Goal: Task Accomplishment & Management: Use online tool/utility

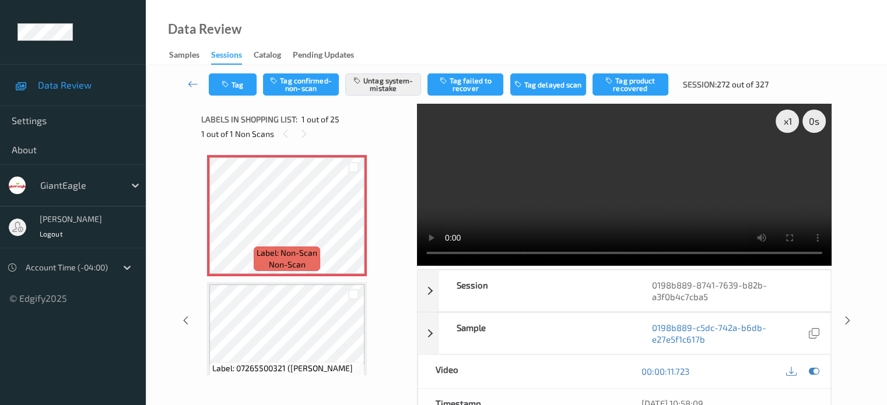
scroll to position [194, 0]
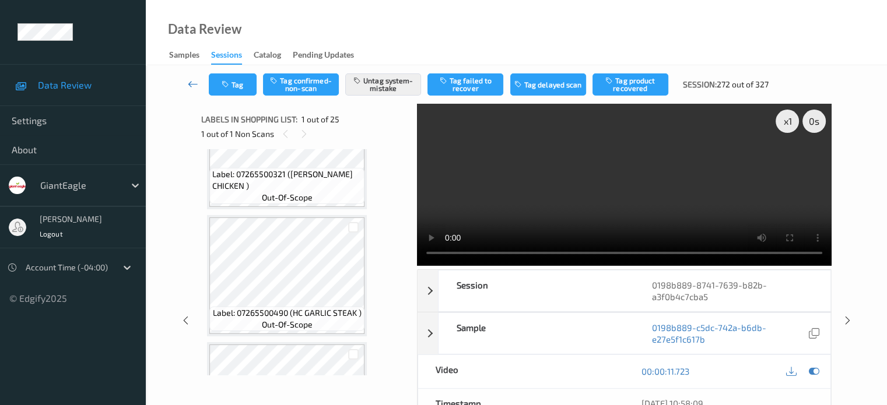
click at [196, 86] on icon at bounding box center [193, 84] width 10 height 12
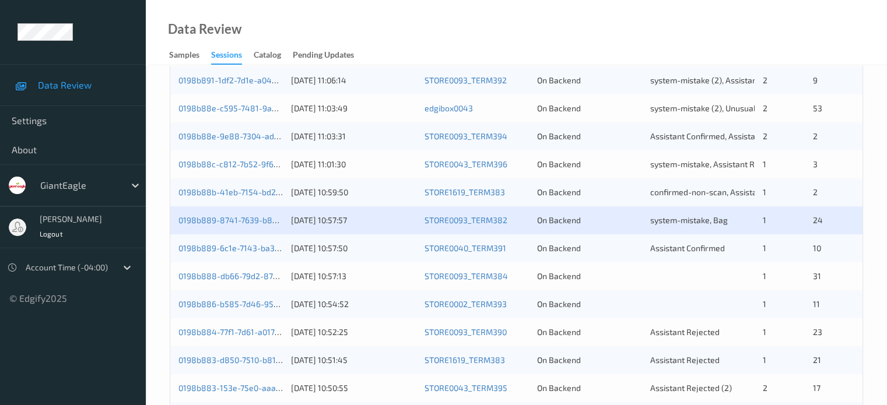
scroll to position [486, 0]
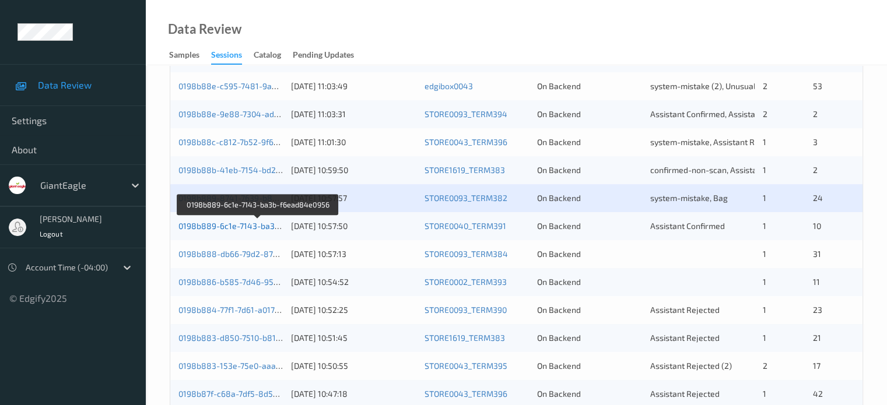
click at [223, 230] on link "0198b889-6c1e-7143-ba3b-f6ead84e0956" at bounding box center [258, 226] width 160 height 10
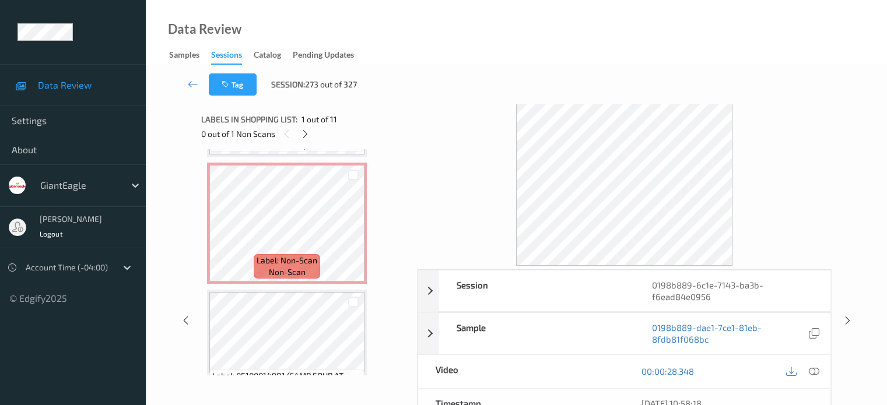
scroll to position [480, 0]
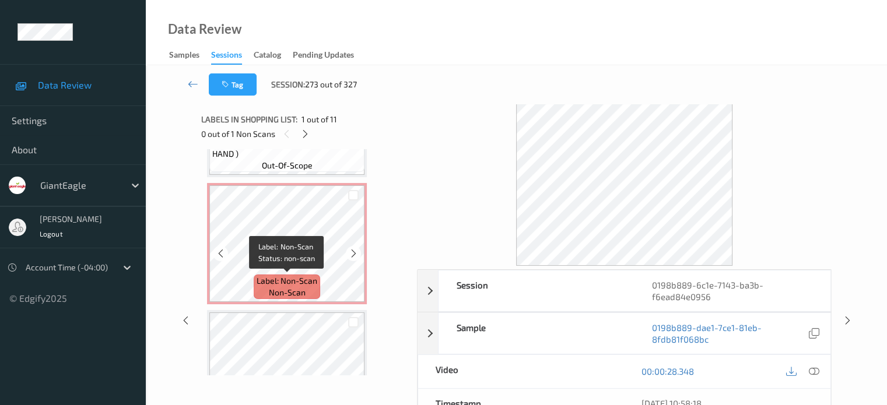
click at [282, 291] on span "non-scan" at bounding box center [287, 293] width 37 height 12
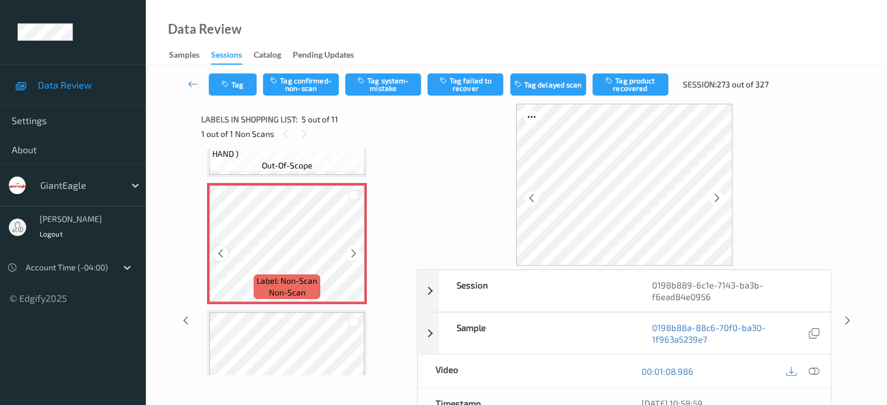
click at [223, 258] on div at bounding box center [220, 253] width 15 height 15
click at [814, 367] on icon at bounding box center [813, 371] width 10 height 10
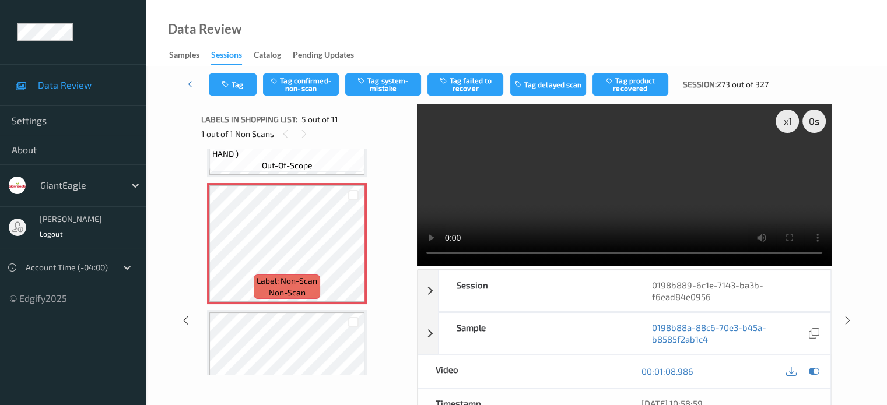
click at [868, 118] on div "Tag Tag confirmed-non-scan Tag system-mistake Tag failed to recover Tag delayed…" at bounding box center [516, 313] width 741 height 497
click at [815, 368] on icon at bounding box center [813, 371] width 10 height 10
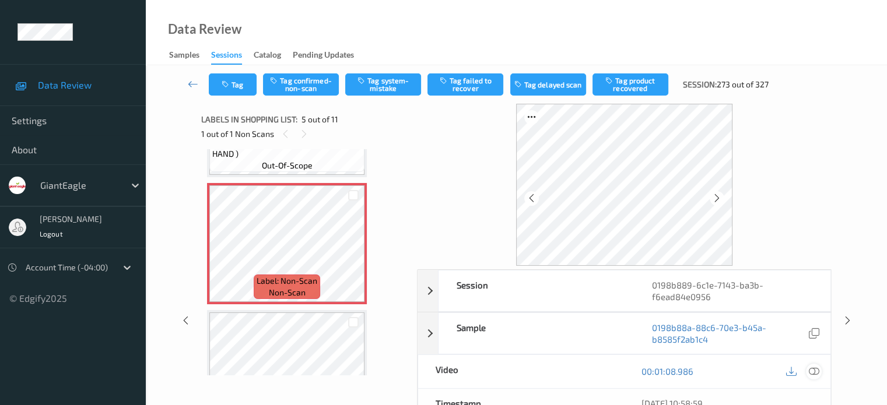
click at [815, 368] on icon at bounding box center [813, 371] width 10 height 10
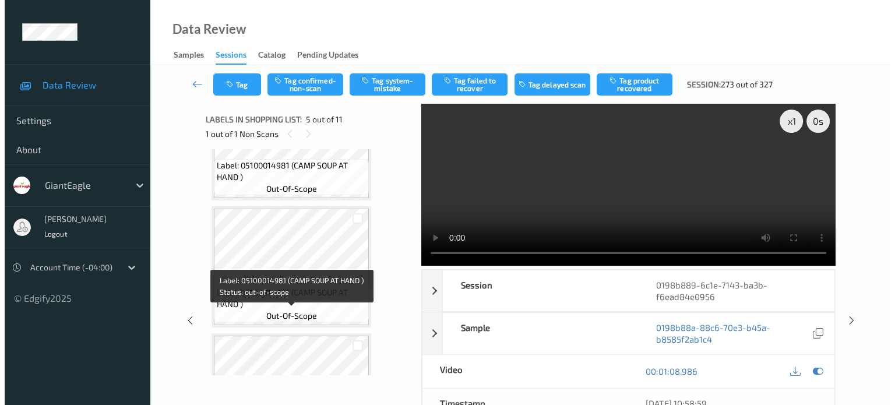
scroll to position [697, 0]
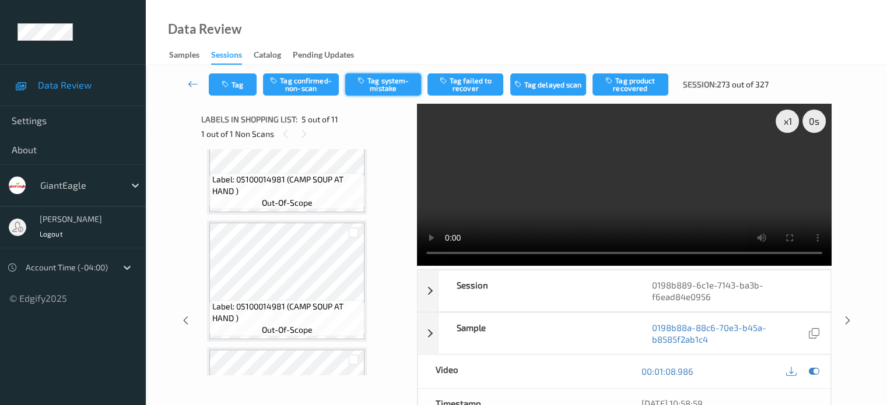
click at [378, 91] on button "Tag system-mistake" at bounding box center [383, 84] width 76 height 22
click at [233, 83] on button "Tag" at bounding box center [233, 84] width 48 height 22
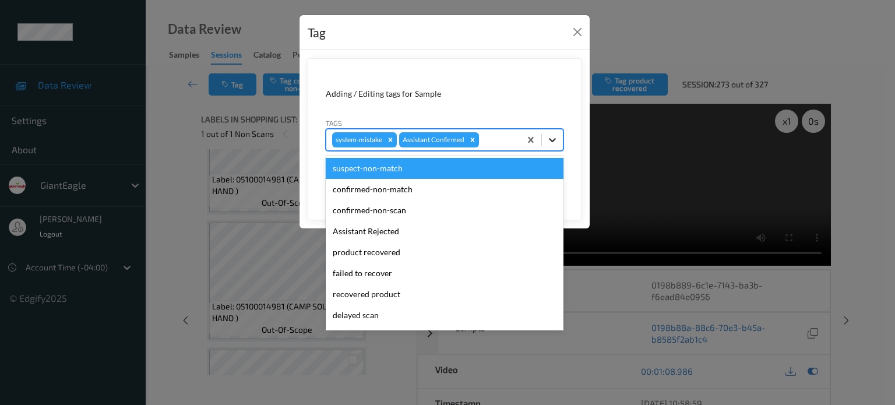
click at [548, 143] on icon at bounding box center [553, 140] width 12 height 12
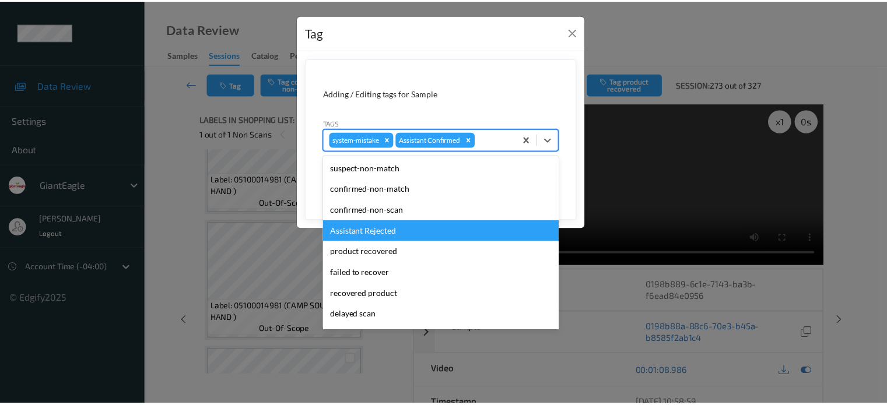
scroll to position [103, 0]
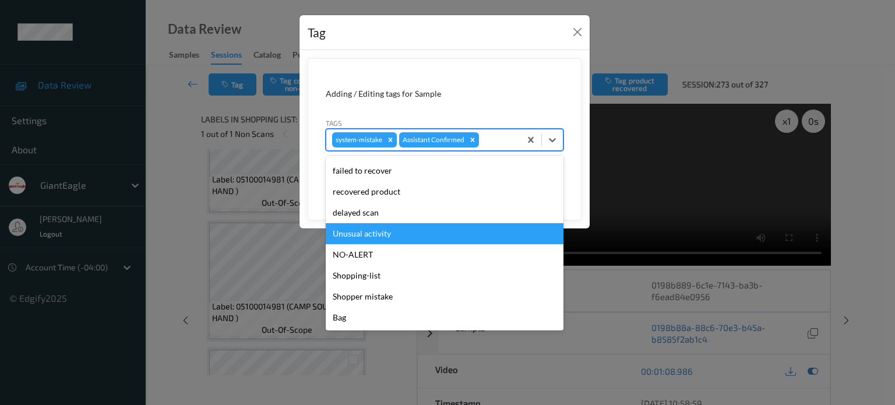
click at [349, 238] on div "Unusual activity" at bounding box center [445, 233] width 238 height 21
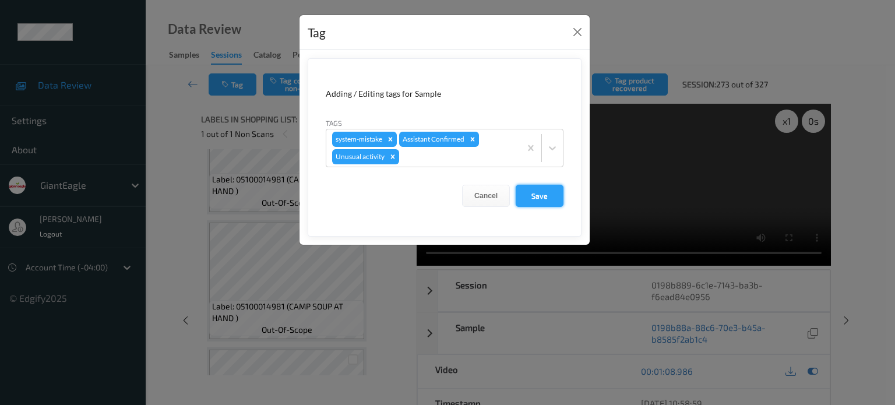
click at [548, 196] on button "Save" at bounding box center [540, 196] width 48 height 22
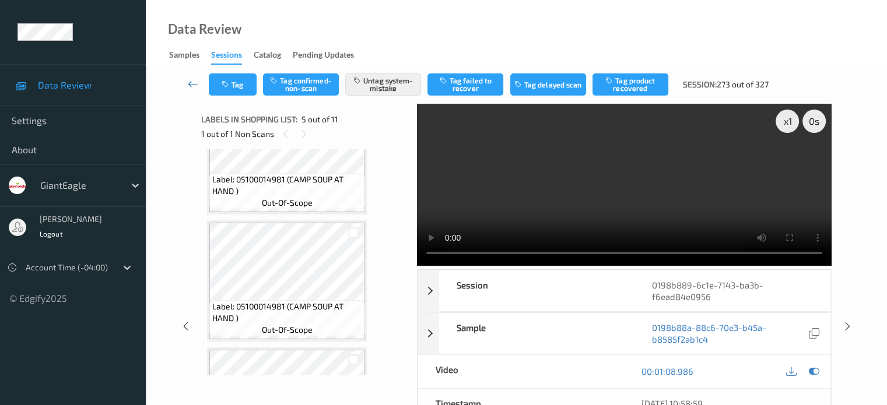
click at [189, 84] on icon at bounding box center [193, 84] width 10 height 12
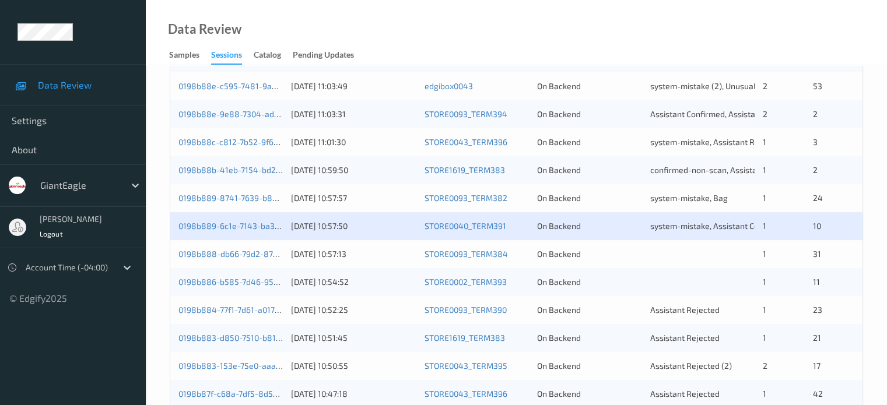
scroll to position [563, 0]
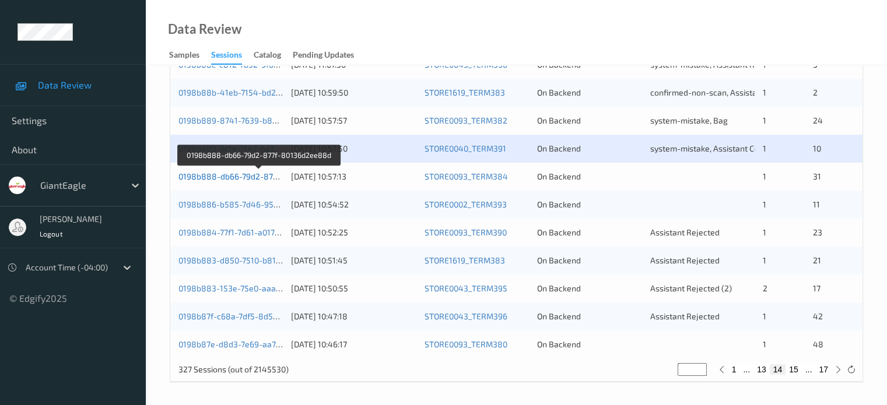
click at [250, 174] on link "0198b888-db66-79d2-877f-80136d2ee88d" at bounding box center [258, 176] width 161 height 10
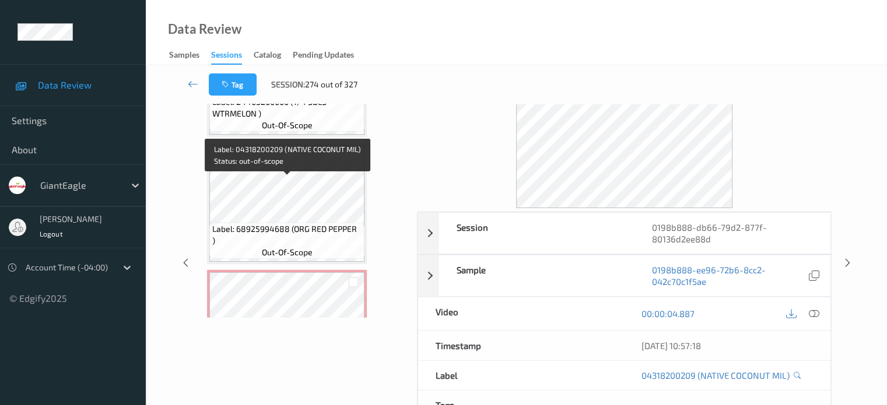
scroll to position [2720, 0]
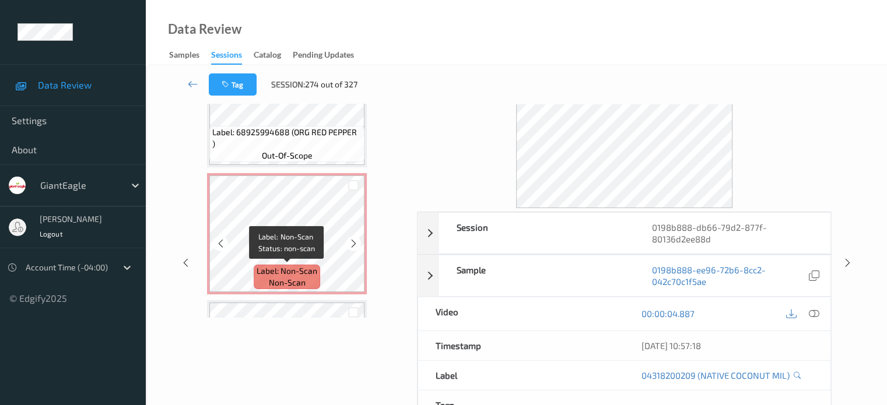
click at [294, 276] on span "Label: Non-Scan" at bounding box center [286, 271] width 61 height 12
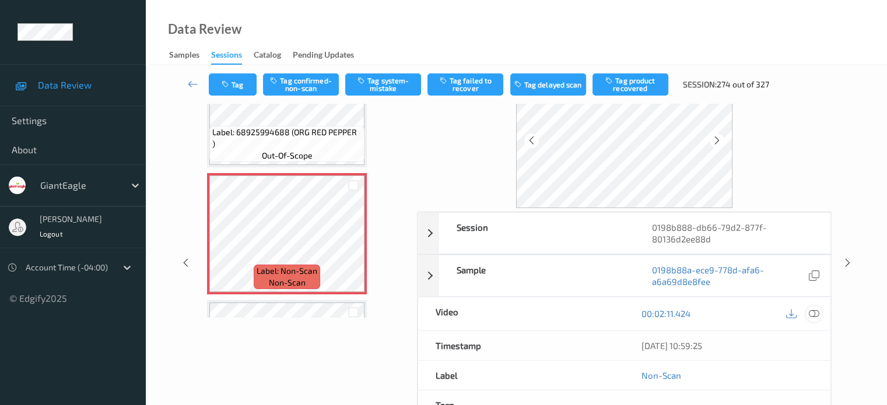
click at [818, 311] on icon at bounding box center [813, 313] width 10 height 10
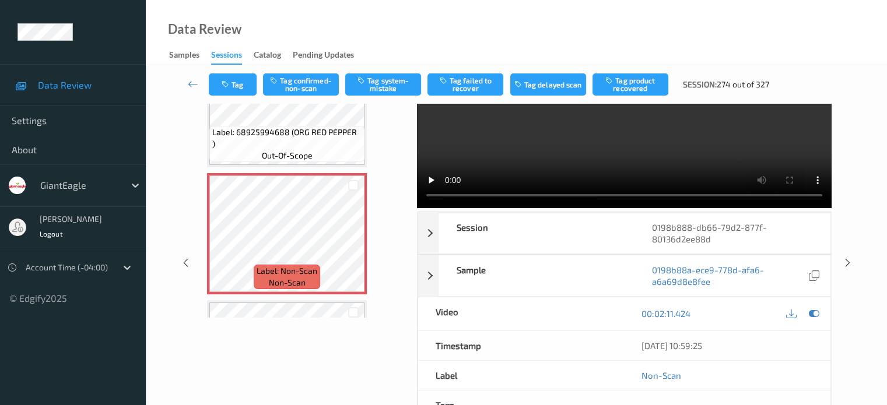
scroll to position [0, 0]
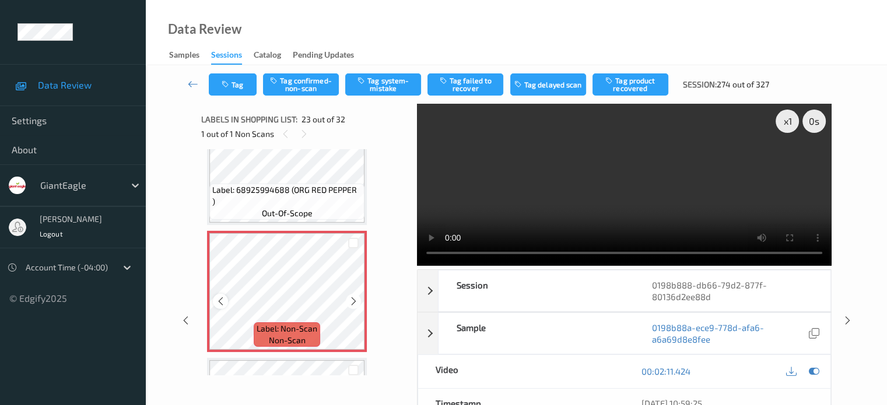
click at [219, 299] on icon at bounding box center [221, 301] width 10 height 10
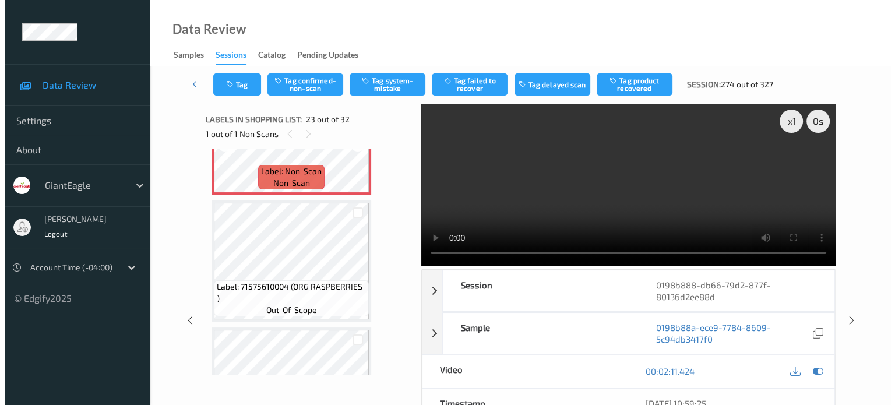
scroll to position [2875, 0]
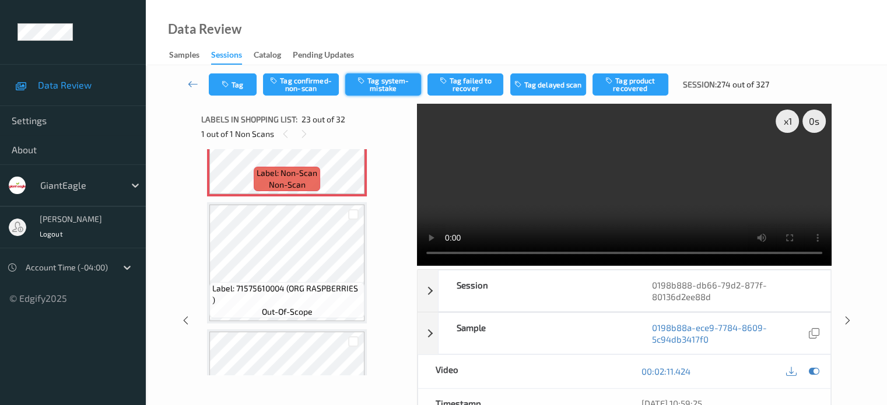
click at [403, 82] on button "Tag system-mistake" at bounding box center [383, 84] width 76 height 22
click at [234, 85] on button "Tag" at bounding box center [233, 84] width 48 height 22
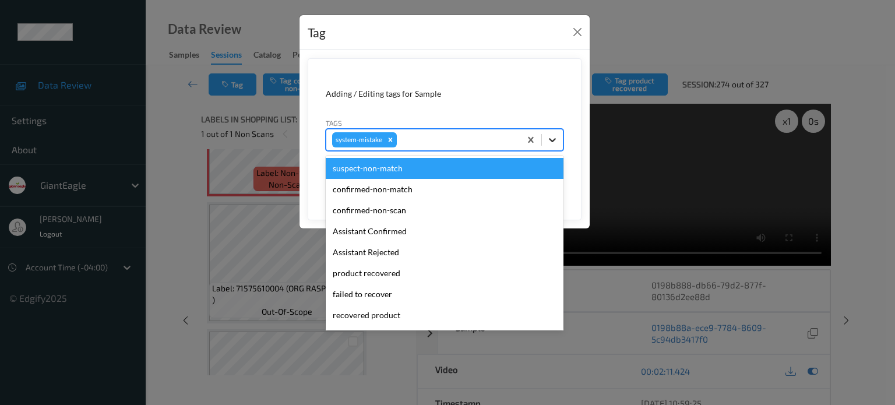
click at [553, 137] on icon at bounding box center [553, 140] width 12 height 12
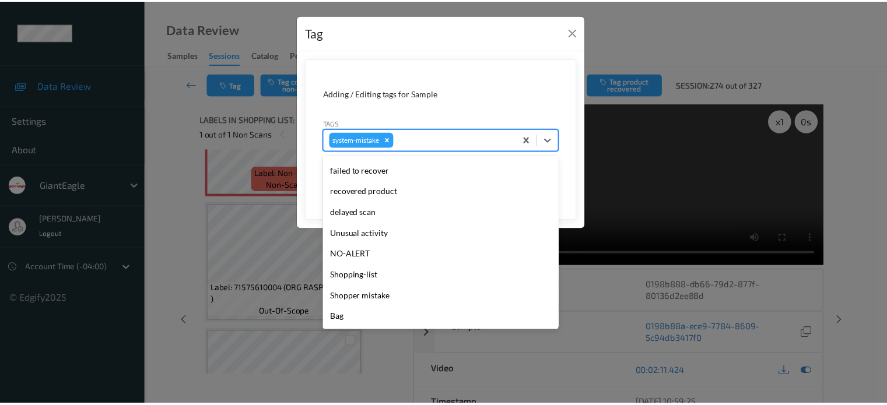
scroll to position [123, 0]
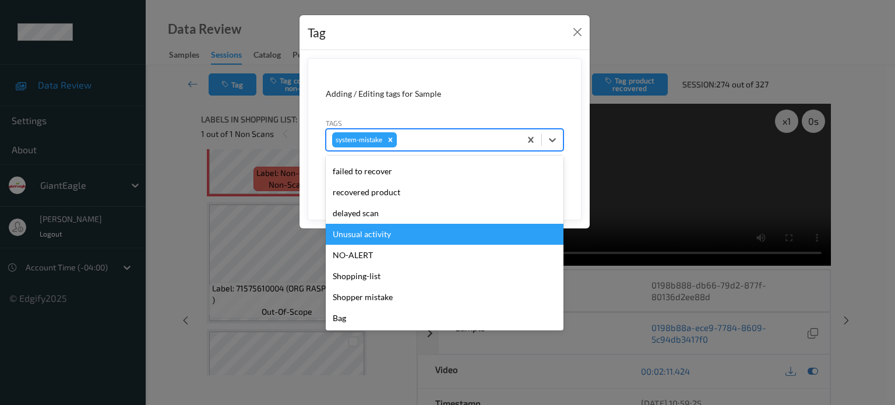
click at [375, 235] on div "Unusual activity" at bounding box center [445, 234] width 238 height 21
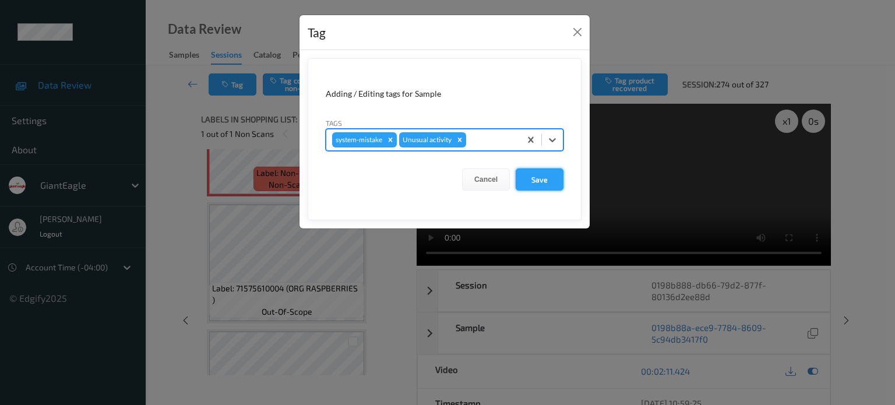
click at [533, 181] on button "Save" at bounding box center [540, 179] width 48 height 22
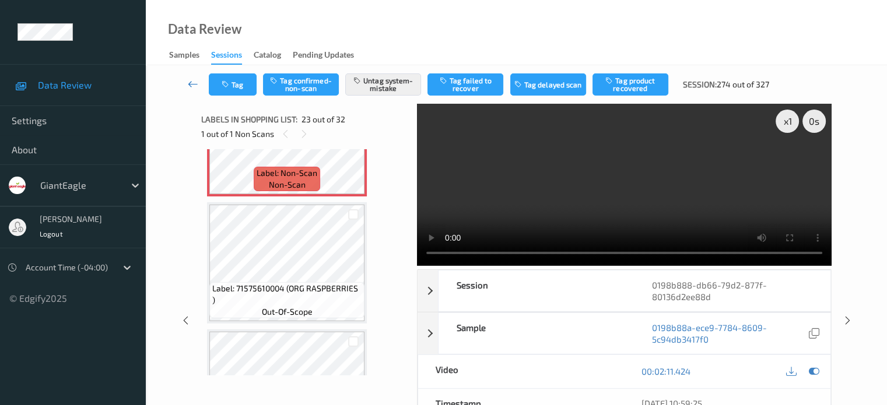
click at [194, 82] on icon at bounding box center [193, 84] width 10 height 12
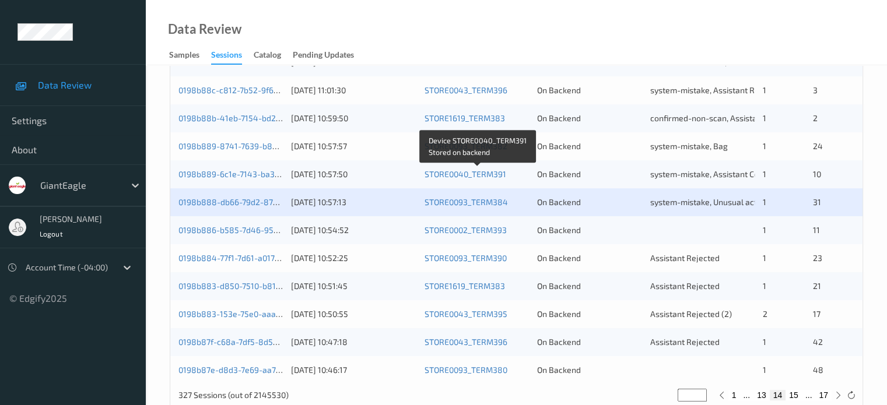
scroll to position [538, 0]
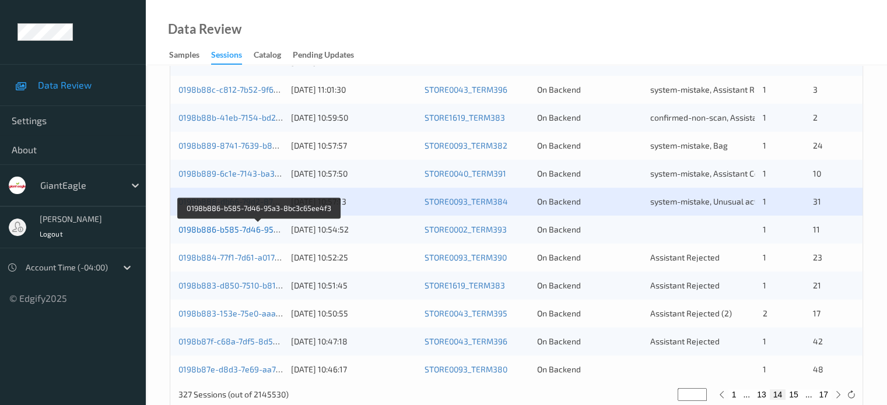
click at [221, 230] on link "0198b886-b585-7d46-95a3-8bc3c65ee4f3" at bounding box center [259, 229] width 162 height 10
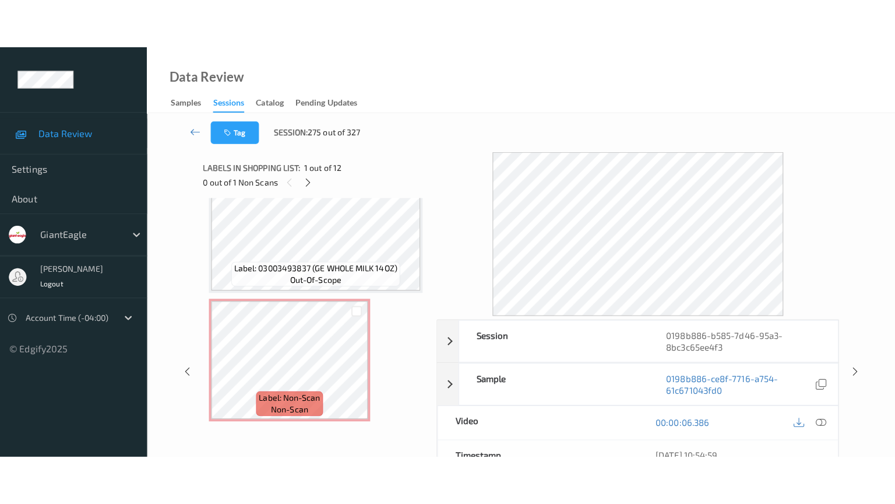
scroll to position [1303, 0]
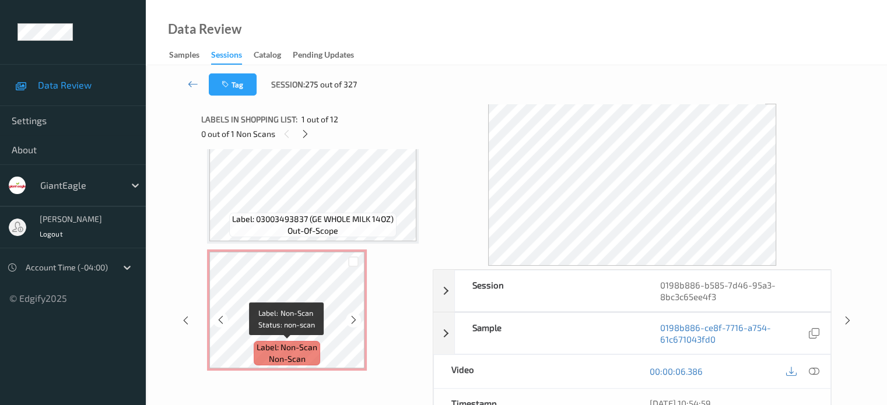
click at [276, 356] on span "non-scan" at bounding box center [287, 359] width 37 height 12
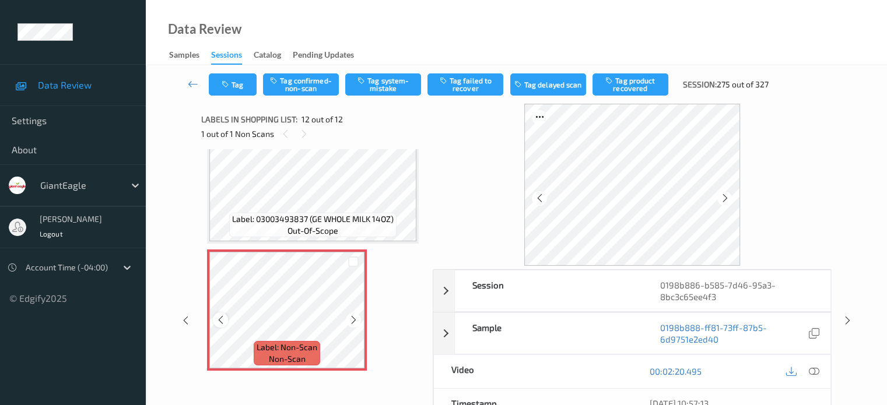
click at [219, 316] on icon at bounding box center [221, 320] width 10 height 10
click at [813, 371] on icon at bounding box center [813, 371] width 10 height 10
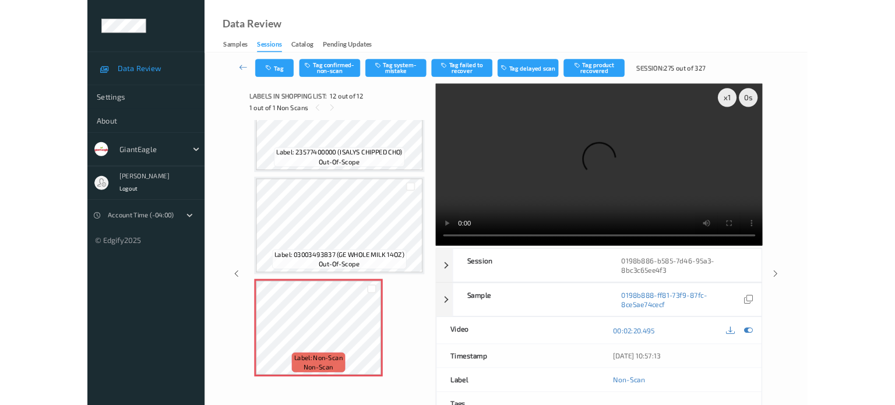
scroll to position [1206, 0]
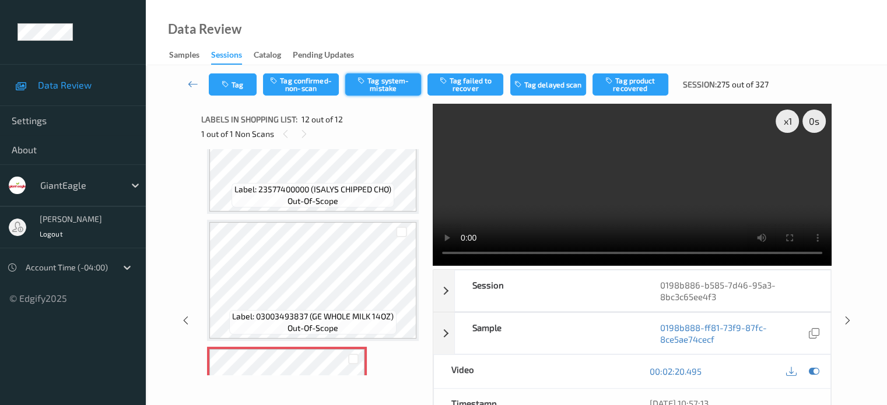
click at [377, 86] on button "Tag system-mistake" at bounding box center [383, 84] width 76 height 22
click at [241, 88] on button "Tag" at bounding box center [233, 84] width 48 height 22
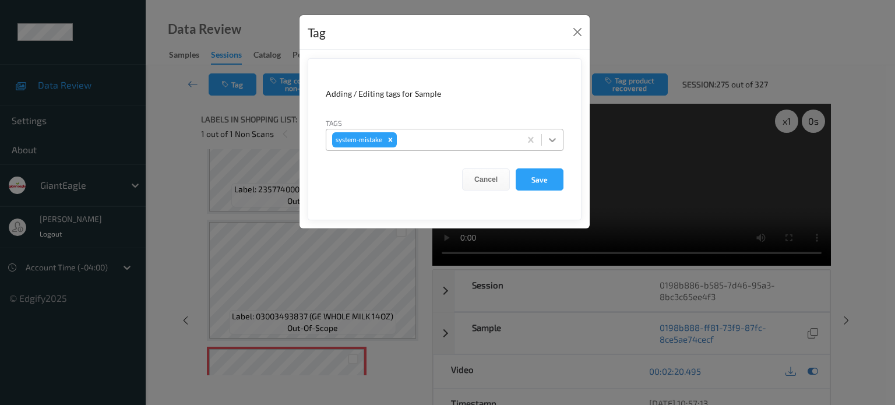
click at [555, 142] on icon at bounding box center [553, 140] width 12 height 12
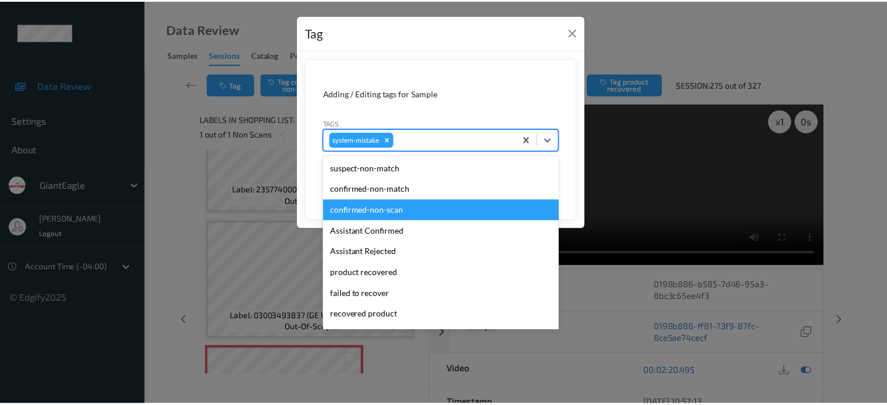
scroll to position [124, 0]
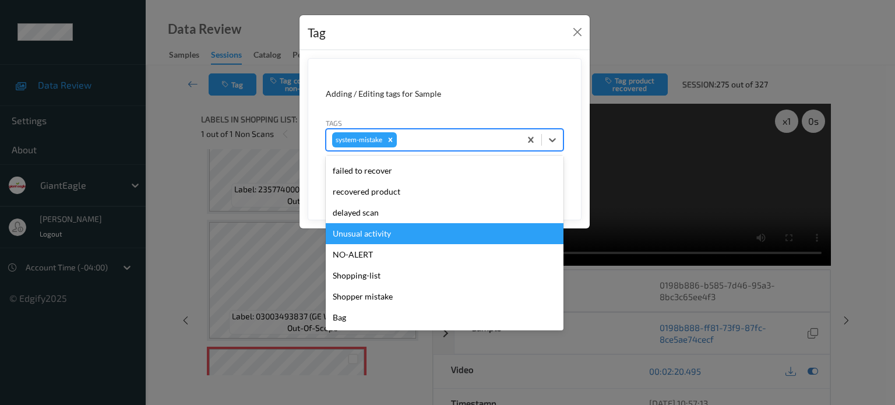
click at [342, 237] on div "Unusual activity" at bounding box center [445, 233] width 238 height 21
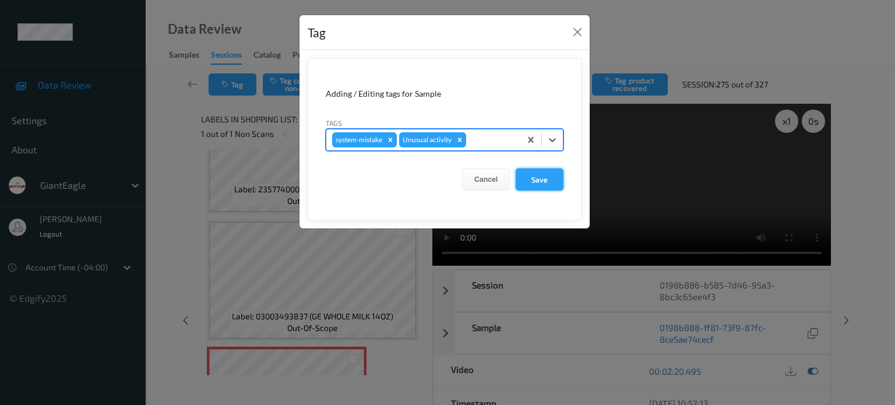
click at [534, 182] on button "Save" at bounding box center [540, 179] width 48 height 22
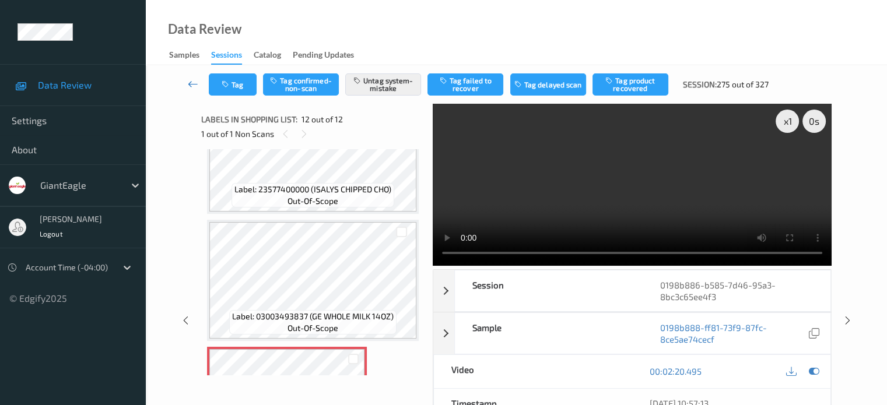
click at [190, 78] on icon at bounding box center [193, 84] width 10 height 12
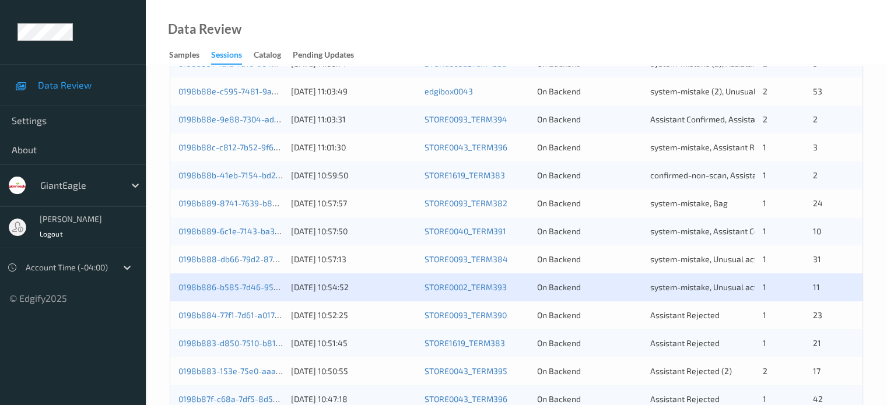
scroll to position [563, 0]
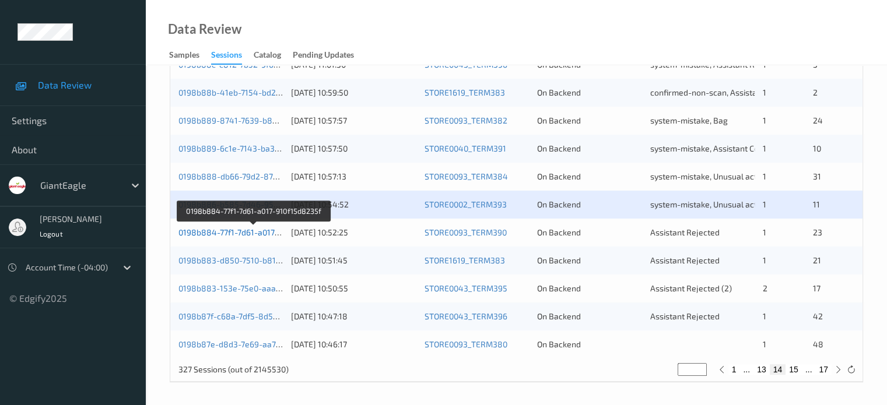
click at [220, 235] on link "0198b884-77f1-7d61-a017-910f15d8235f" at bounding box center [253, 232] width 150 height 10
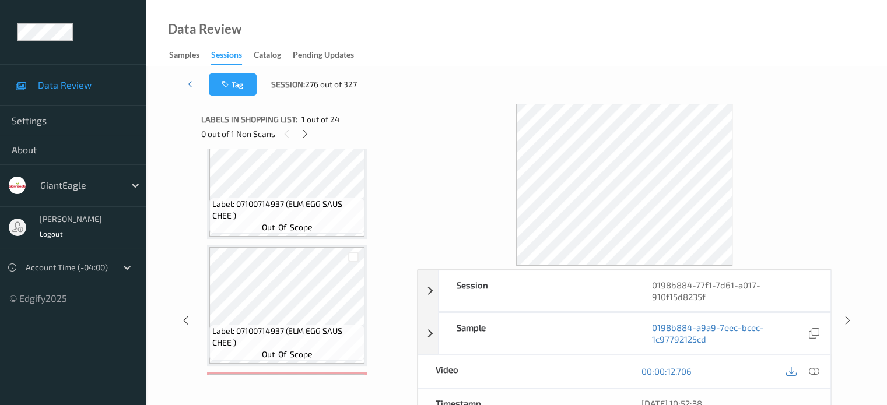
scroll to position [486, 0]
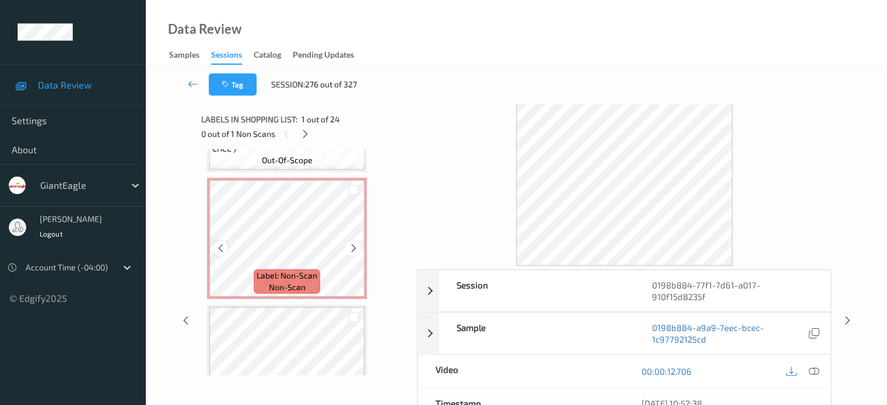
click at [224, 249] on icon at bounding box center [221, 248] width 10 height 10
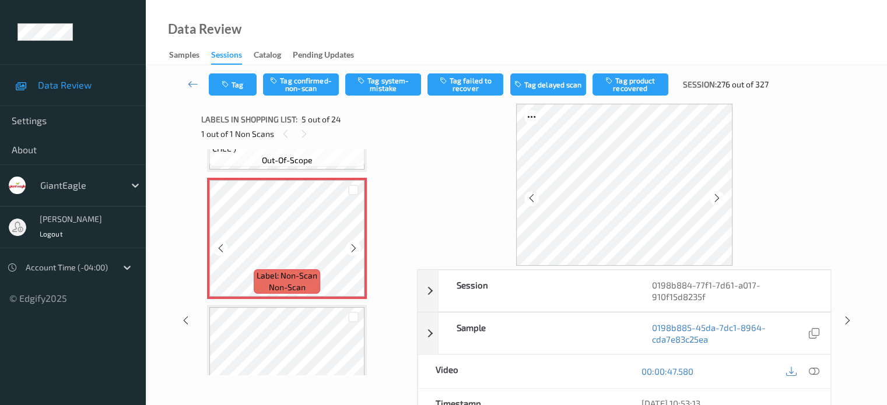
click at [224, 249] on icon at bounding box center [221, 248] width 10 height 10
click at [298, 280] on span "Label: Non-Scan" at bounding box center [286, 276] width 61 height 12
click at [810, 366] on icon at bounding box center [813, 371] width 10 height 10
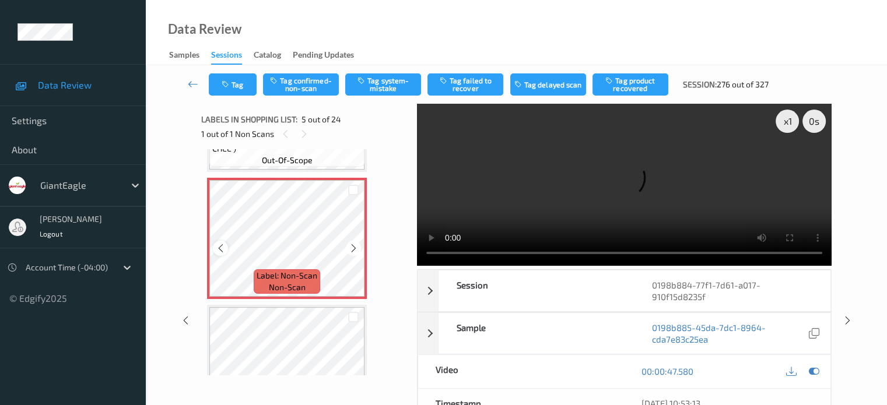
click at [216, 251] on icon at bounding box center [221, 248] width 10 height 10
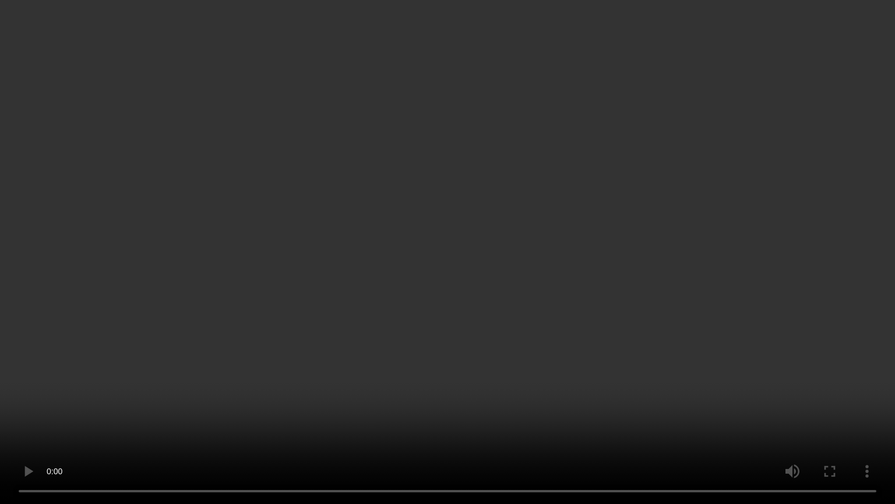
click at [868, 142] on video at bounding box center [447, 252] width 895 height 504
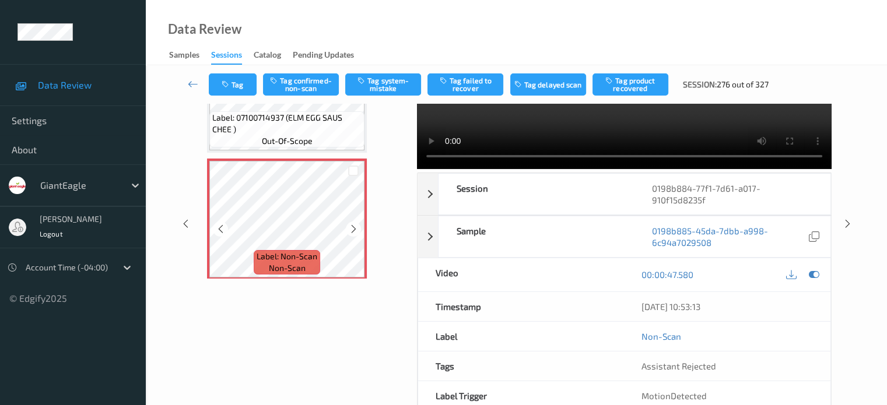
scroll to position [408, 0]
click at [387, 87] on button "Tag system-mistake" at bounding box center [383, 84] width 76 height 22
click at [233, 82] on button "Tag" at bounding box center [233, 84] width 48 height 22
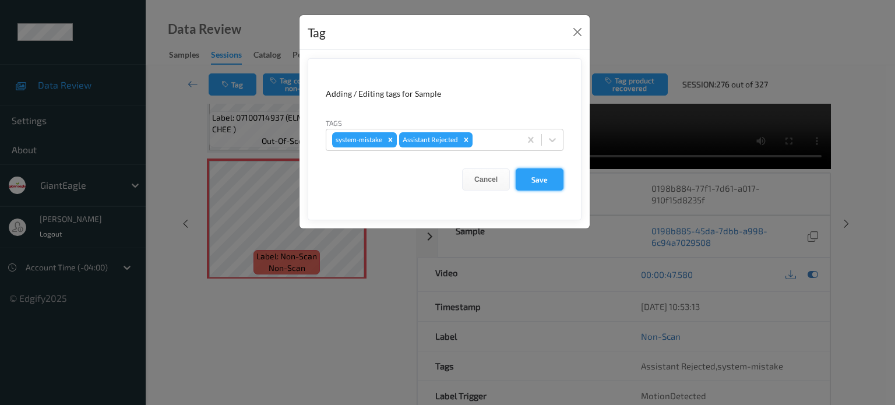
click at [533, 182] on button "Save" at bounding box center [540, 179] width 48 height 22
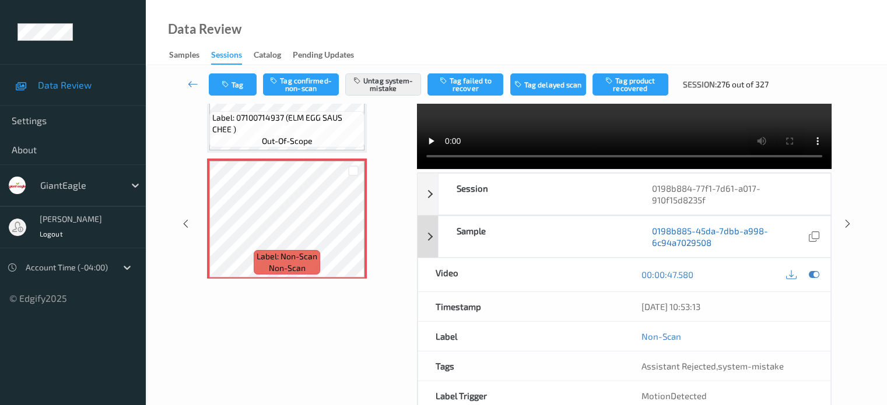
scroll to position [143, 0]
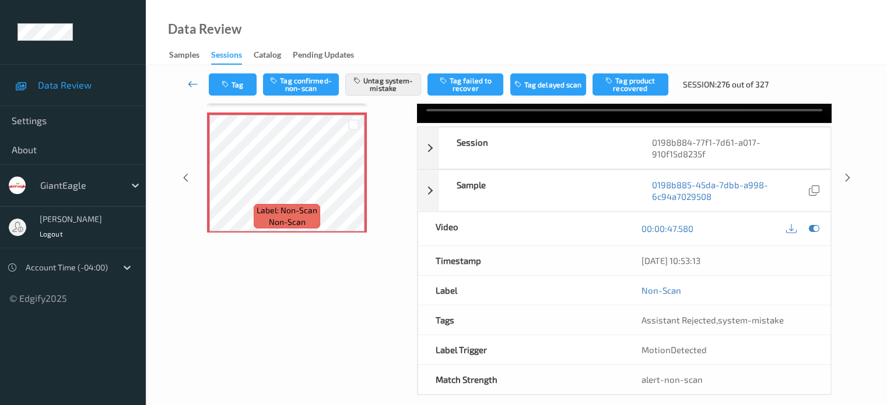
click at [191, 85] on icon at bounding box center [193, 84] width 10 height 12
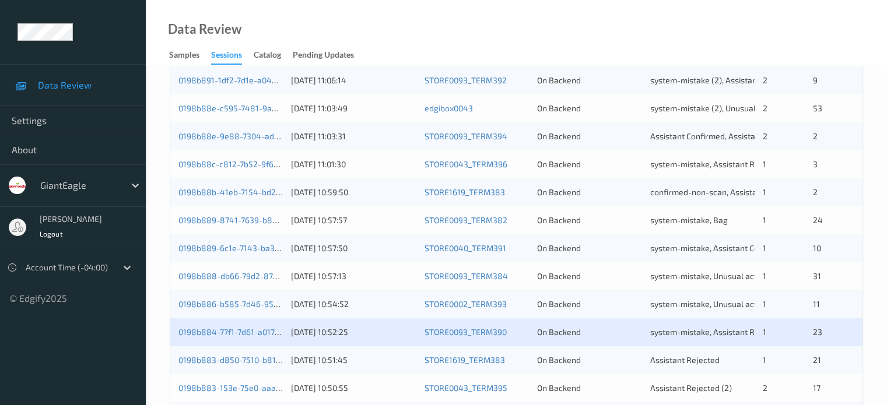
scroll to position [486, 0]
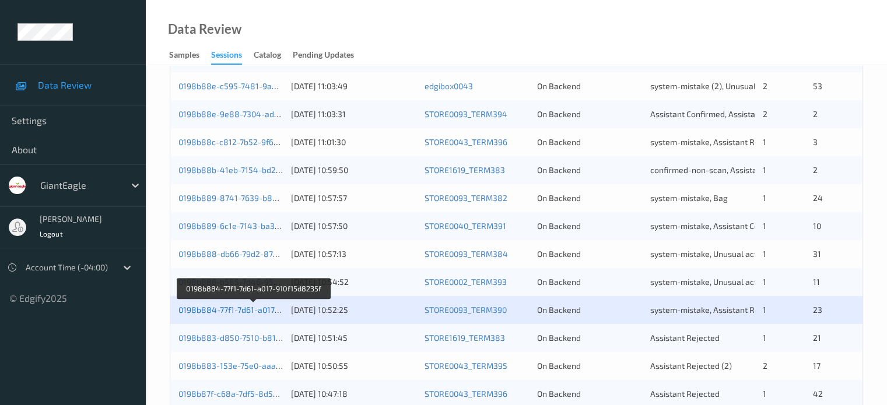
click at [224, 311] on link "0198b884-77f1-7d61-a017-910f15d8235f" at bounding box center [253, 310] width 150 height 10
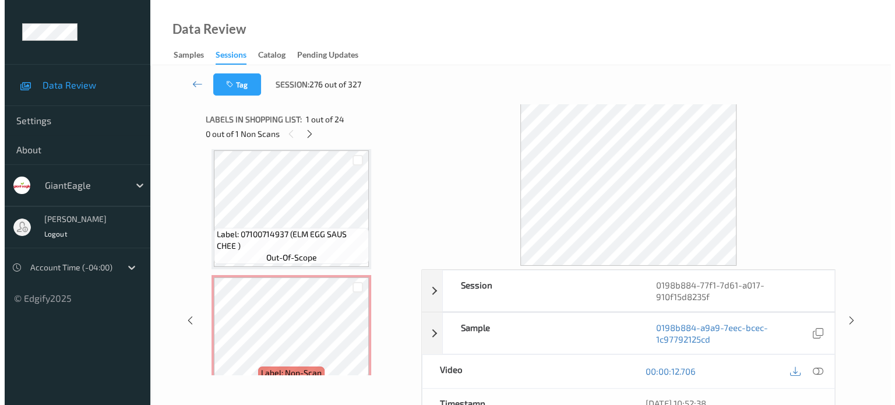
scroll to position [486, 0]
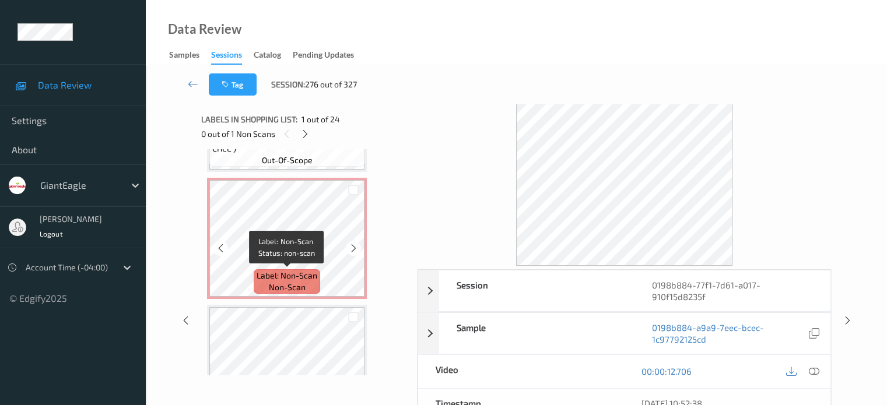
click at [291, 287] on span "non-scan" at bounding box center [287, 288] width 37 height 12
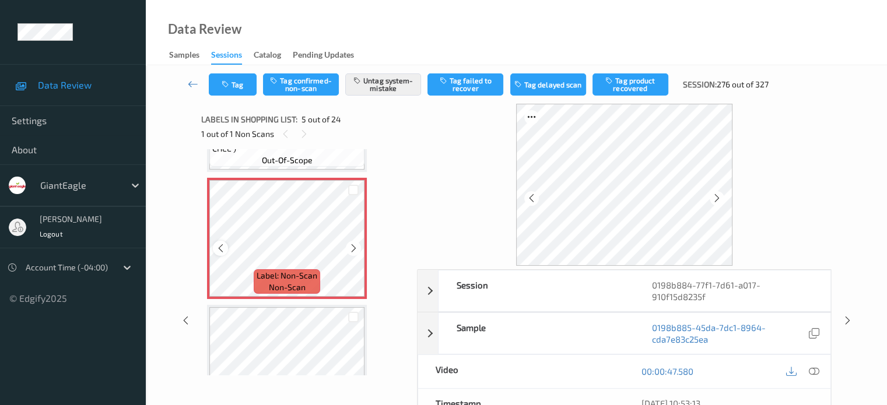
click at [214, 249] on div at bounding box center [220, 248] width 15 height 15
click at [809, 366] on icon at bounding box center [813, 371] width 10 height 10
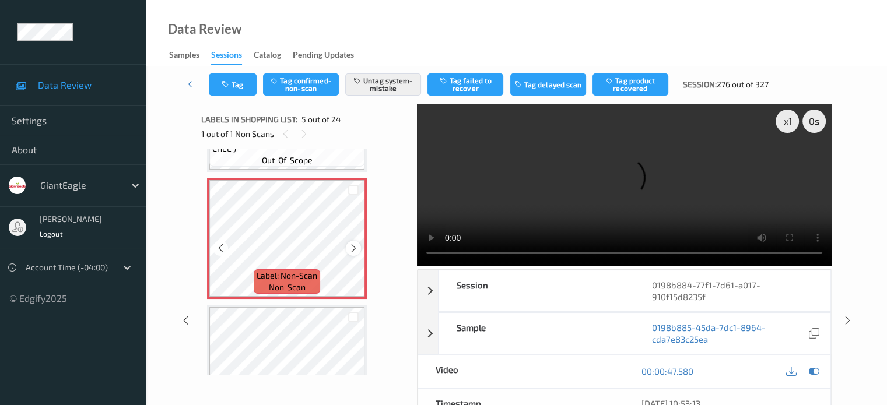
click at [355, 250] on icon at bounding box center [354, 248] width 10 height 10
click at [233, 79] on button "Tag" at bounding box center [233, 84] width 48 height 22
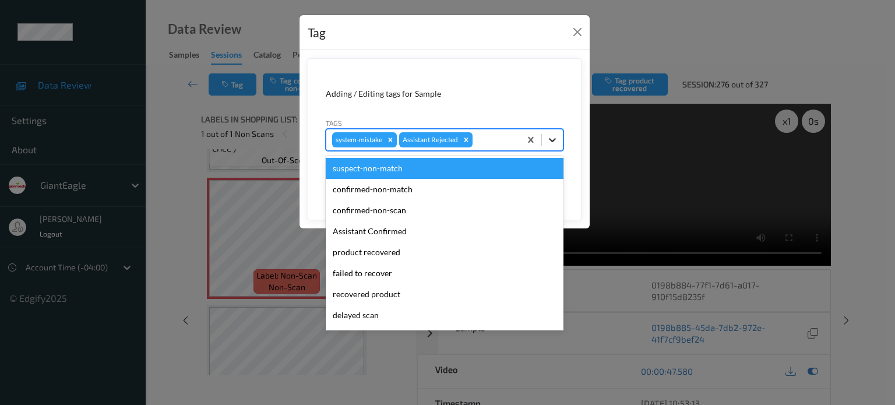
click at [558, 138] on icon at bounding box center [553, 140] width 12 height 12
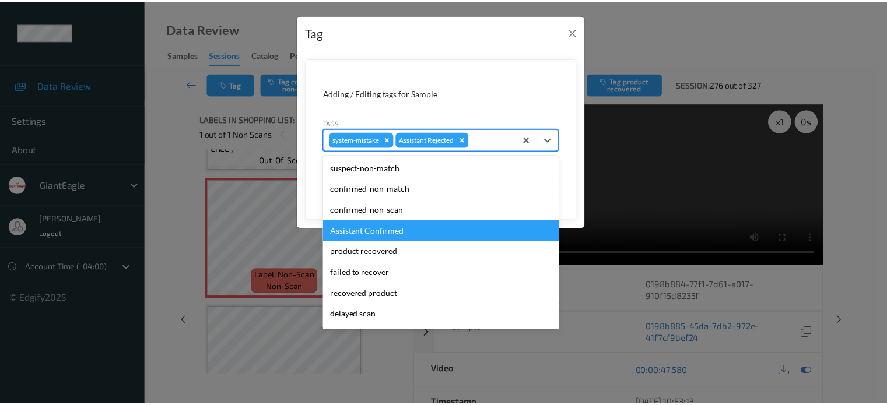
scroll to position [103, 0]
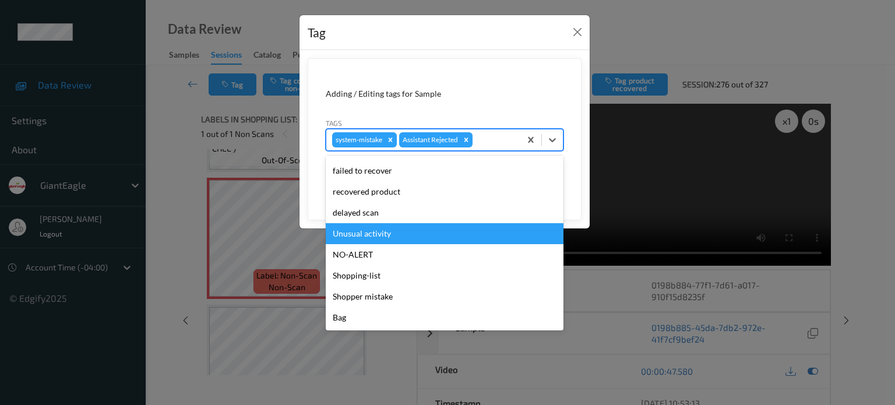
click at [364, 235] on div "Unusual activity" at bounding box center [445, 233] width 238 height 21
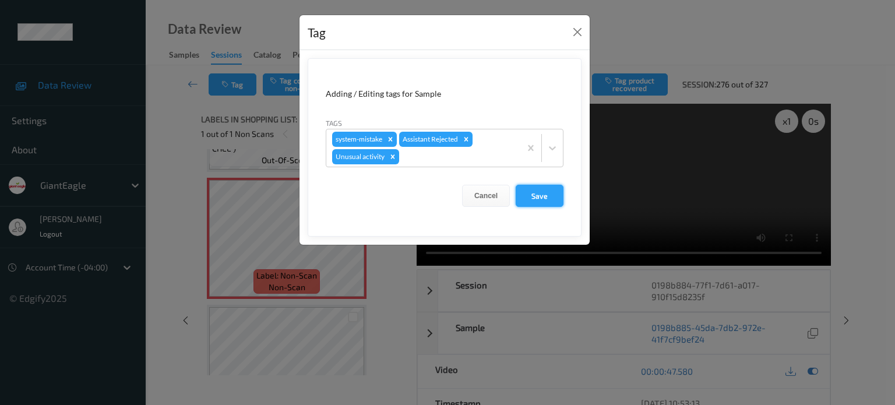
click at [536, 195] on button "Save" at bounding box center [540, 196] width 48 height 22
click at [536, 198] on button "Save" at bounding box center [540, 196] width 48 height 22
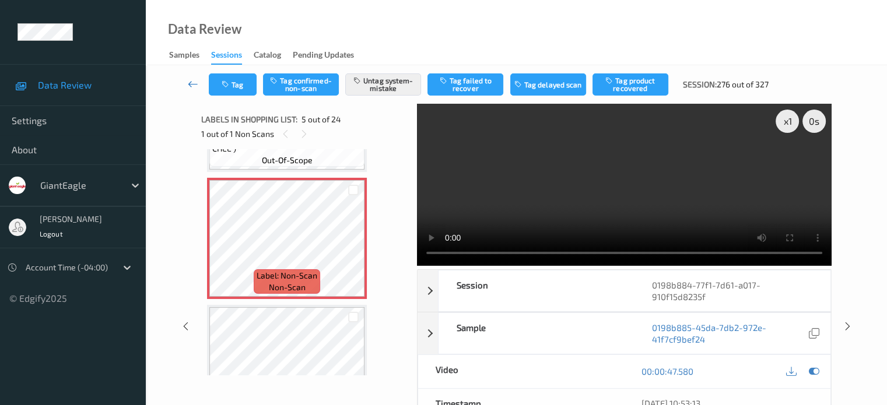
click at [188, 81] on icon at bounding box center [193, 84] width 10 height 12
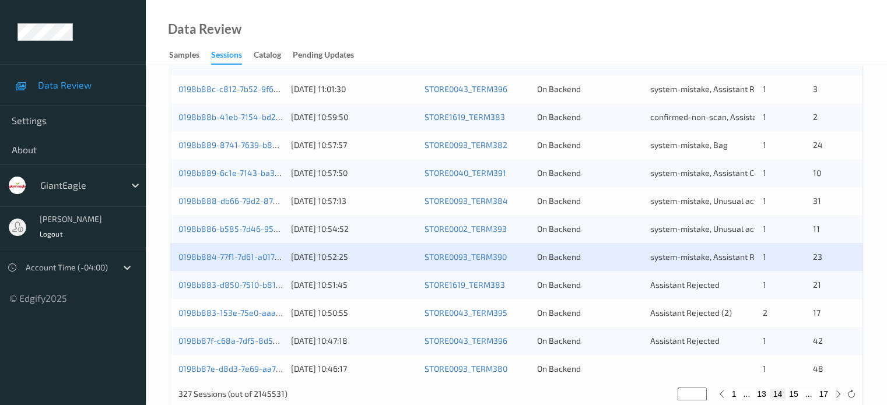
scroll to position [543, 0]
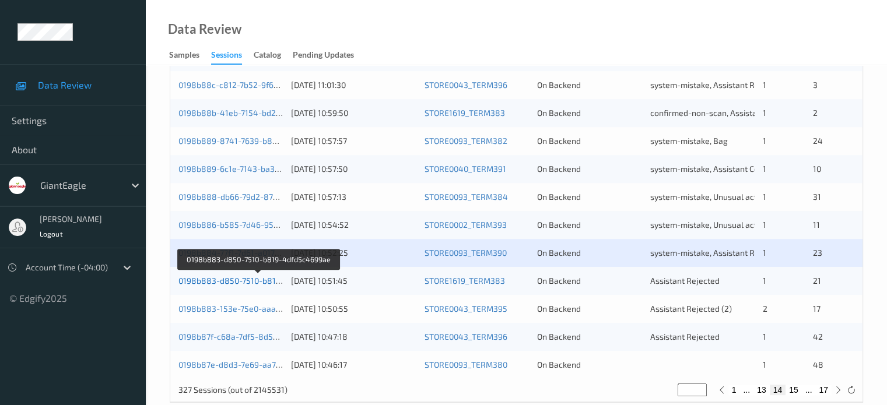
click at [249, 282] on link "0198b883-d850-7510-b819-4dfd5c4699ae" at bounding box center [258, 281] width 160 height 10
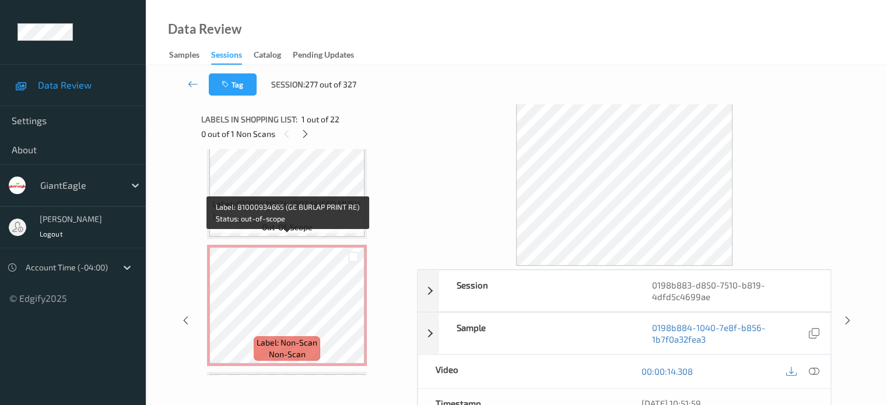
scroll to position [388, 0]
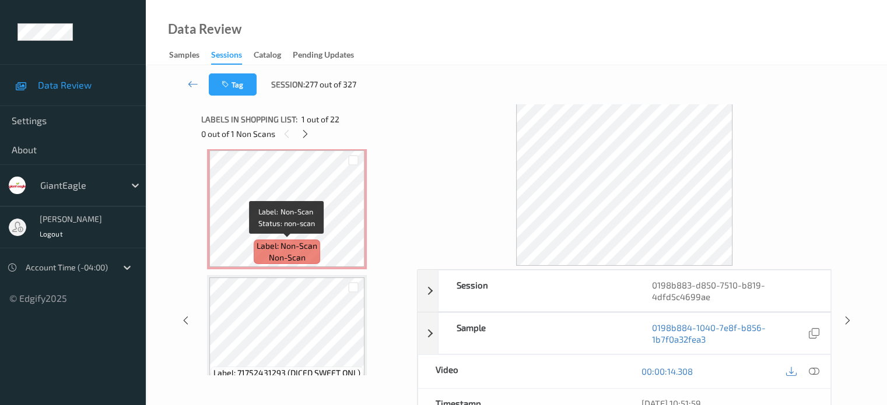
click at [279, 255] on span "non-scan" at bounding box center [287, 258] width 37 height 12
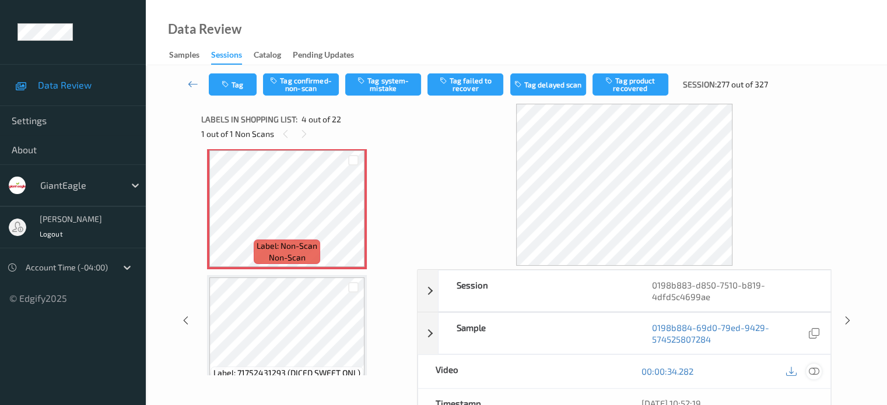
click at [811, 370] on icon at bounding box center [813, 371] width 10 height 10
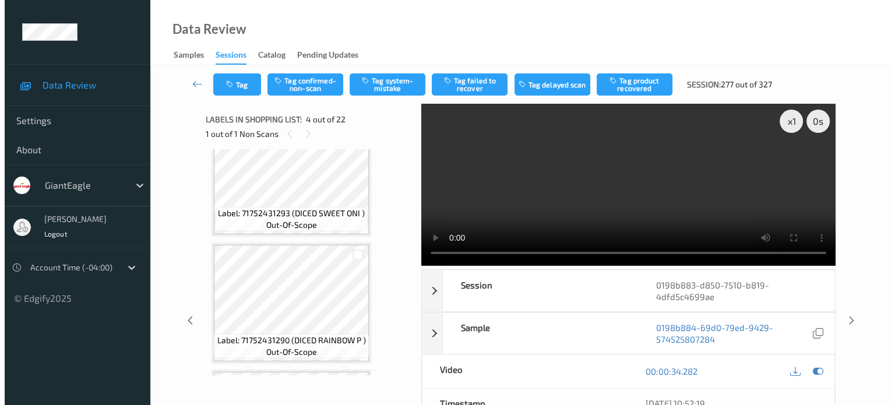
scroll to position [549, 0]
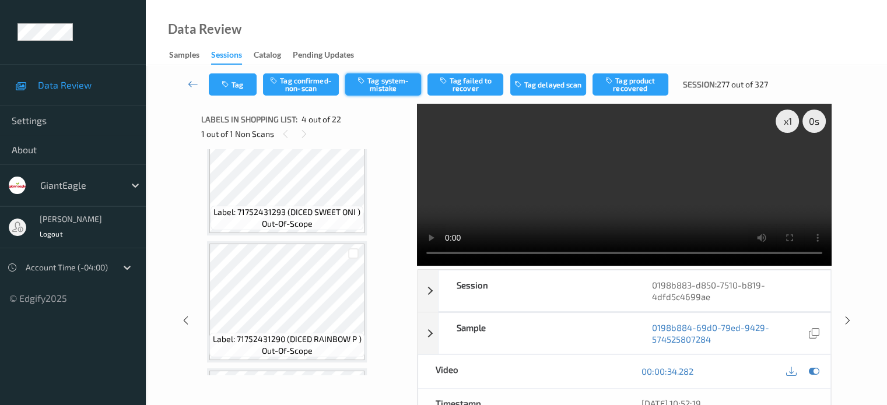
click at [387, 86] on button "Tag system-mistake" at bounding box center [383, 84] width 76 height 22
click at [377, 82] on button "Tag system-mistake" at bounding box center [383, 84] width 76 height 22
click at [231, 83] on icon "button" at bounding box center [226, 84] width 10 height 8
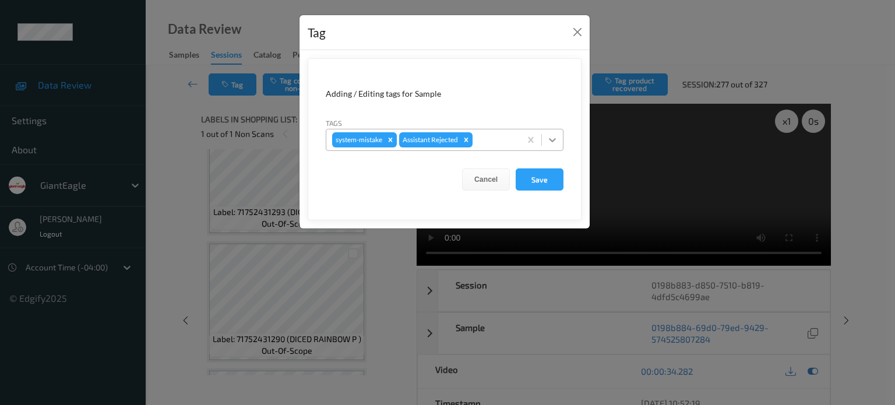
click at [550, 136] on icon at bounding box center [553, 140] width 12 height 12
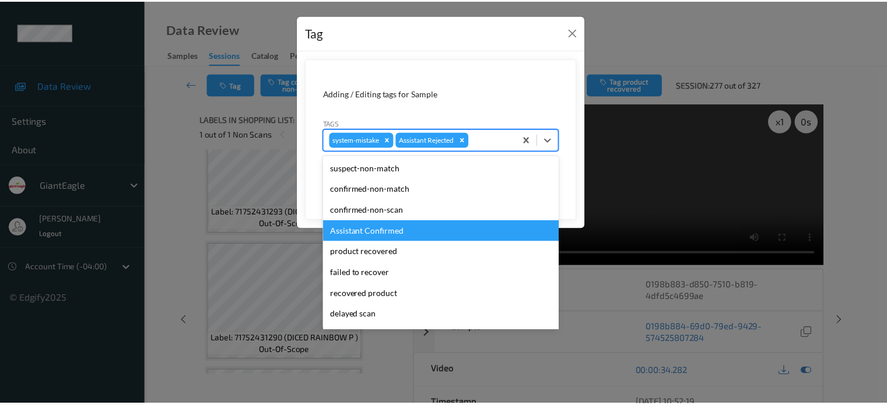
scroll to position [103, 0]
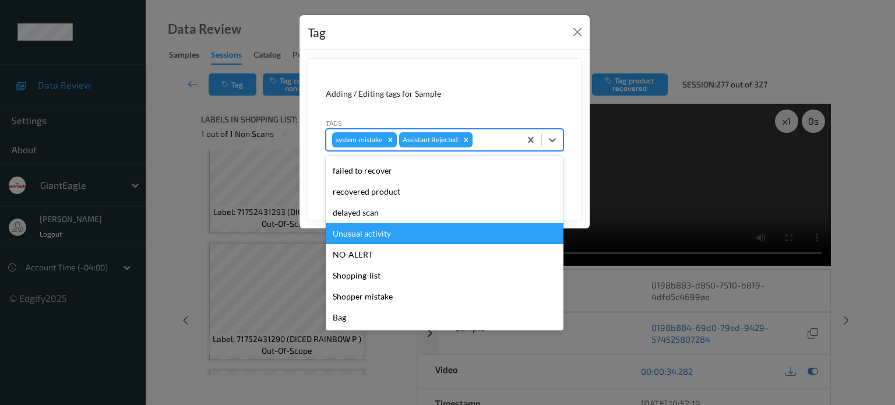
click at [366, 237] on div "Unusual activity" at bounding box center [445, 233] width 238 height 21
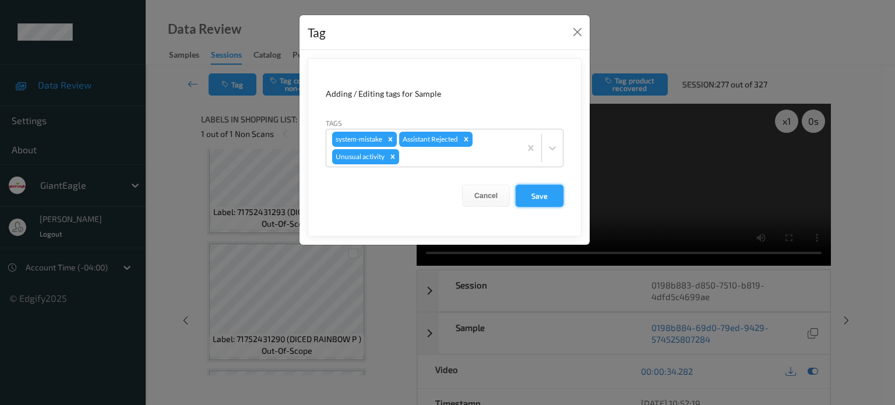
click at [534, 202] on button "Save" at bounding box center [540, 196] width 48 height 22
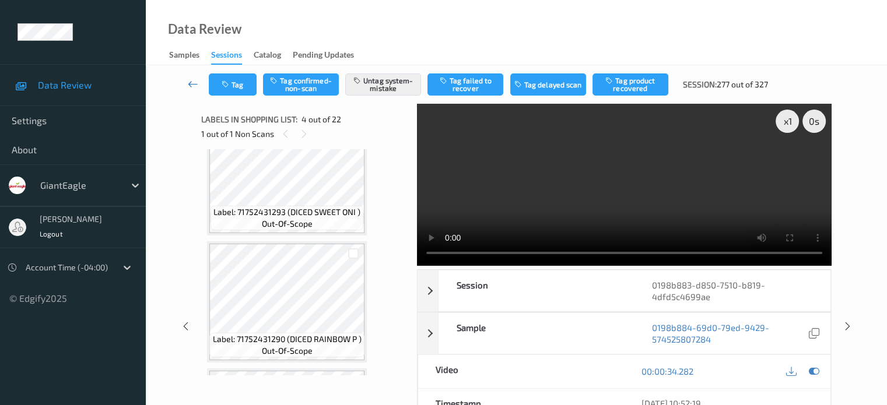
click at [191, 83] on icon at bounding box center [193, 84] width 10 height 12
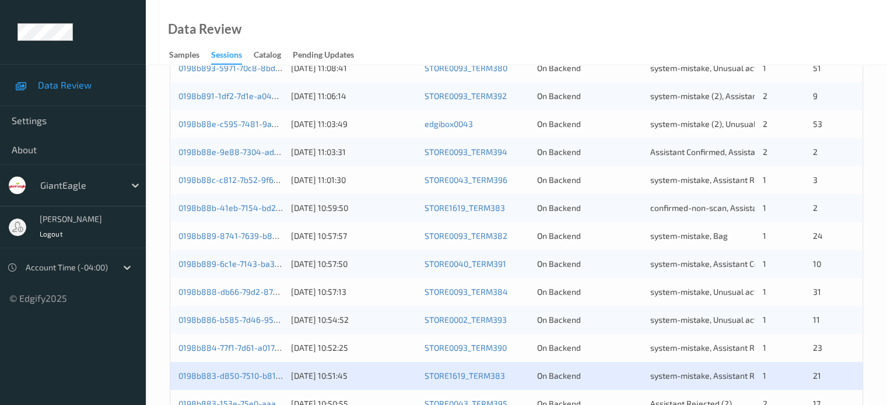
scroll to position [563, 0]
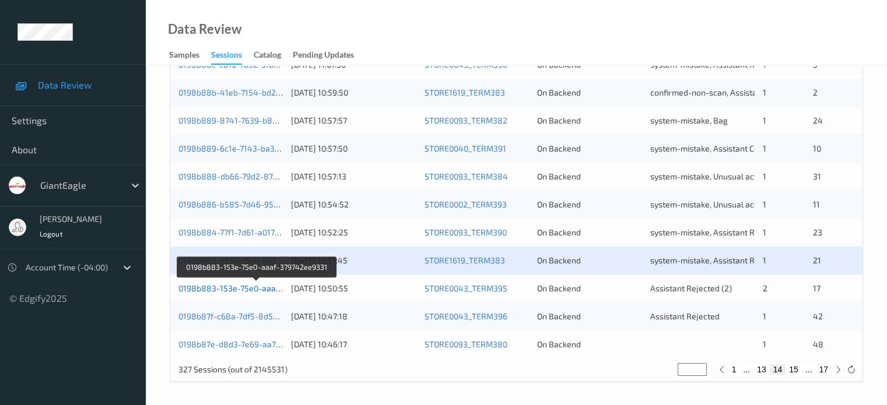
click at [246, 291] on link "0198b883-153e-75e0-aaaf-379742ee9331" at bounding box center [257, 288] width 158 height 10
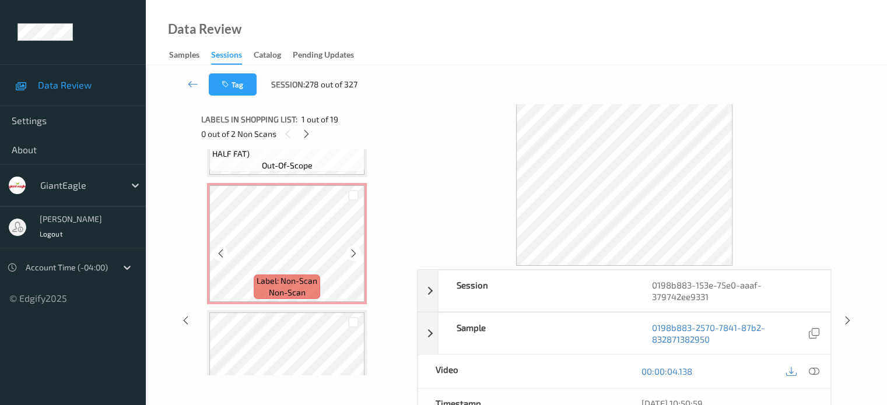
scroll to position [1242, 0]
click at [285, 291] on span "non-scan" at bounding box center [287, 293] width 37 height 12
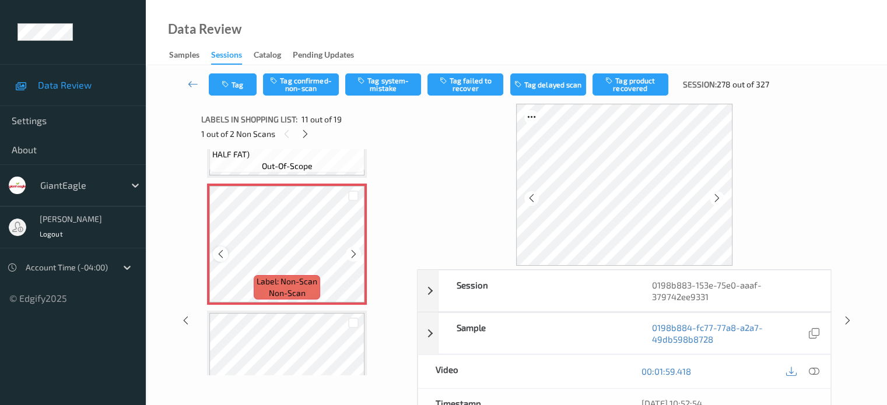
click at [223, 255] on icon at bounding box center [221, 254] width 10 height 10
click at [224, 255] on icon at bounding box center [221, 254] width 10 height 10
click at [812, 370] on icon at bounding box center [813, 371] width 10 height 10
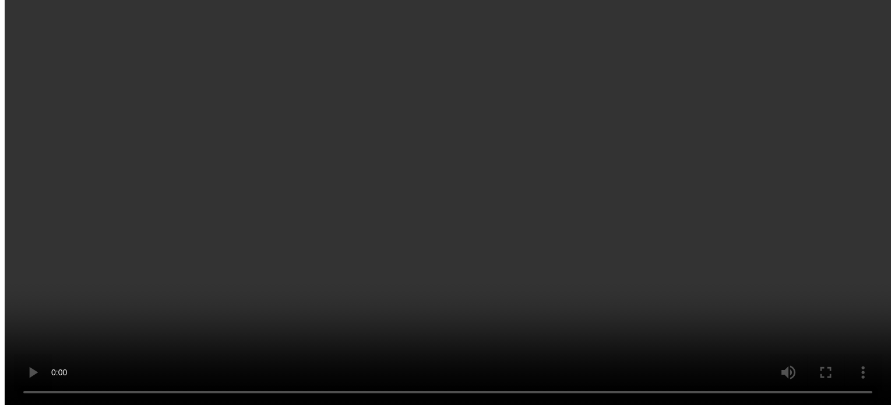
scroll to position [1339, 0]
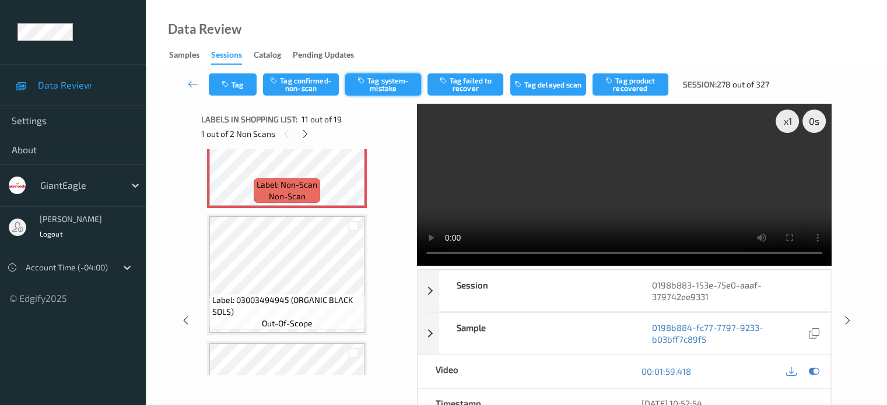
click at [379, 87] on button "Tag system-mistake" at bounding box center [383, 84] width 76 height 22
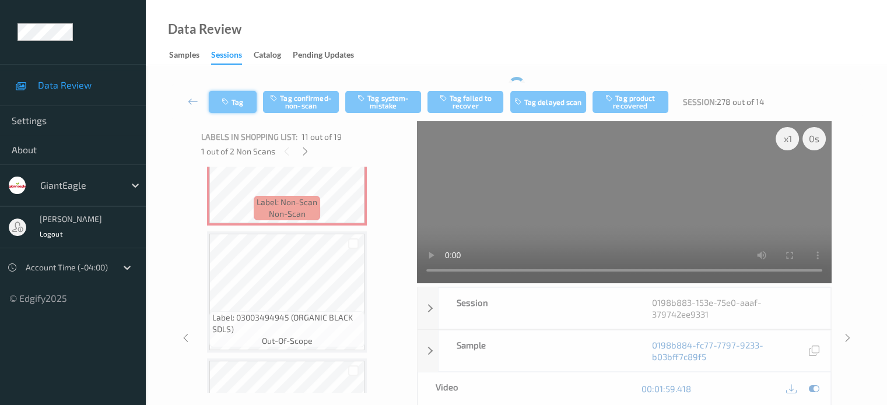
click at [240, 87] on div "Tag Tag confirmed-non-scan Tag system-mistake Tag failed to recover Tag delayed…" at bounding box center [516, 102] width 693 height 38
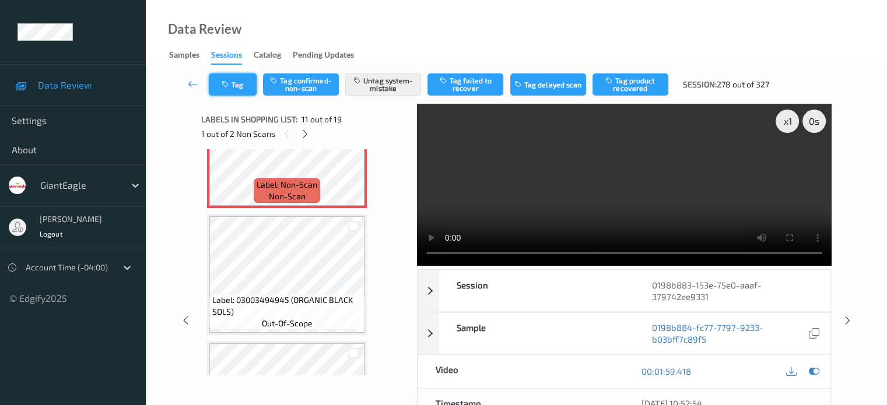
click at [239, 88] on button "Tag" at bounding box center [233, 84] width 48 height 22
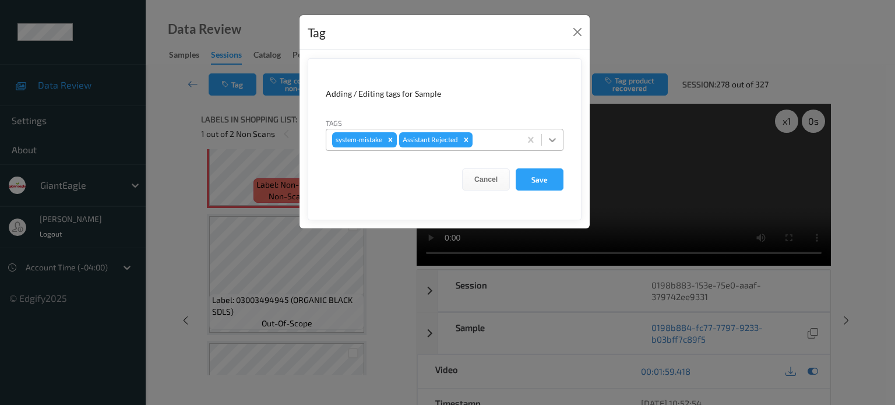
click at [551, 138] on icon at bounding box center [553, 140] width 12 height 12
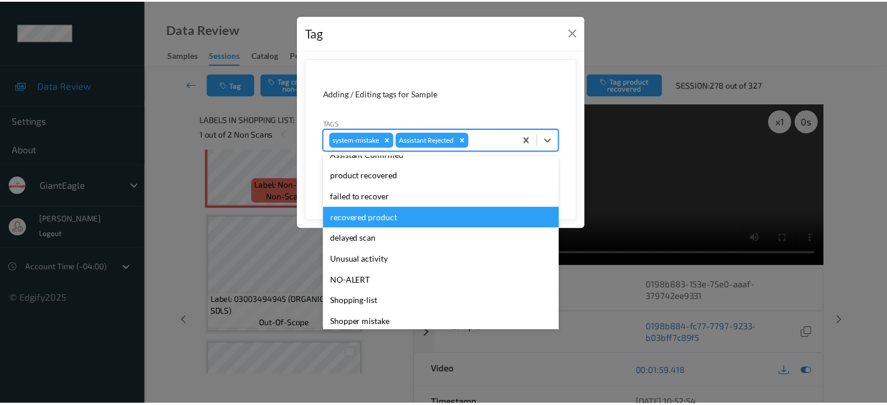
scroll to position [97, 0]
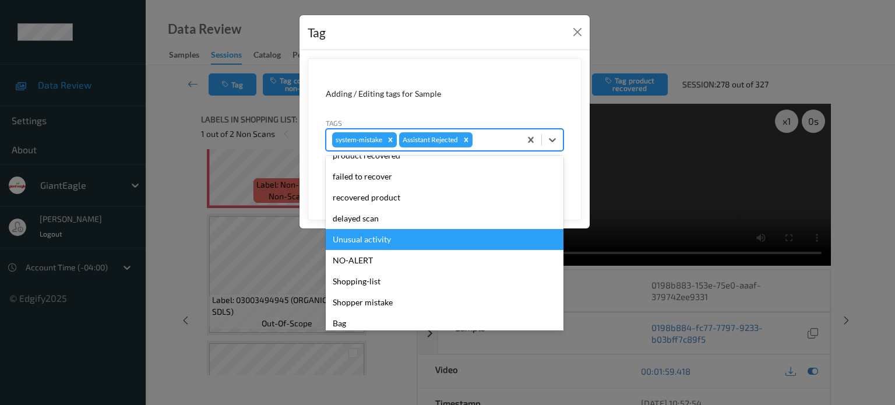
click at [360, 240] on div "Unusual activity" at bounding box center [445, 239] width 238 height 21
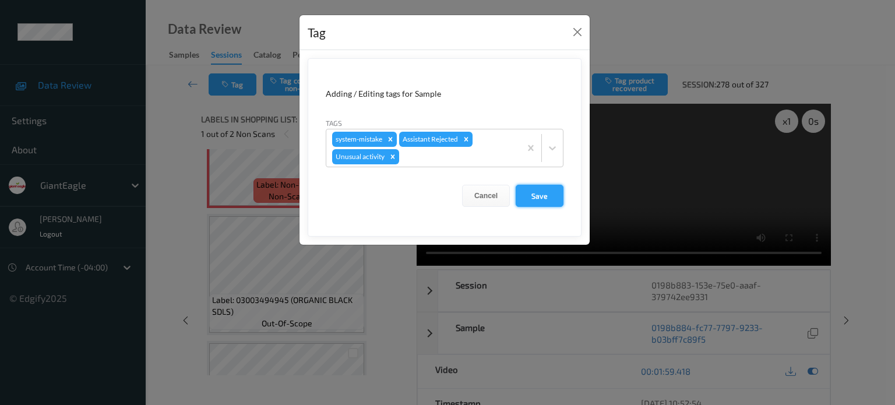
click at [536, 200] on button "Save" at bounding box center [540, 196] width 48 height 22
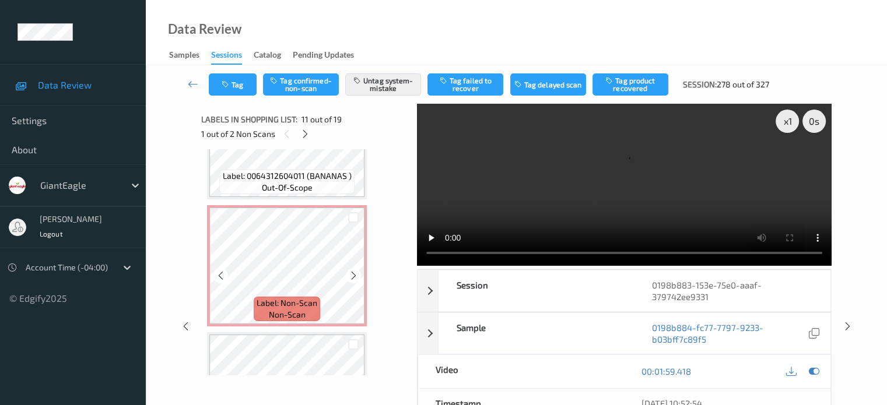
scroll to position [2019, 0]
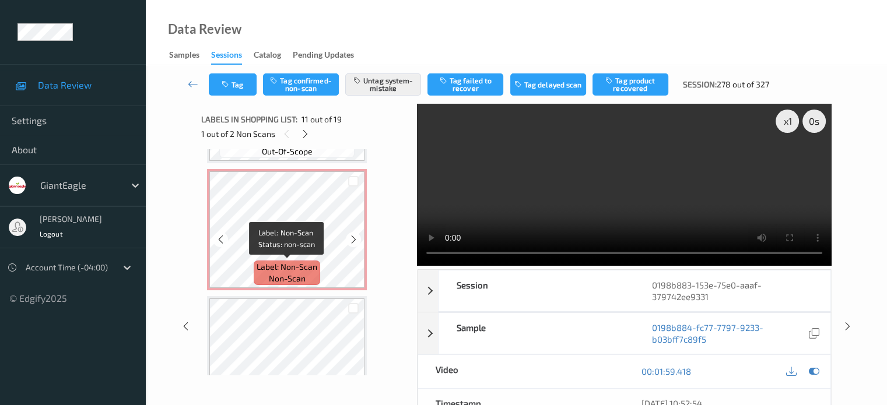
click at [291, 272] on span "Label: Non-Scan" at bounding box center [286, 267] width 61 height 12
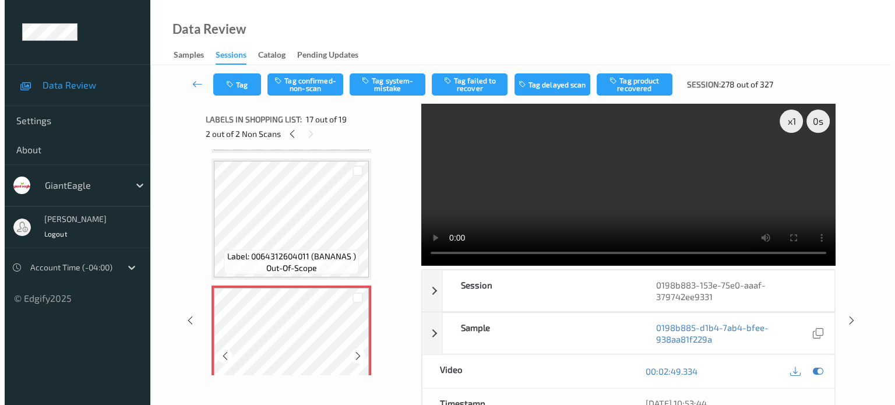
scroll to position [1999, 0]
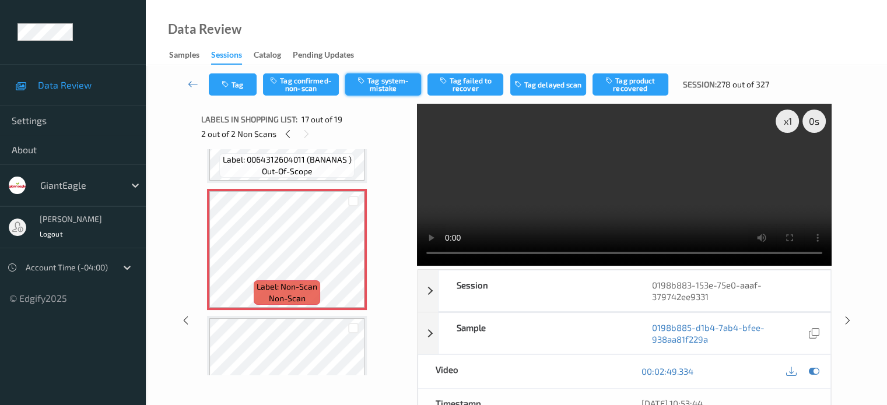
click at [389, 91] on button "Tag system-mistake" at bounding box center [383, 84] width 76 height 22
click at [235, 90] on button "Tag" at bounding box center [233, 84] width 48 height 22
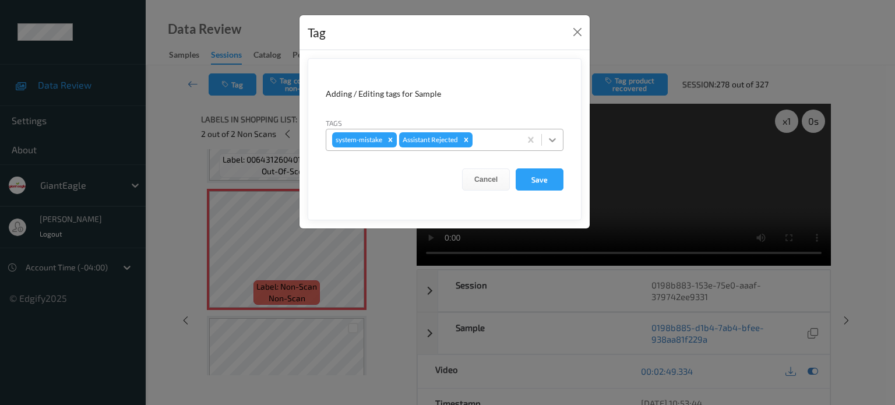
click at [553, 143] on icon at bounding box center [553, 140] width 12 height 12
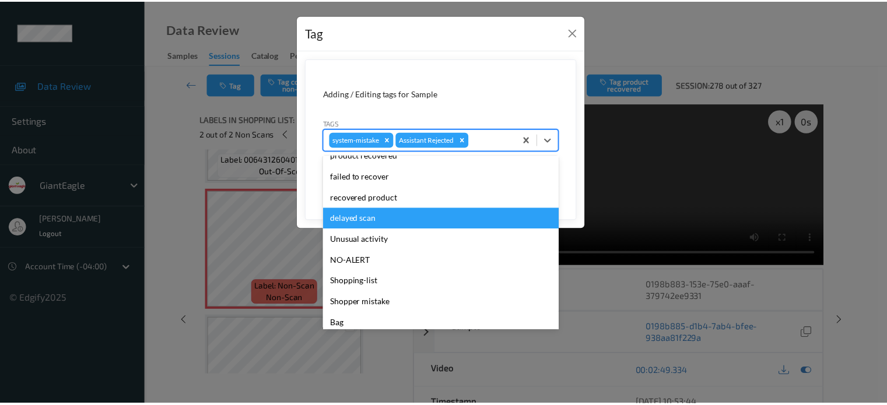
scroll to position [103, 0]
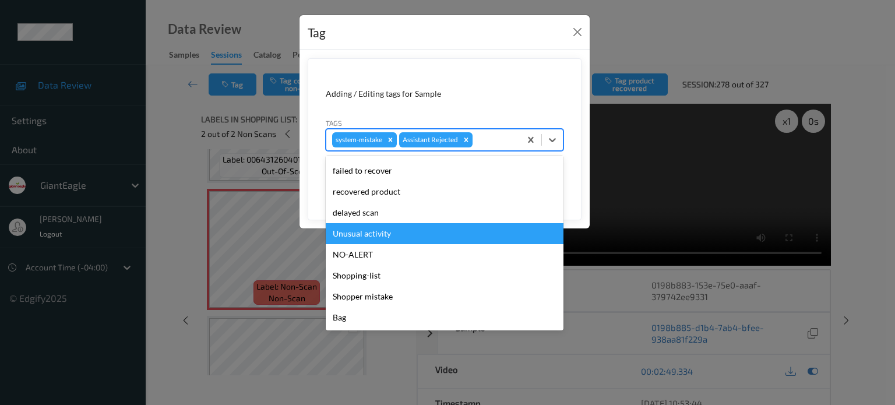
click at [359, 235] on div "Unusual activity" at bounding box center [445, 233] width 238 height 21
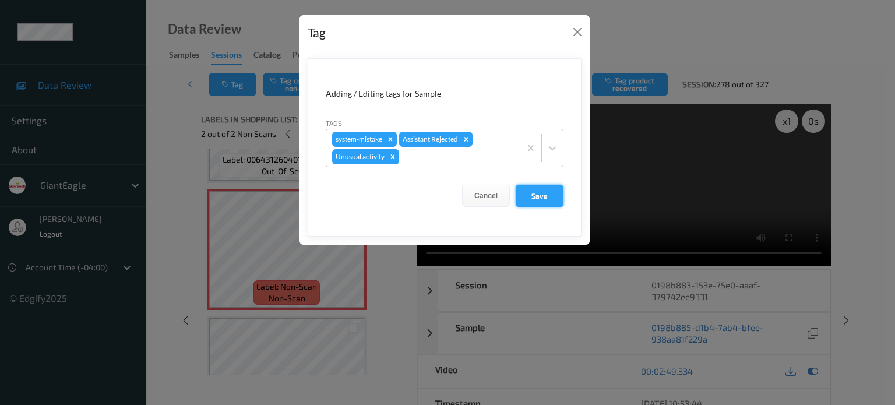
click at [542, 198] on button "Save" at bounding box center [540, 196] width 48 height 22
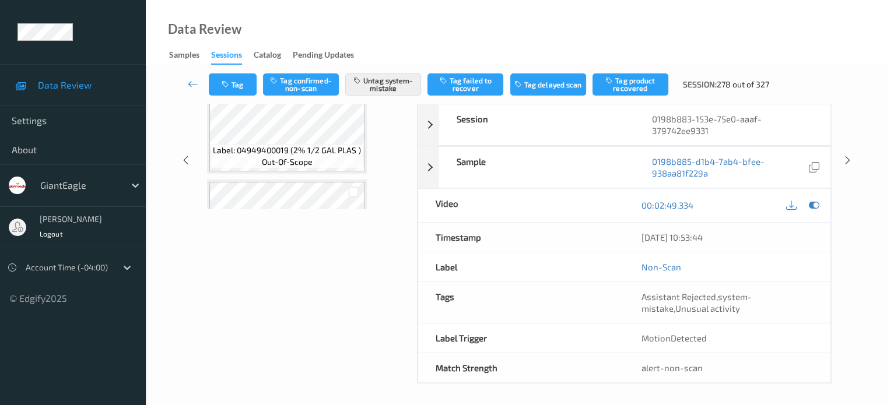
scroll to position [0, 0]
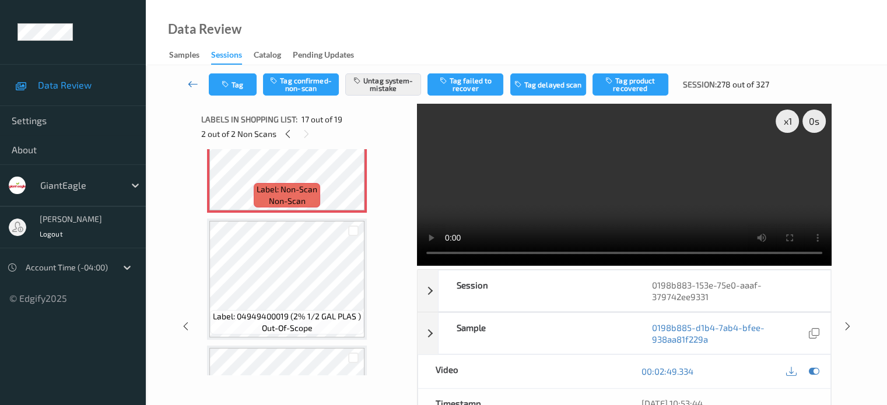
click at [195, 88] on icon at bounding box center [193, 84] width 10 height 12
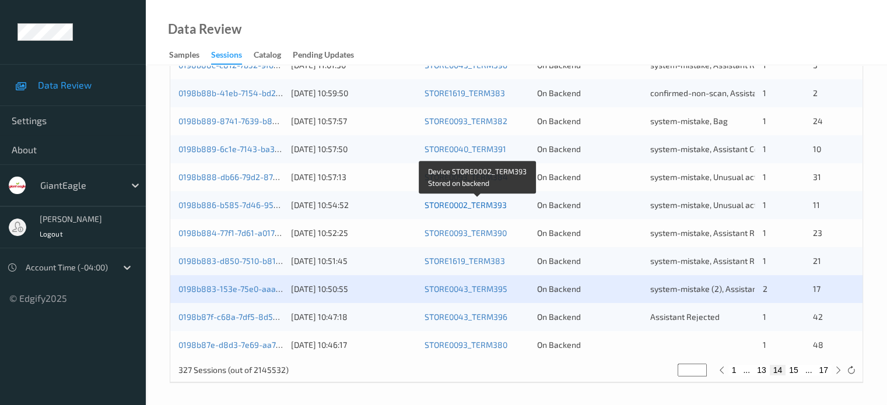
scroll to position [563, 0]
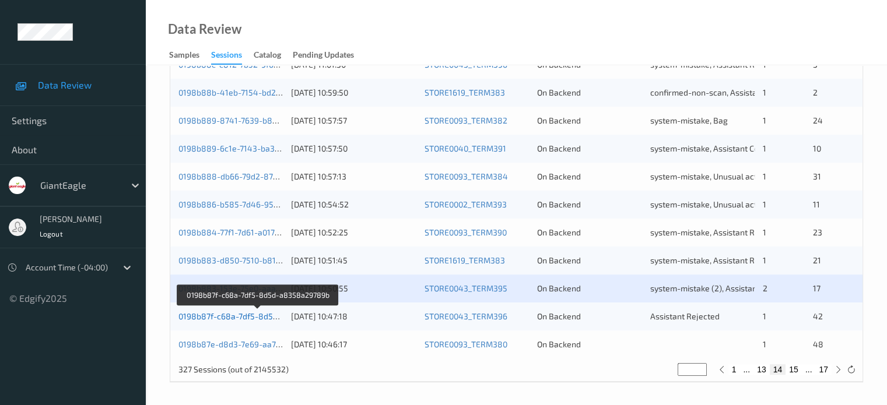
click at [238, 315] on link "0198b87f-c68a-7df5-8d5d-a8358a29789b" at bounding box center [258, 316] width 160 height 10
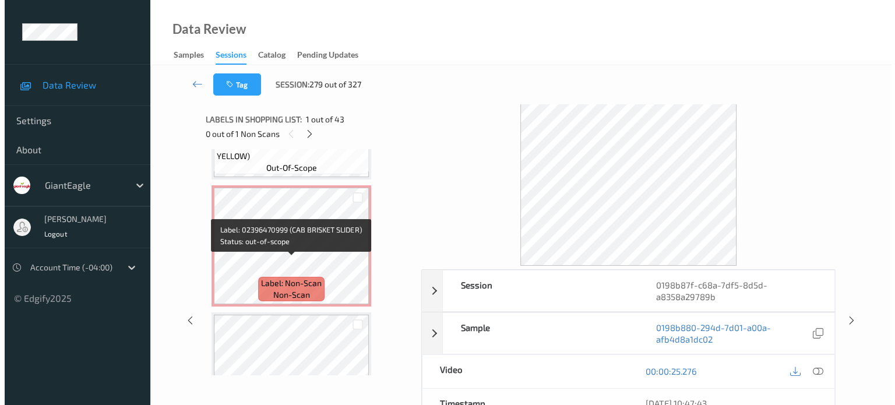
scroll to position [3550, 0]
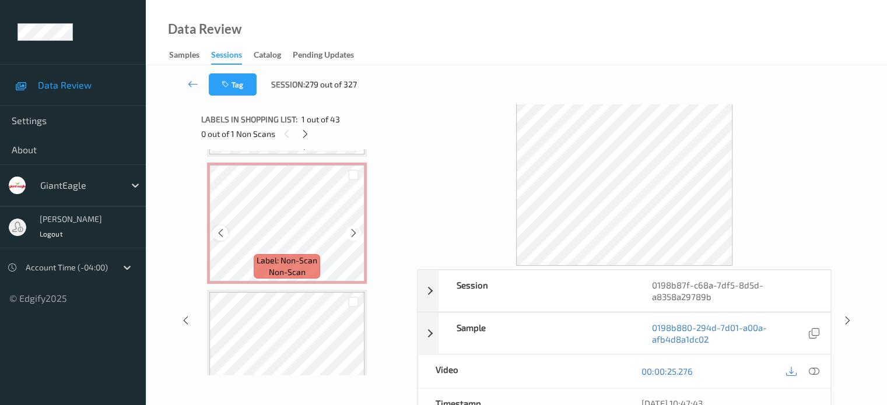
click at [217, 233] on icon at bounding box center [221, 233] width 10 height 10
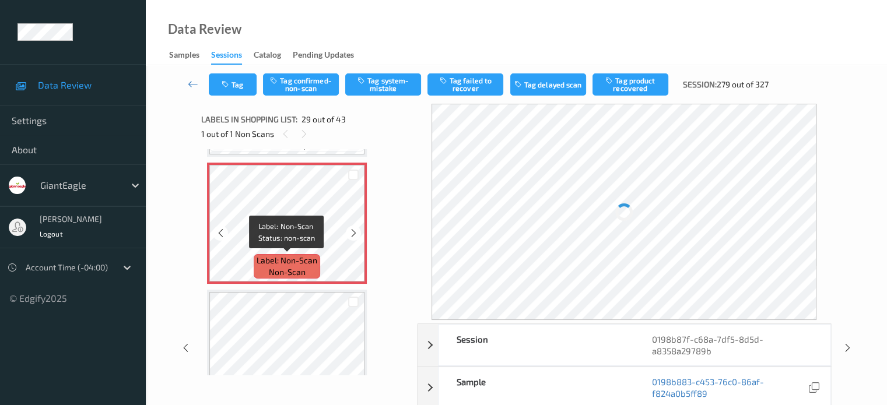
click at [285, 268] on span "non-scan" at bounding box center [287, 272] width 37 height 12
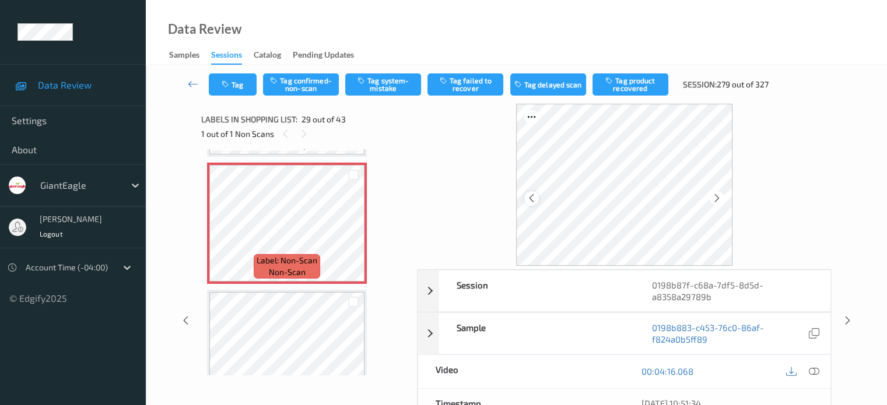
click at [527, 202] on icon at bounding box center [531, 198] width 10 height 10
click at [811, 370] on icon at bounding box center [813, 371] width 10 height 10
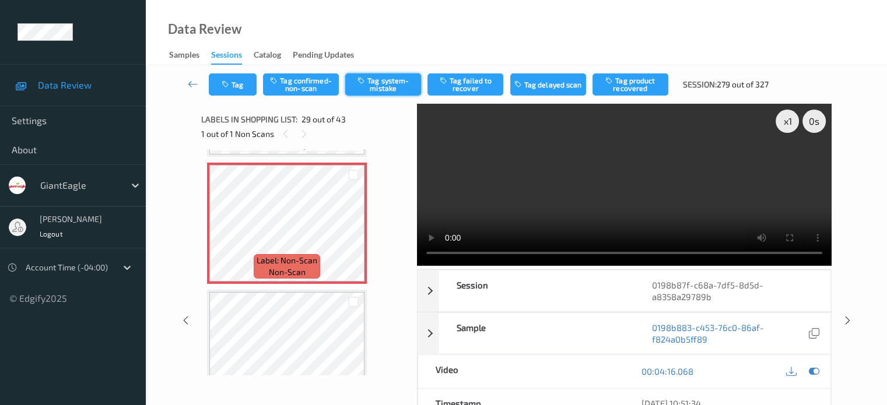
click at [384, 79] on button "Tag system-mistake" at bounding box center [383, 84] width 76 height 22
click at [245, 89] on button "Tag" at bounding box center [233, 84] width 48 height 22
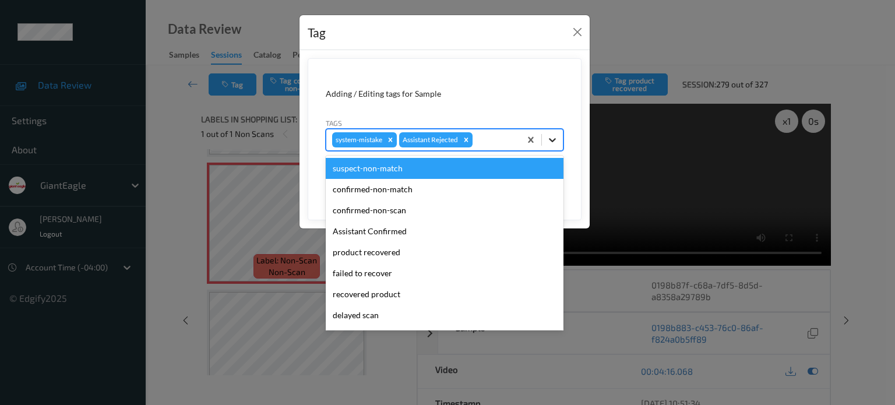
click at [550, 138] on icon at bounding box center [553, 140] width 12 height 12
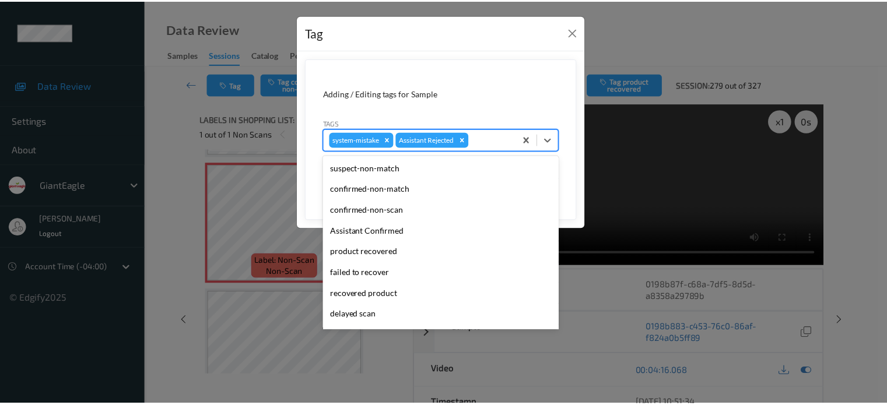
scroll to position [103, 0]
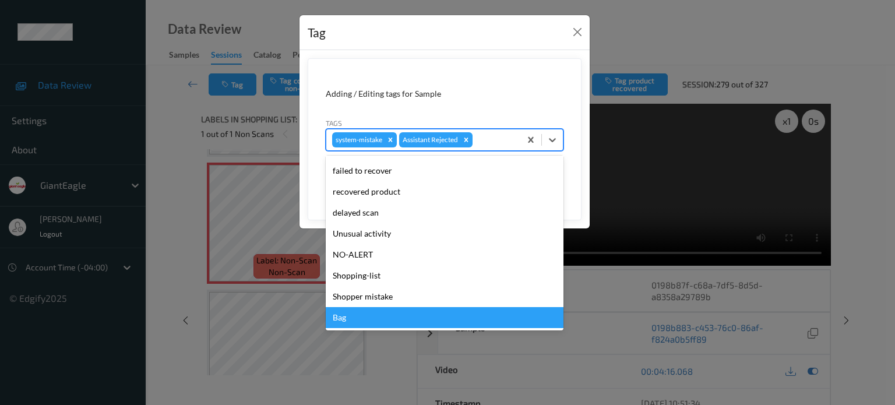
click at [340, 315] on div "Bag" at bounding box center [445, 317] width 238 height 21
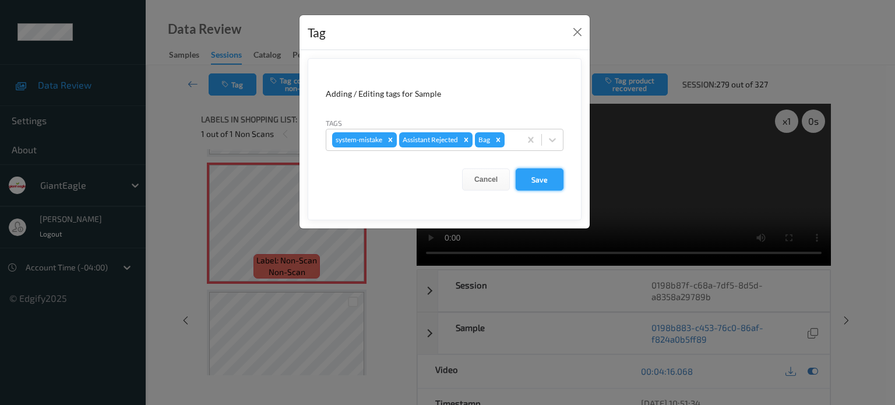
click at [542, 179] on button "Save" at bounding box center [540, 179] width 48 height 22
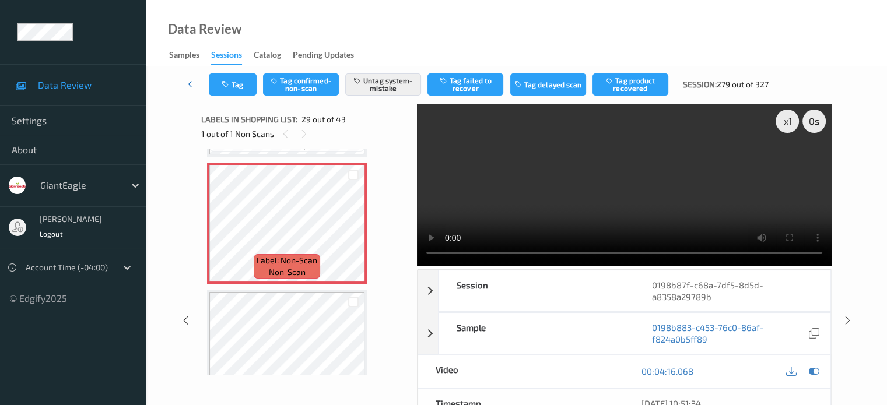
click at [185, 76] on link at bounding box center [193, 84] width 31 height 22
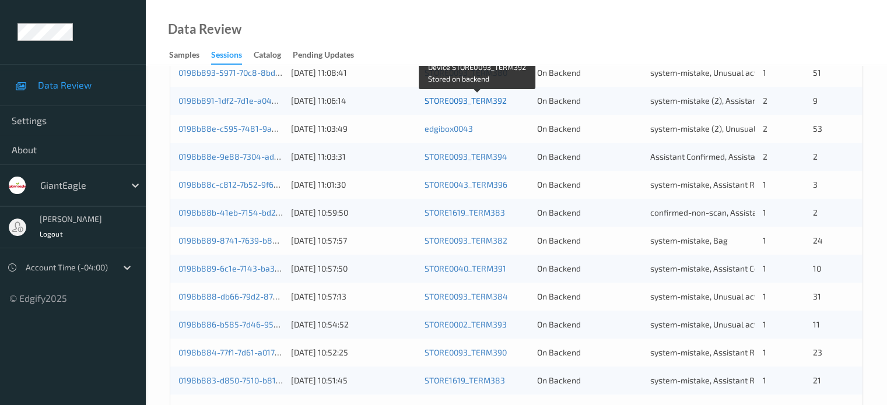
scroll to position [563, 0]
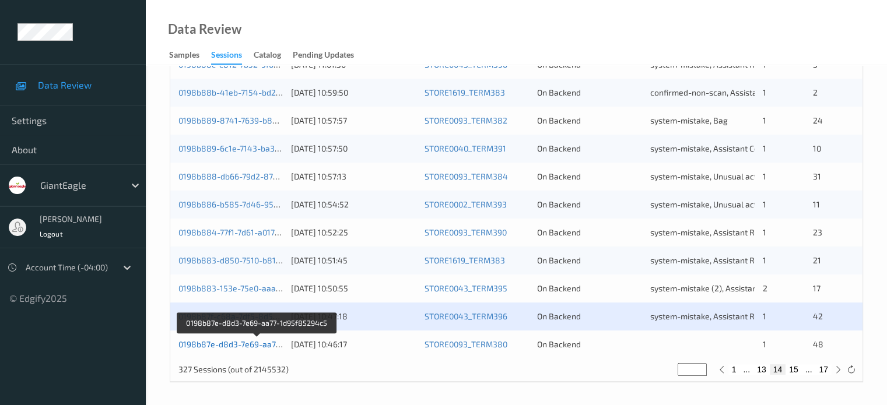
click at [210, 342] on link "0198b87e-d8d3-7e69-aa77-1d95f85294c5" at bounding box center [257, 344] width 159 height 10
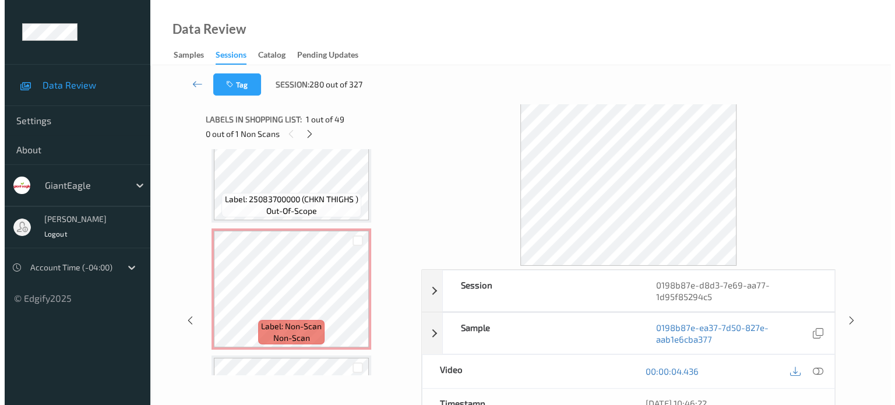
scroll to position [2771, 0]
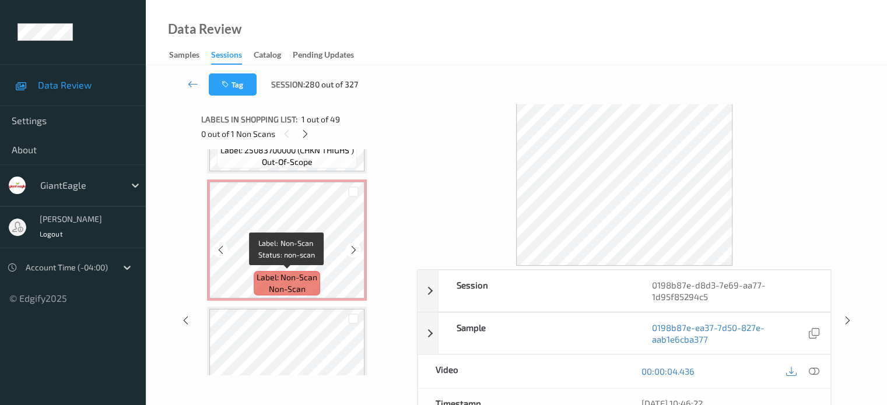
click at [275, 285] on span "non-scan" at bounding box center [287, 289] width 37 height 12
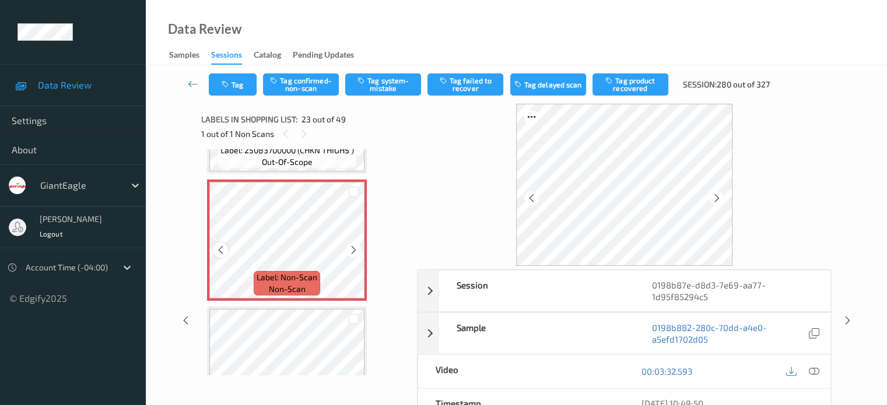
click at [222, 252] on icon at bounding box center [221, 250] width 10 height 10
click at [814, 368] on icon at bounding box center [813, 371] width 10 height 10
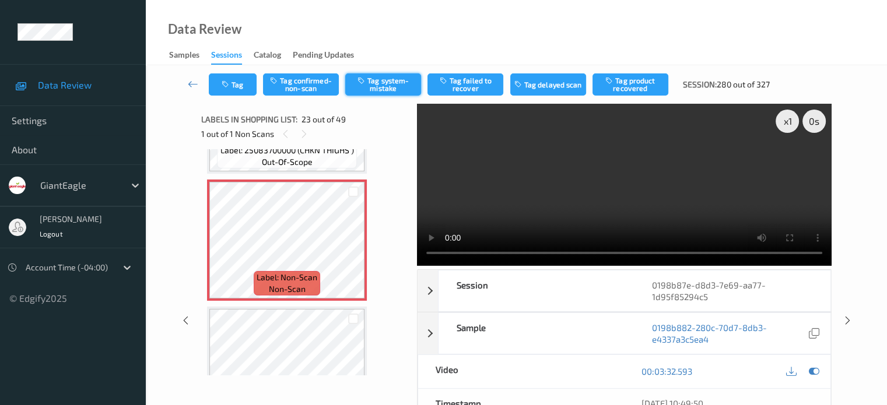
click at [385, 87] on button "Tag system-mistake" at bounding box center [383, 84] width 76 height 22
click at [234, 79] on button "Tag" at bounding box center [233, 84] width 48 height 22
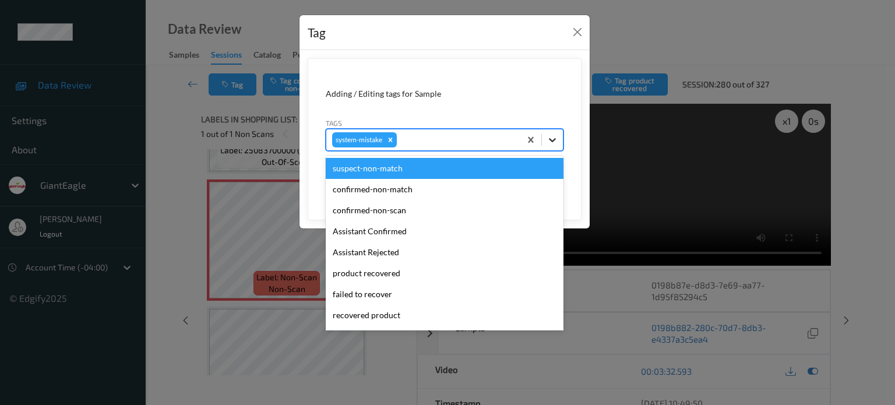
click at [558, 139] on icon at bounding box center [553, 140] width 12 height 12
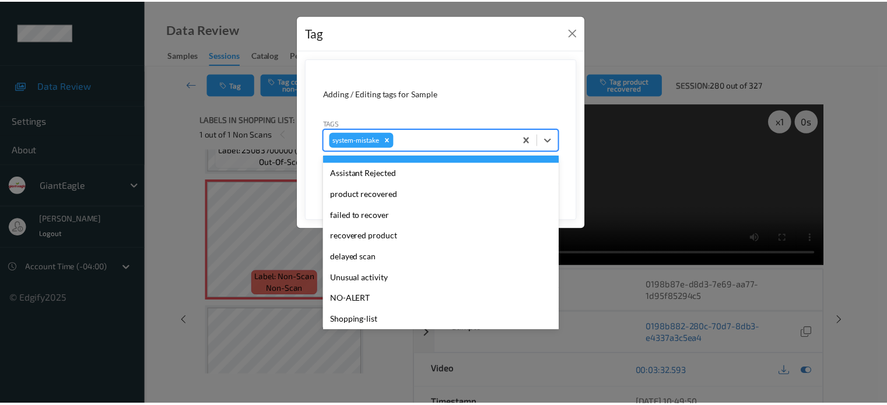
scroll to position [124, 0]
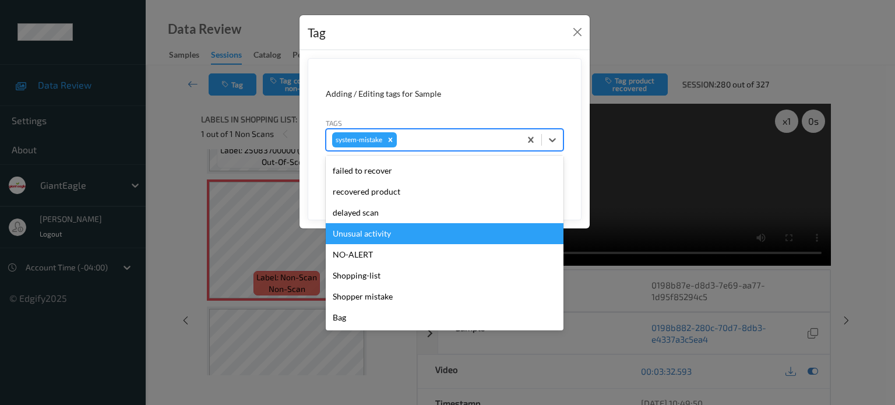
click at [374, 238] on div "Unusual activity" at bounding box center [445, 233] width 238 height 21
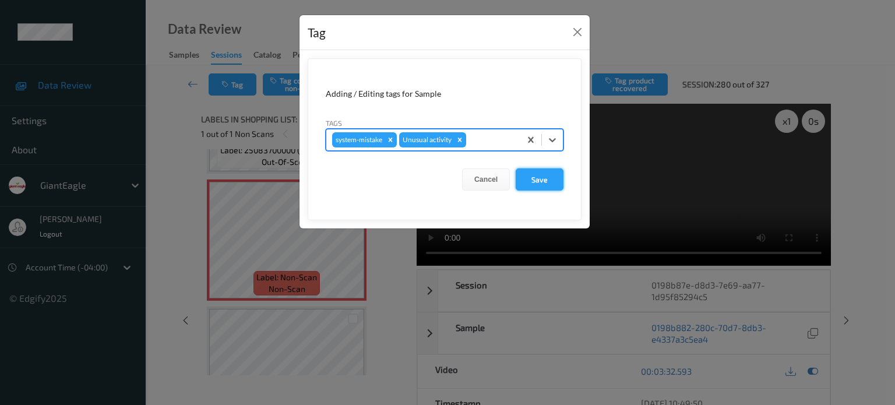
click at [537, 178] on button "Save" at bounding box center [540, 179] width 48 height 22
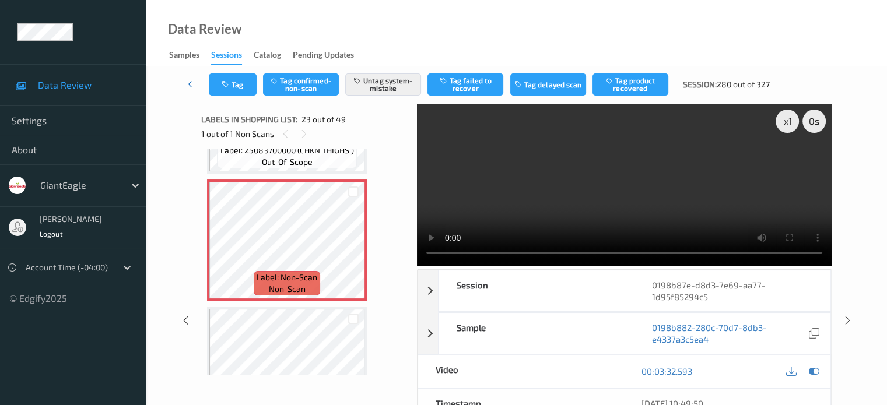
click at [194, 89] on icon at bounding box center [193, 84] width 10 height 12
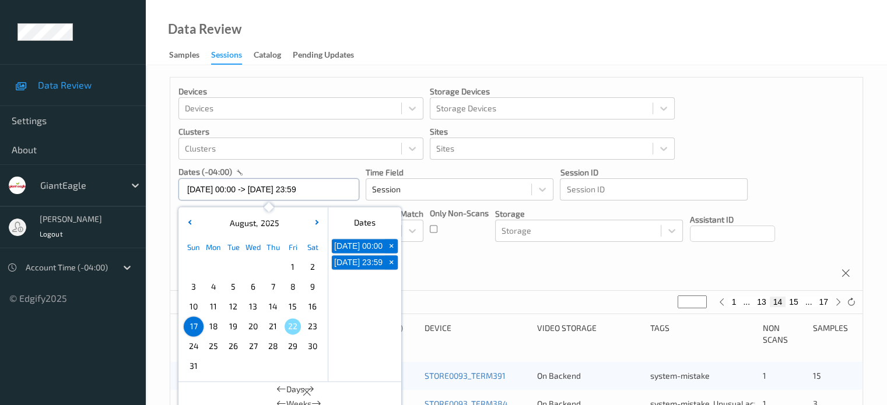
click at [228, 191] on input "[DATE] 00:00 -> [DATE] 23:59" at bounding box center [268, 189] width 181 height 22
click at [211, 330] on span "18" at bounding box center [213, 326] width 16 height 16
type input "[DATE] 00:00"
type input "*"
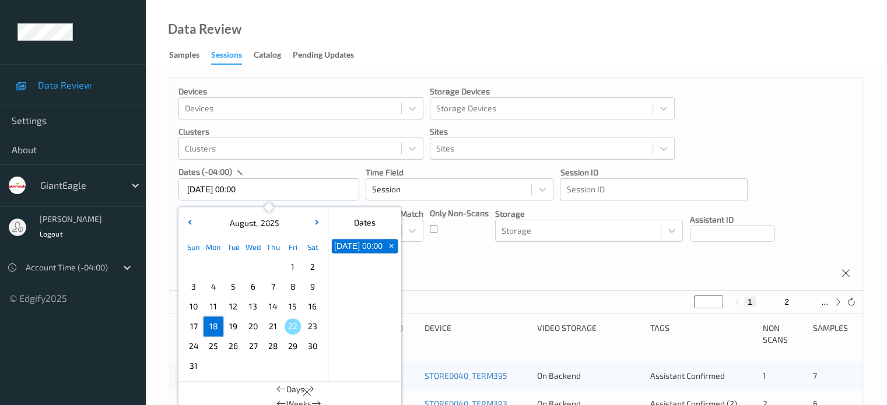
click at [211, 330] on span "18" at bounding box center [213, 326] width 16 height 16
type input "[DATE] 00:00 -> [DATE] 23:59"
click at [841, 303] on icon at bounding box center [837, 302] width 9 height 9
type input "*"
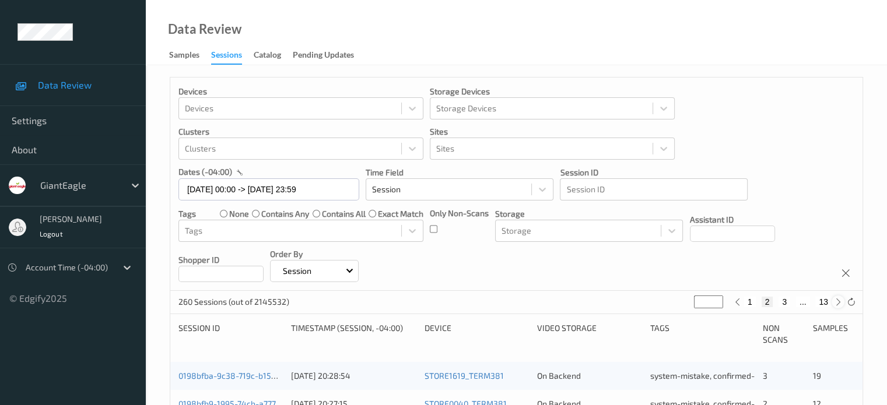
click at [841, 303] on icon at bounding box center [837, 302] width 9 height 9
type input "*"
click at [841, 303] on icon at bounding box center [837, 302] width 9 height 9
type input "*"
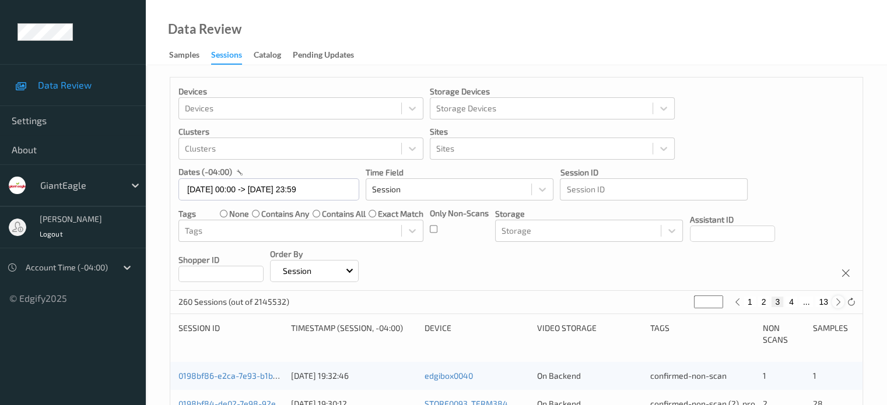
type input "*"
click at [841, 303] on icon at bounding box center [837, 302] width 9 height 9
type input "*"
click at [841, 303] on icon at bounding box center [837, 302] width 9 height 9
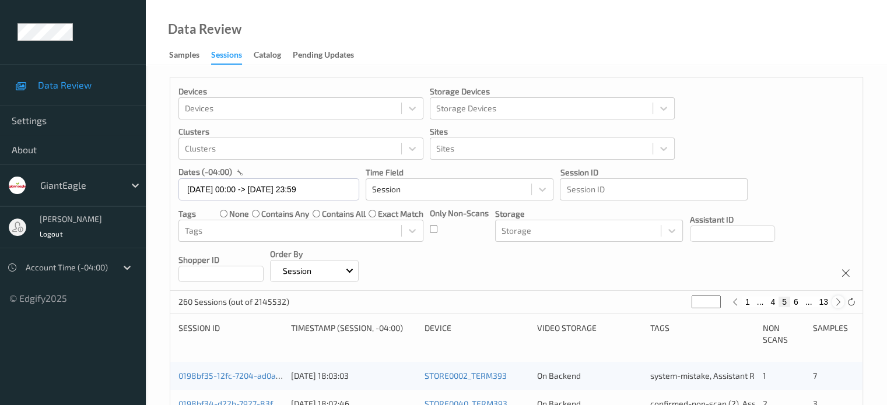
type input "*"
click at [841, 303] on icon at bounding box center [837, 302] width 9 height 9
type input "*"
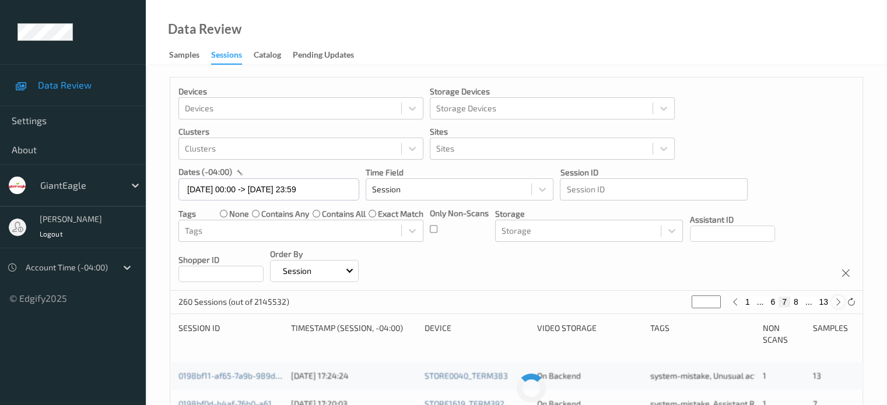
click at [841, 303] on icon at bounding box center [837, 302] width 9 height 9
type input "*"
click at [841, 303] on icon at bounding box center [837, 302] width 9 height 9
type input "*"
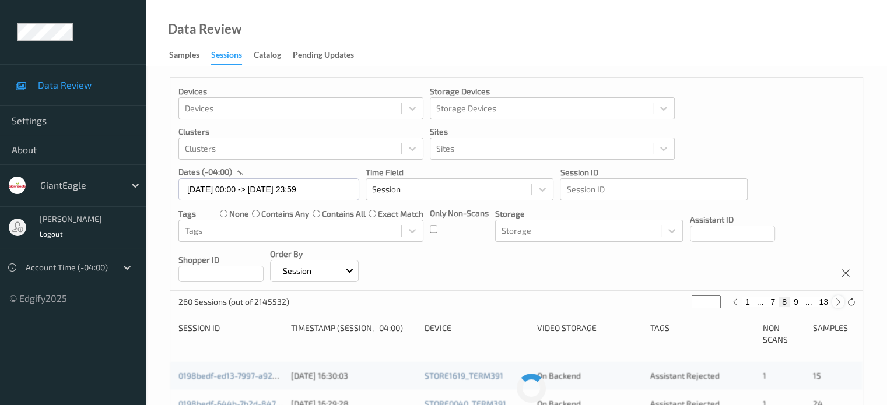
type input "*"
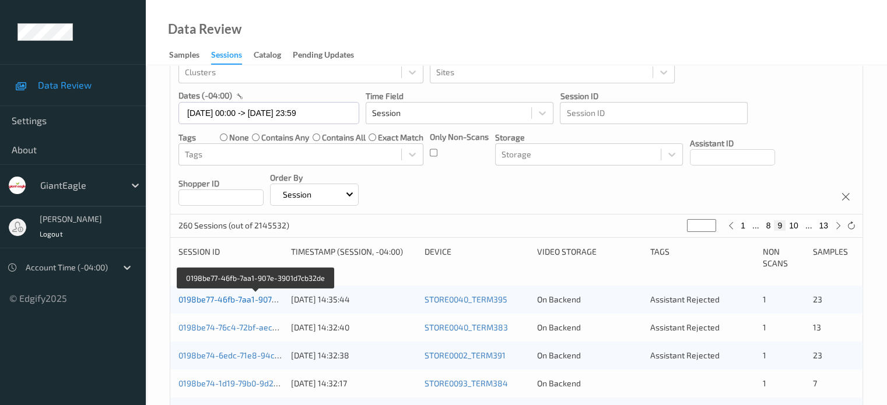
click at [223, 302] on link "0198be77-46fb-7aa1-907e-3901d7cb32de" at bounding box center [255, 299] width 155 height 10
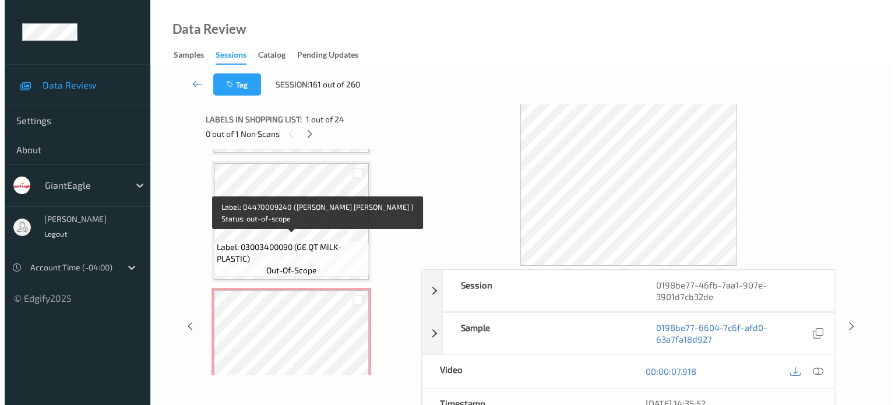
scroll to position [529, 0]
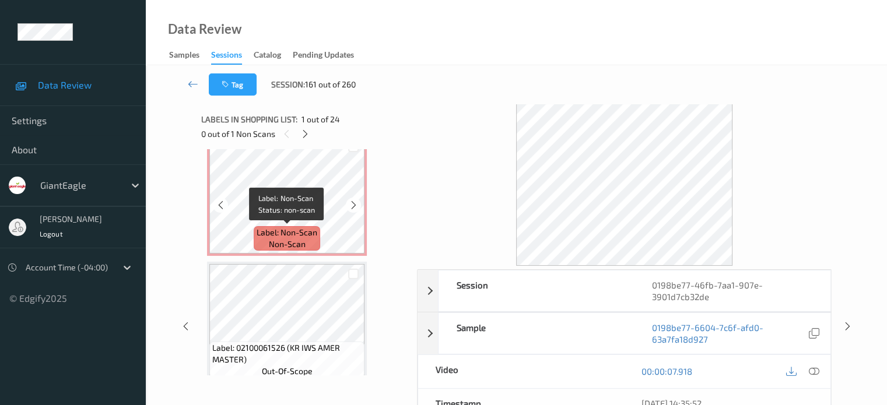
drag, startPoint x: 268, startPoint y: 258, endPoint x: 264, endPoint y: 235, distance: 23.1
click at [264, 235] on span "Label: Non-Scan" at bounding box center [286, 233] width 61 height 12
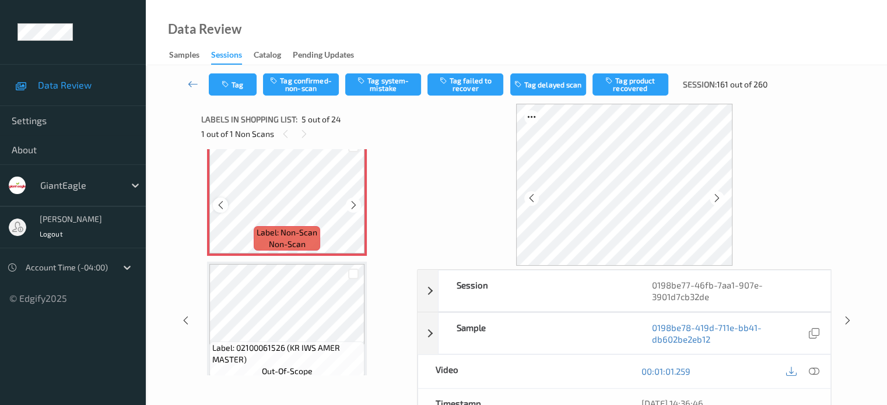
click at [223, 207] on icon at bounding box center [221, 205] width 10 height 10
click at [223, 206] on icon at bounding box center [221, 205] width 10 height 10
click at [814, 372] on icon at bounding box center [813, 371] width 10 height 10
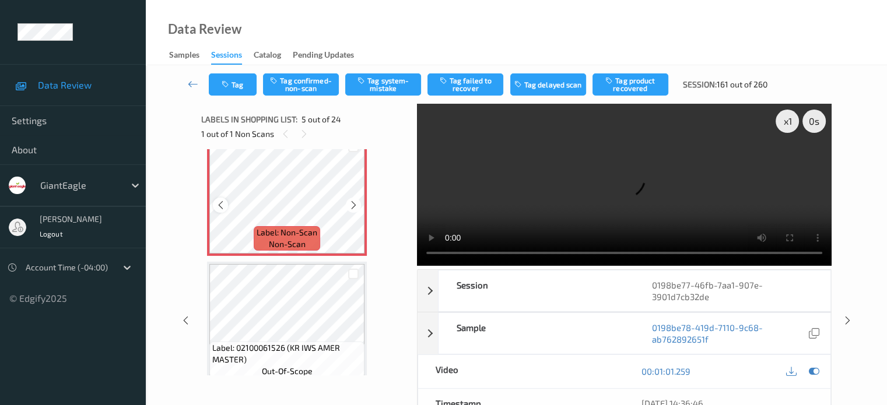
click at [221, 209] on icon at bounding box center [221, 205] width 10 height 10
click at [810, 369] on icon at bounding box center [813, 371] width 10 height 10
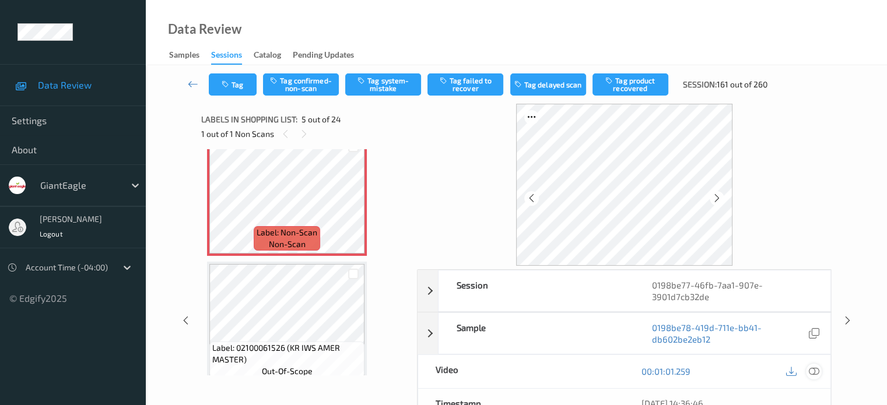
click at [814, 372] on icon at bounding box center [813, 371] width 10 height 10
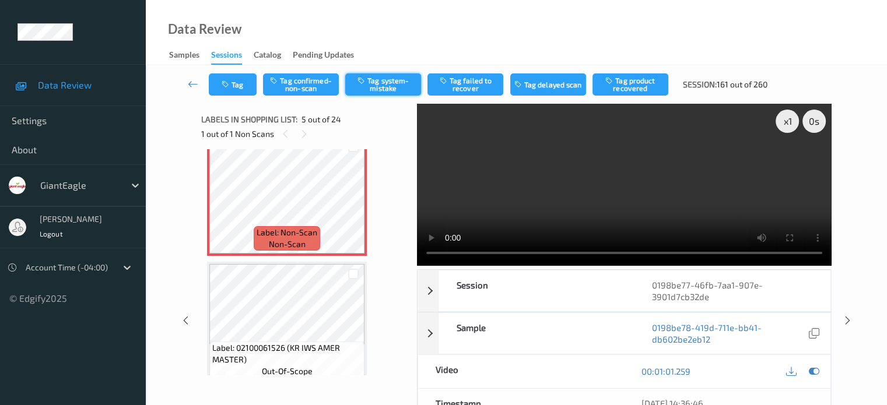
click at [380, 83] on button "Tag system-mistake" at bounding box center [383, 84] width 76 height 22
click at [234, 92] on button "Tag" at bounding box center [233, 84] width 48 height 22
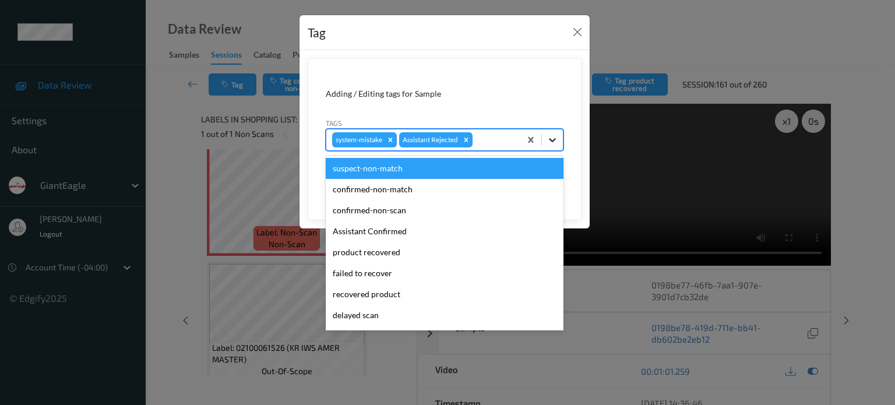
click at [550, 142] on icon at bounding box center [553, 140] width 12 height 12
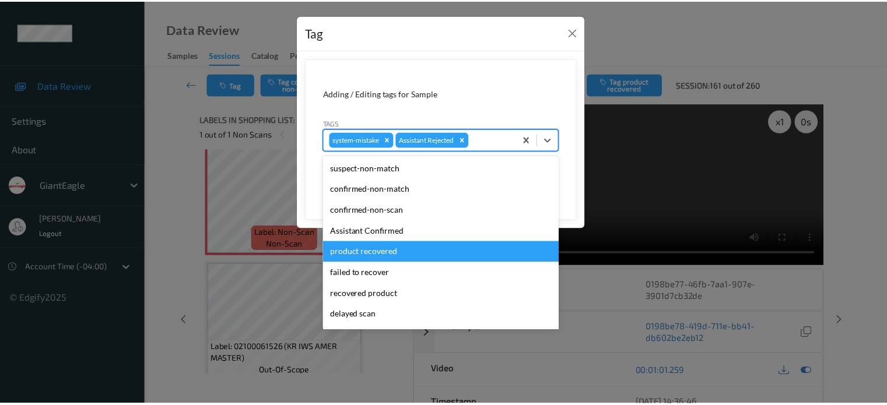
scroll to position [103, 0]
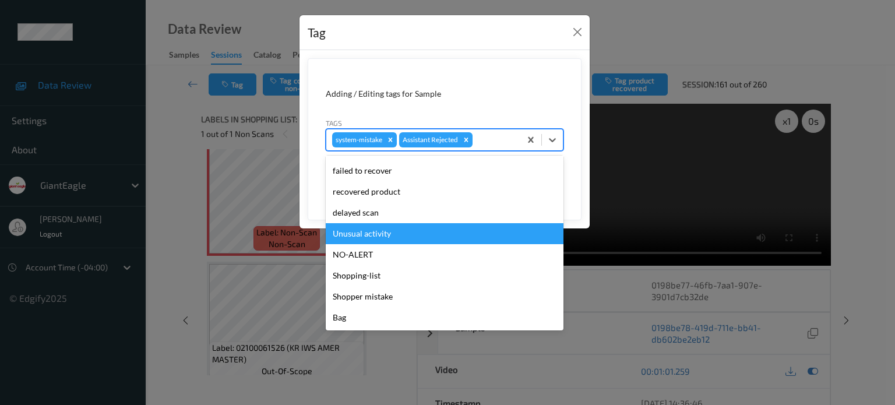
click at [379, 232] on div "Unusual activity" at bounding box center [445, 233] width 238 height 21
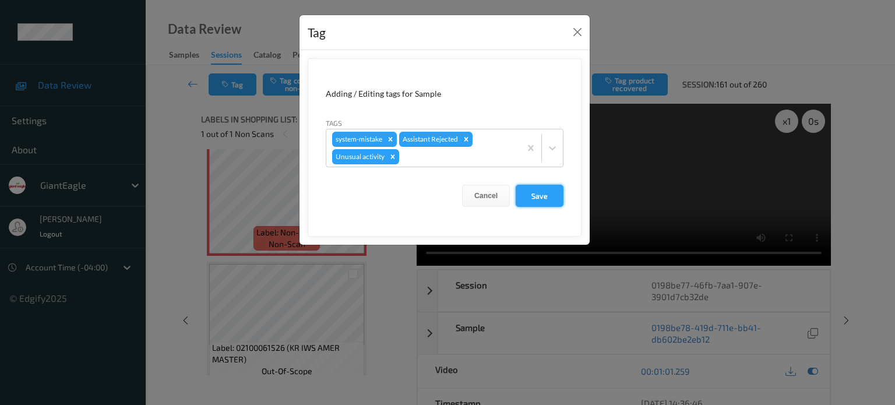
click at [534, 196] on button "Save" at bounding box center [540, 196] width 48 height 22
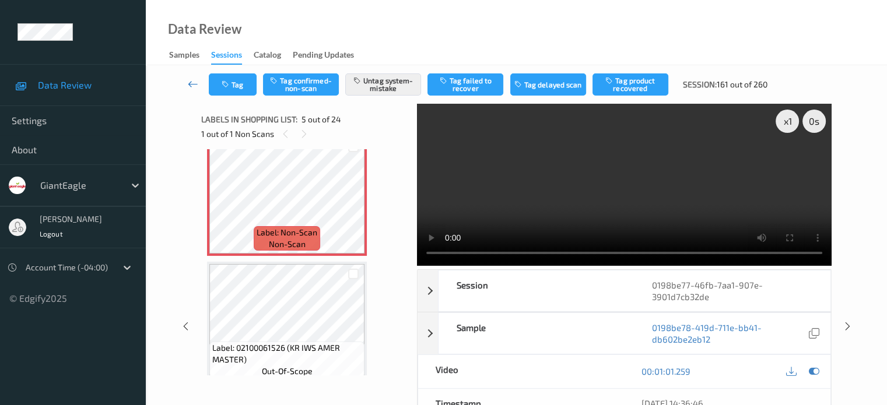
click at [191, 82] on icon at bounding box center [193, 84] width 10 height 12
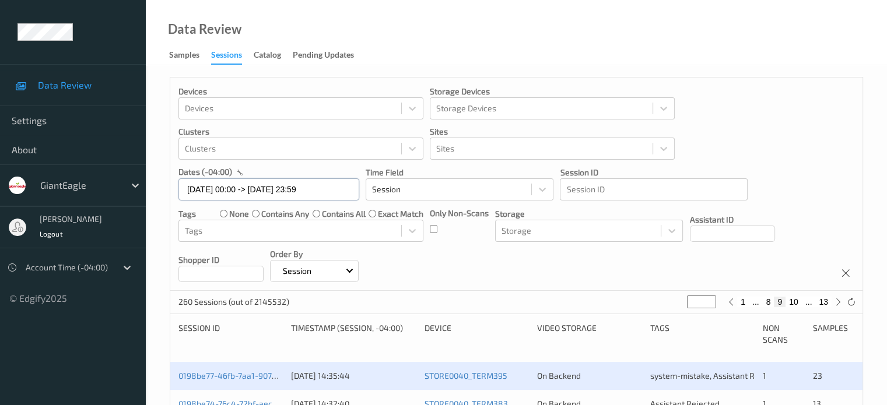
click at [228, 189] on input "[DATE] 00:00 -> [DATE] 23:59" at bounding box center [268, 189] width 181 height 22
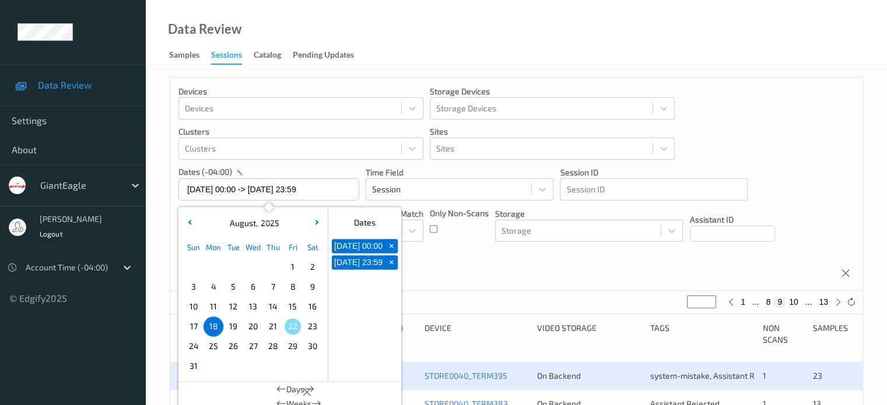
click at [194, 327] on span "17" at bounding box center [193, 326] width 16 height 16
type input "[DATE] 00:00"
type input "*"
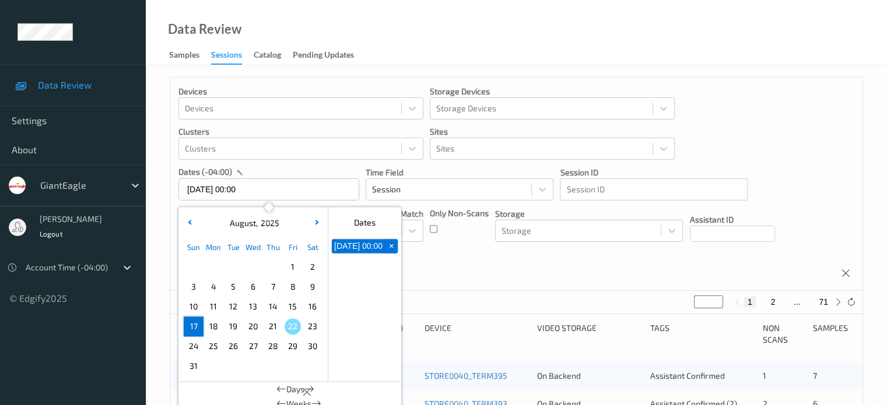
click at [191, 330] on span "17" at bounding box center [193, 326] width 16 height 16
type input "[DATE] 00:00 -> [DATE] 23:59"
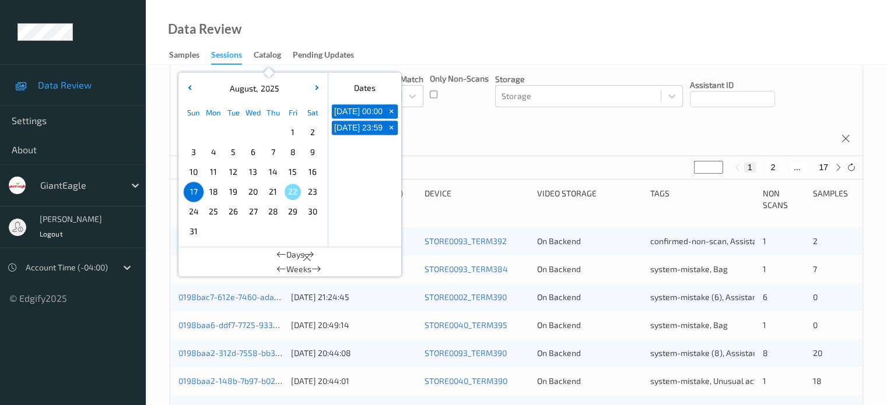
scroll to position [134, 0]
click at [836, 167] on icon at bounding box center [837, 168] width 9 height 9
type input "*"
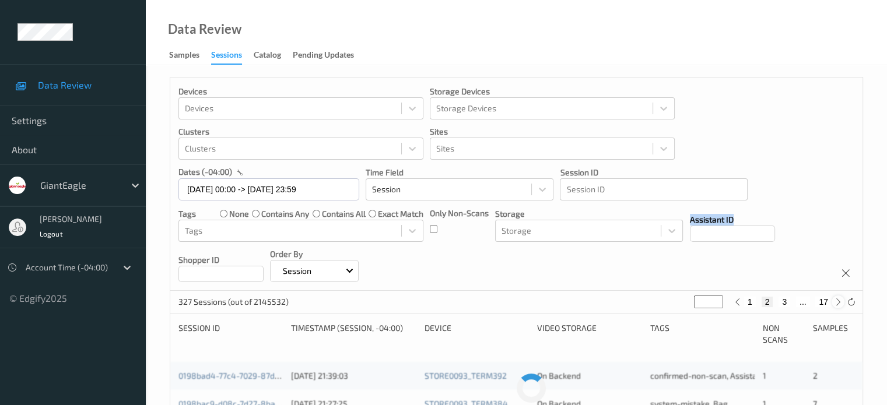
scroll to position [0, 0]
click at [836, 167] on div "Devices Devices Storage Devices Storage Devices Clusters Clusters Sites Sites d…" at bounding box center [516, 184] width 692 height 213
click at [837, 304] on icon at bounding box center [837, 302] width 9 height 9
type input "*"
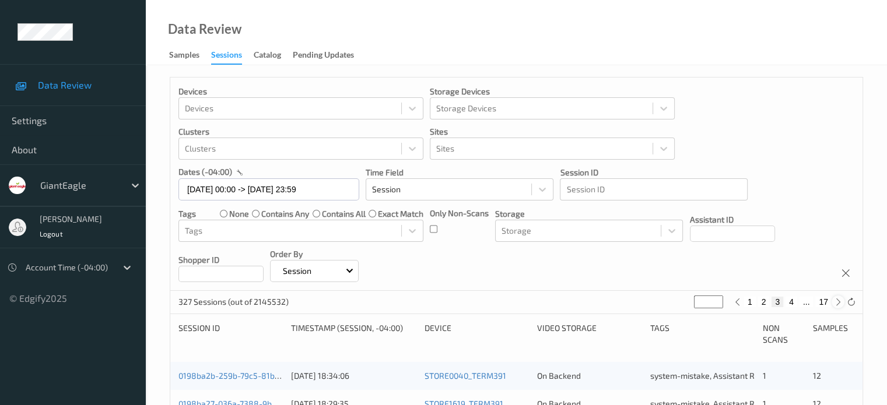
click at [837, 304] on icon at bounding box center [837, 302] width 9 height 9
type input "*"
click at [837, 304] on icon at bounding box center [837, 302] width 9 height 9
type input "*"
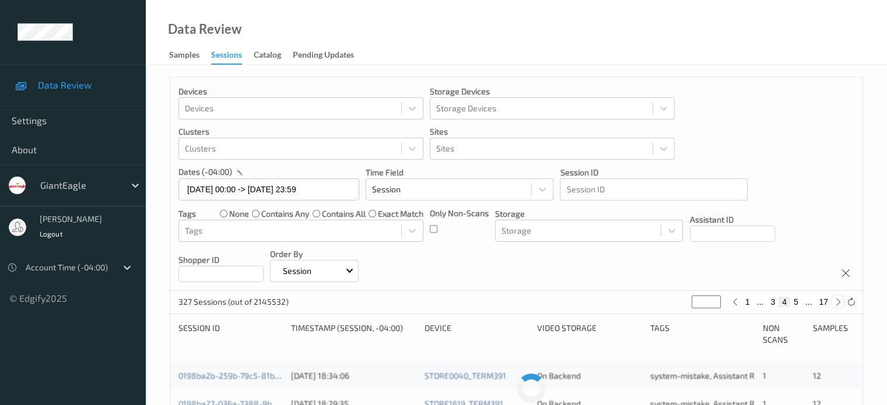
type input "*"
click at [837, 304] on icon at bounding box center [837, 302] width 9 height 9
type input "*"
click at [837, 304] on icon at bounding box center [837, 302] width 9 height 9
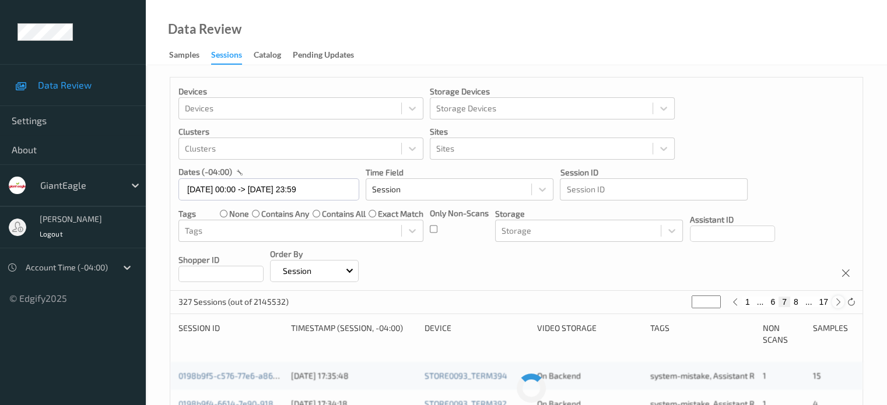
type input "*"
click at [837, 304] on icon at bounding box center [837, 302] width 9 height 9
type input "*"
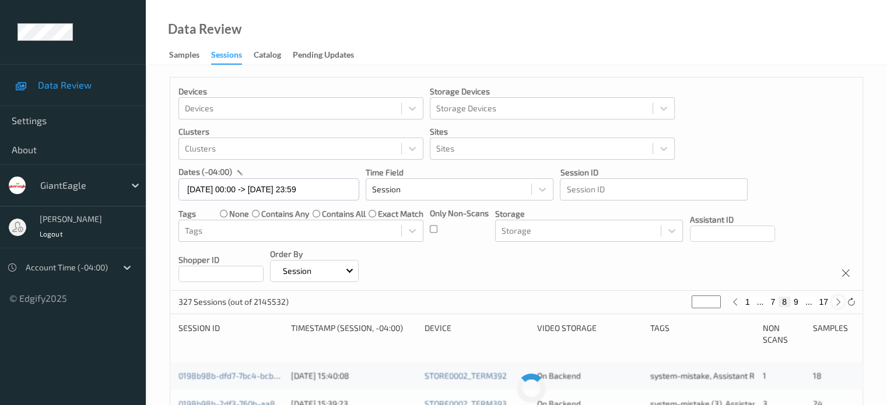
click at [837, 304] on icon at bounding box center [837, 302] width 9 height 9
type input "*"
click at [837, 304] on icon at bounding box center [837, 302] width 9 height 9
type input "**"
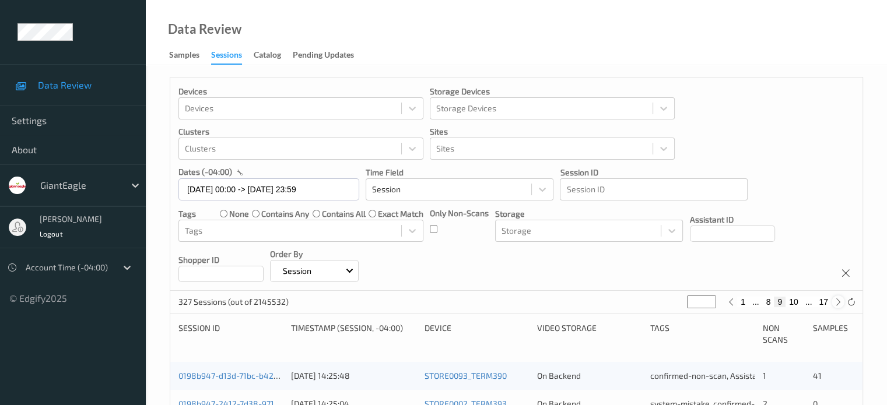
type input "**"
click at [837, 304] on icon at bounding box center [837, 302] width 9 height 9
type input "**"
click at [837, 304] on icon at bounding box center [837, 302] width 9 height 9
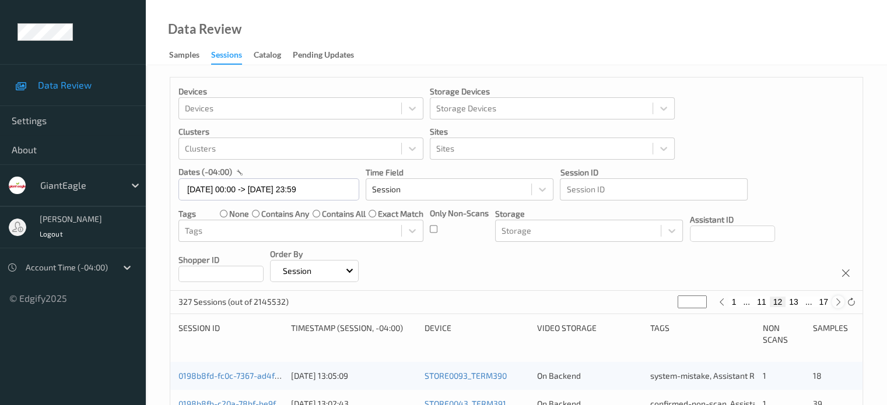
type input "**"
click at [837, 304] on icon at bounding box center [837, 302] width 9 height 9
type input "**"
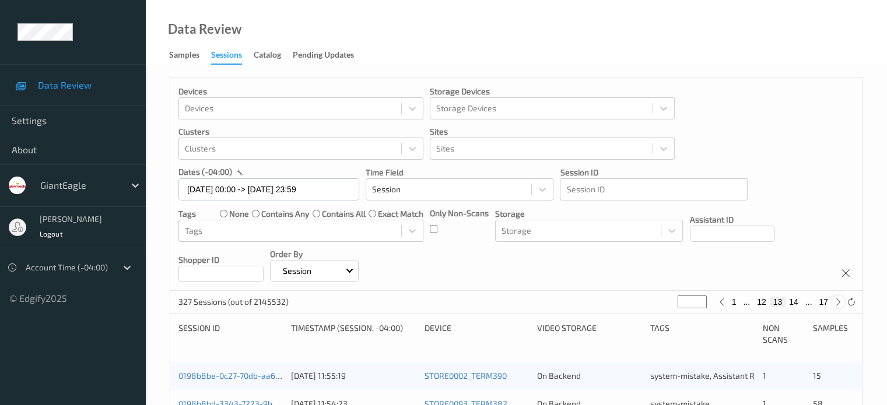
click at [837, 304] on icon at bounding box center [837, 302] width 9 height 9
type input "**"
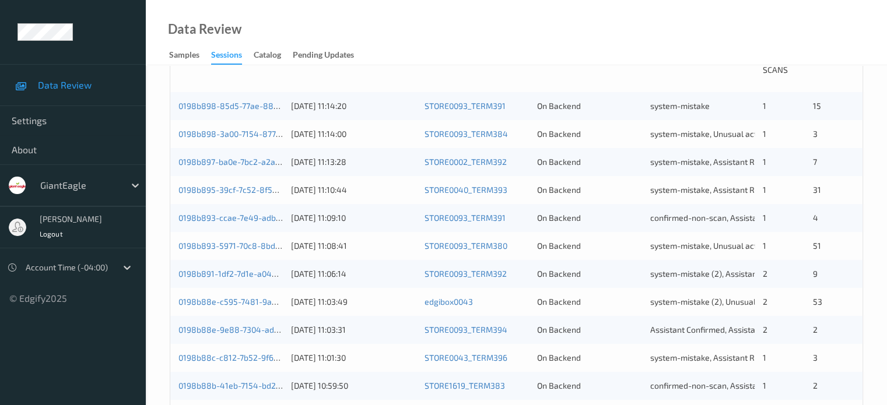
scroll to position [238, 0]
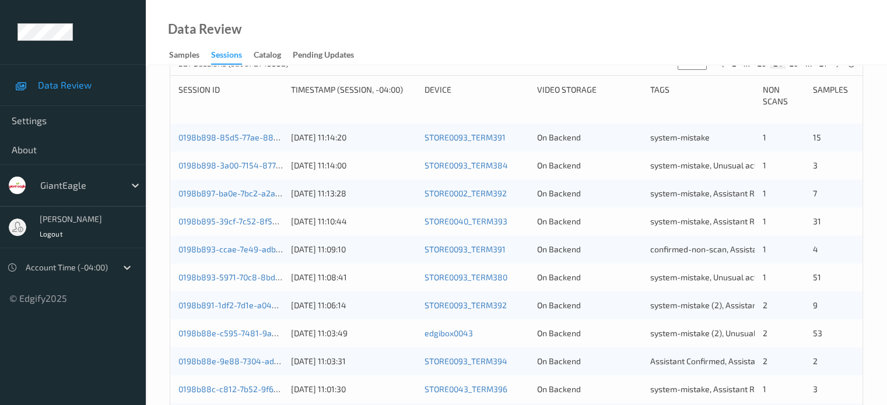
click at [271, 312] on div "0198b891-1df2-7d1e-a040-51e74bef7883 [DATE] 11:06:14 STORE0093_TERM392 On Backe…" at bounding box center [516, 305] width 692 height 28
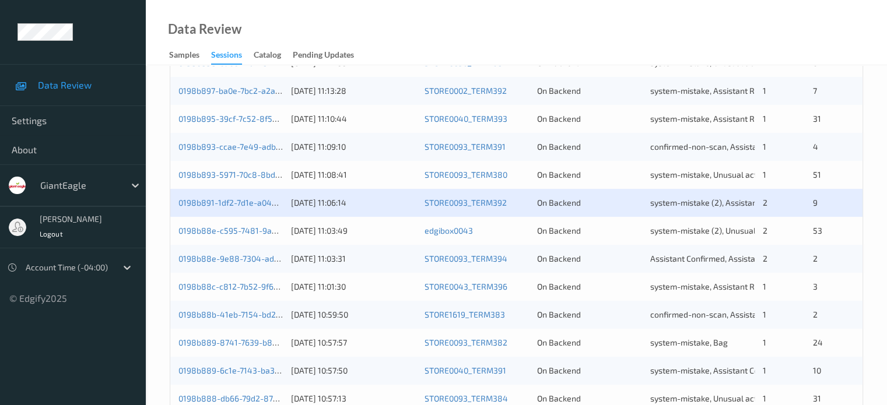
scroll to position [346, 0]
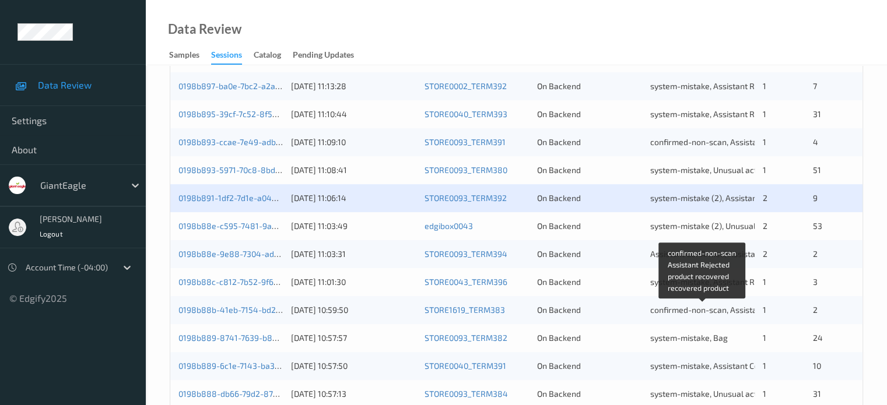
click at [686, 314] on div "confirmed-non-scan, Assistant Rejected, product recovered, recovered product" at bounding box center [702, 310] width 104 height 12
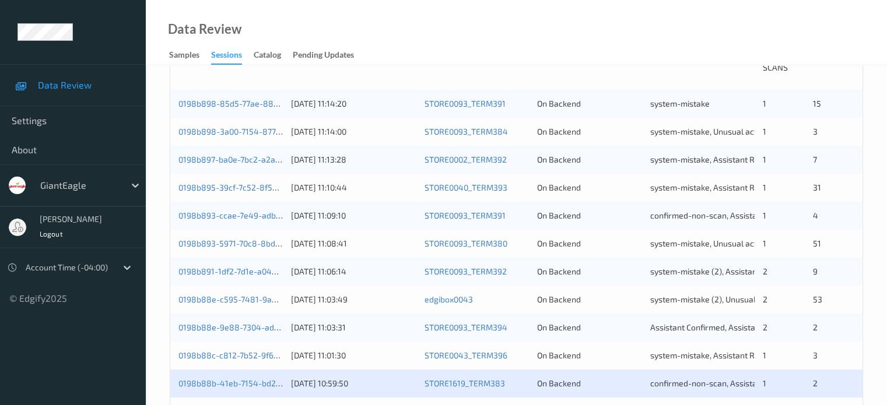
scroll to position [275, 0]
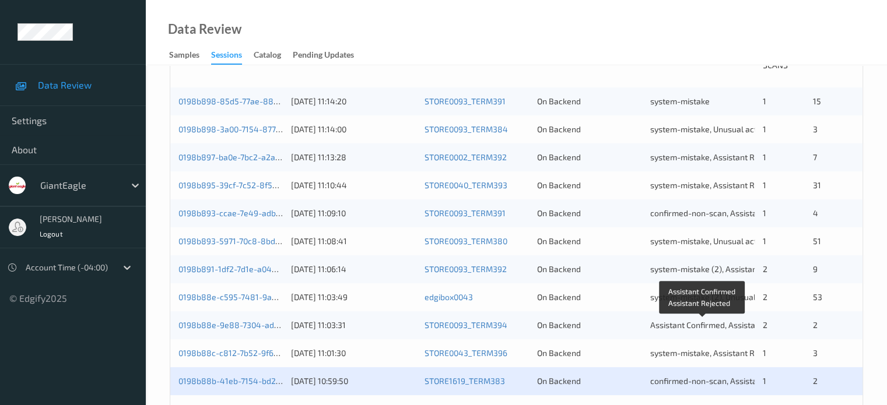
click at [713, 325] on span "Assistant Confirmed, Assistant Rejected" at bounding box center [723, 325] width 147 height 10
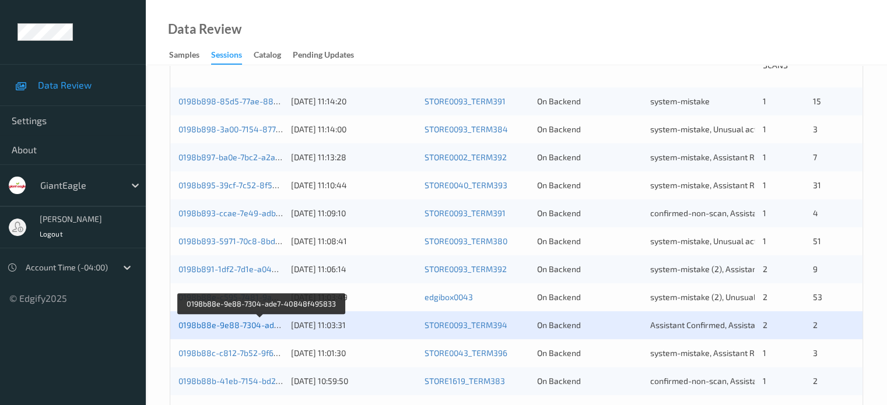
click at [205, 328] on link "0198b88e-9e88-7304-ade7-40848f495833" at bounding box center [261, 325] width 166 height 10
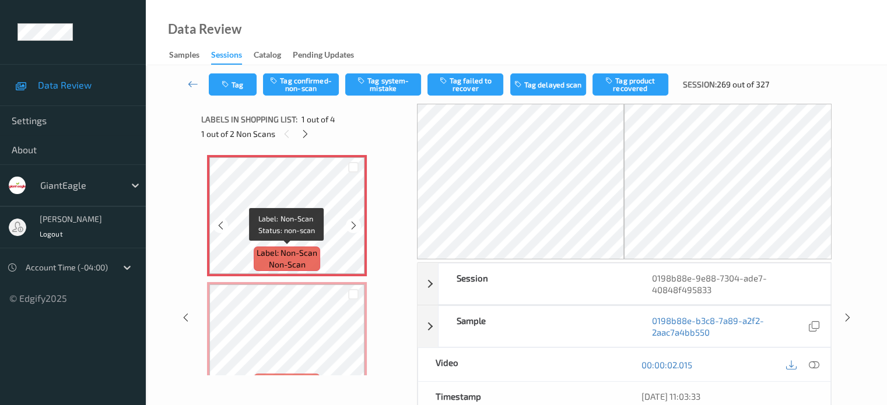
click at [282, 261] on span "non-scan" at bounding box center [287, 265] width 37 height 12
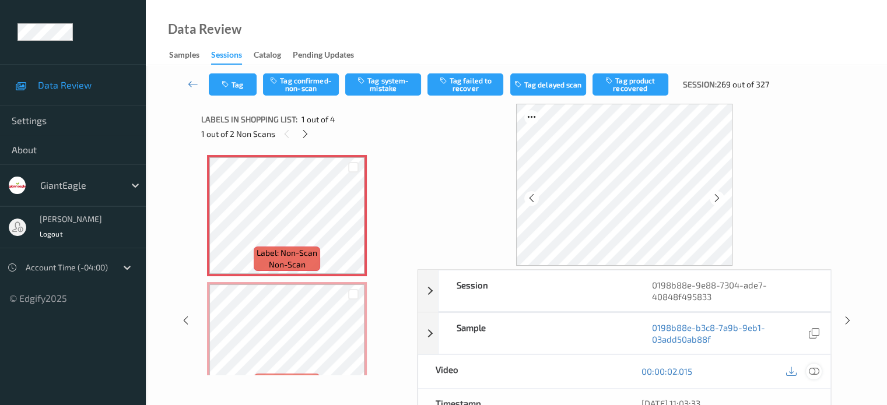
click at [817, 374] on icon at bounding box center [813, 371] width 10 height 10
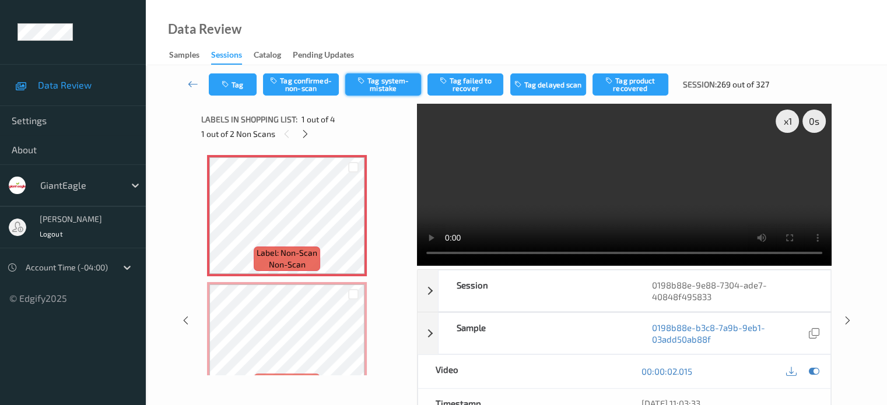
click at [379, 83] on button "Tag system-mistake" at bounding box center [383, 84] width 76 height 22
click at [379, 86] on button "Tag system-mistake" at bounding box center [383, 84] width 76 height 22
click at [235, 85] on button "Tag" at bounding box center [233, 84] width 48 height 22
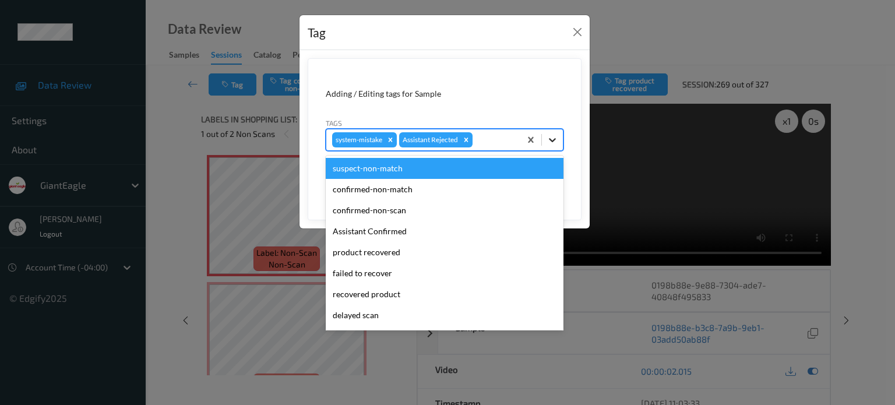
click at [551, 137] on icon at bounding box center [553, 140] width 12 height 12
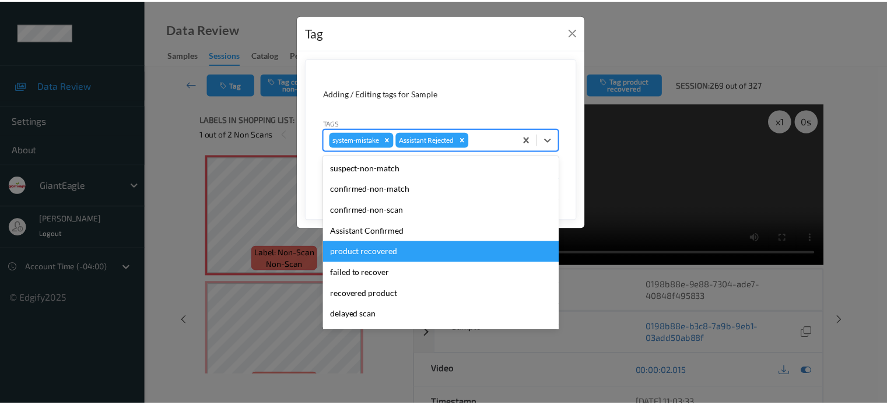
scroll to position [103, 0]
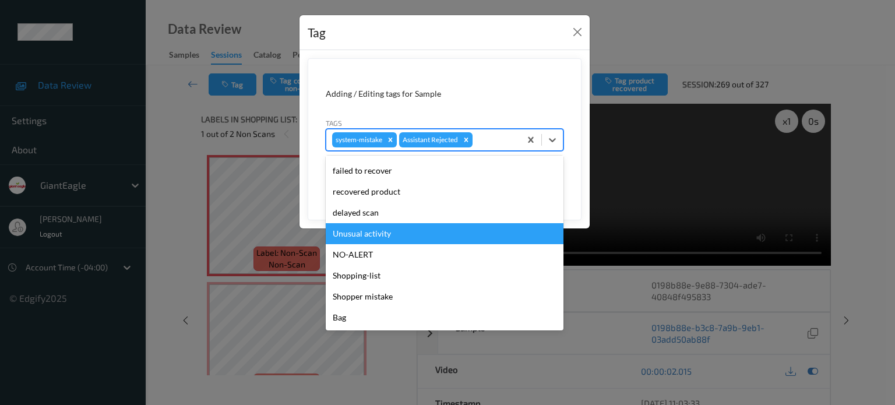
click at [364, 227] on div "Unusual activity" at bounding box center [445, 233] width 238 height 21
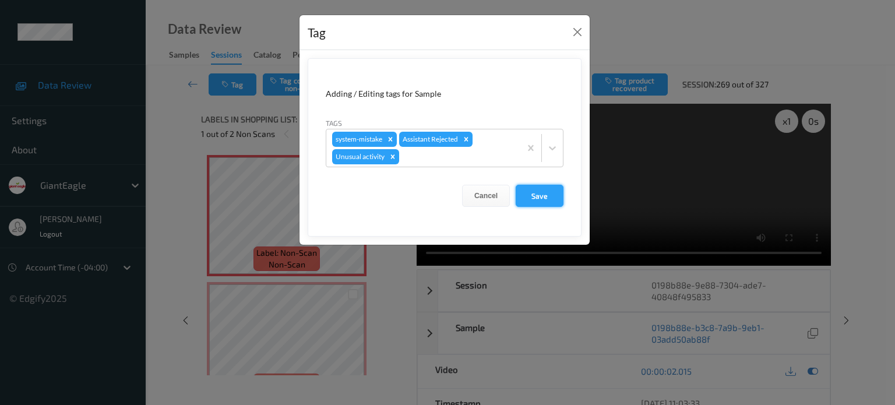
click at [532, 195] on button "Save" at bounding box center [540, 196] width 48 height 22
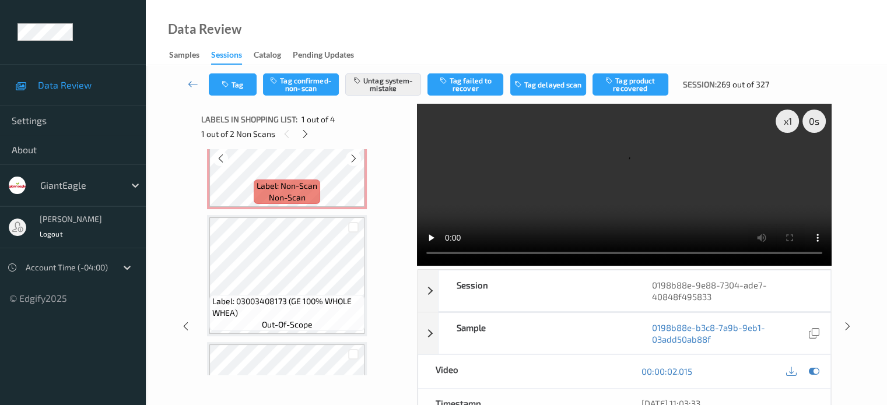
scroll to position [97, 0]
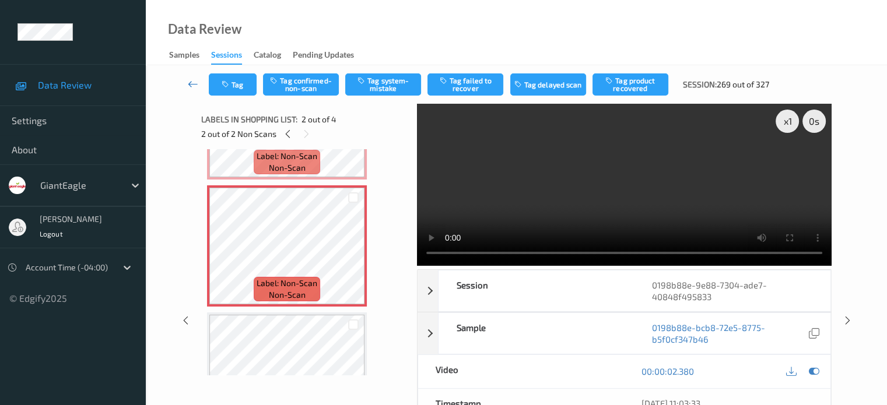
click at [196, 82] on icon at bounding box center [193, 84] width 10 height 12
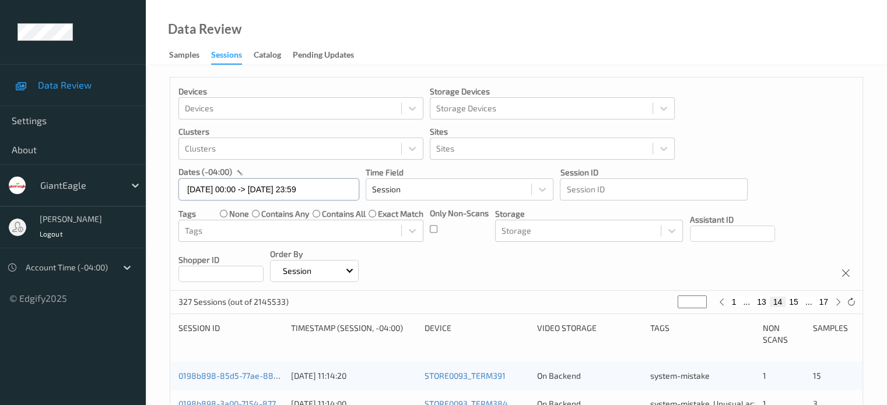
click at [214, 193] on input "[DATE] 00:00 -> [DATE] 23:59" at bounding box center [268, 189] width 181 height 22
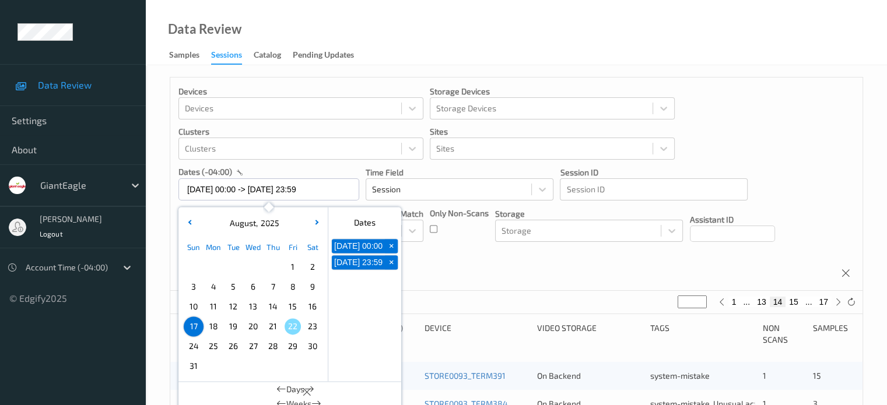
click at [209, 329] on span "18" at bounding box center [213, 326] width 16 height 16
type input "[DATE] 00:00"
type input "*"
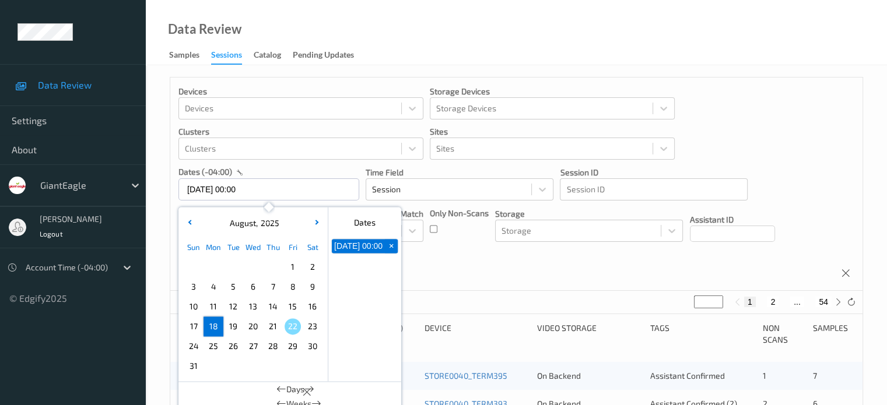
click at [212, 325] on span "18" at bounding box center [213, 326] width 16 height 16
type input "[DATE] 00:00 -> [DATE] 23:59"
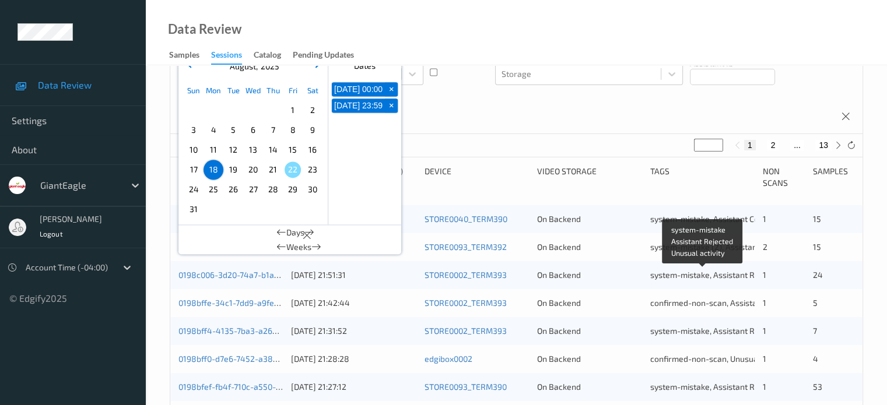
scroll to position [143, 0]
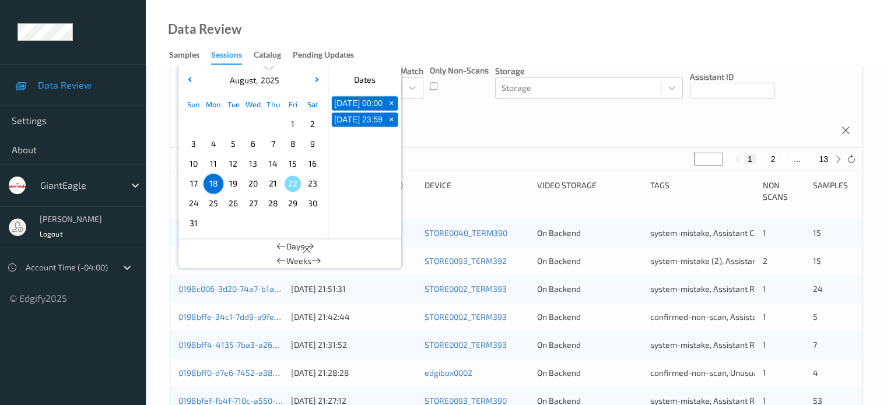
click at [458, 119] on div "Devices Devices Storage Devices Storage Devices Clusters Clusters Sites Sites d…" at bounding box center [516, 41] width 692 height 213
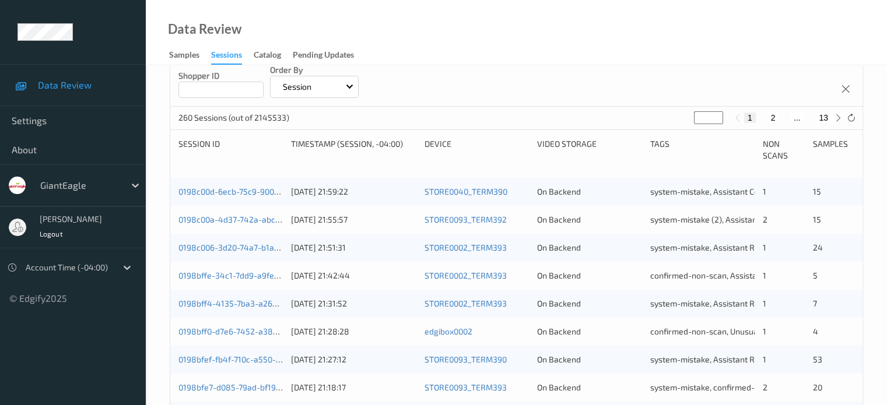
scroll to position [184, 0]
click at [836, 119] on icon at bounding box center [837, 118] width 9 height 9
type input "*"
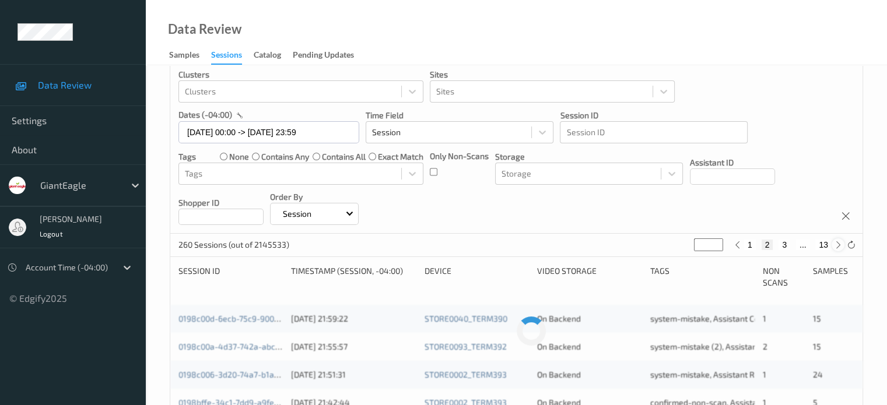
scroll to position [0, 0]
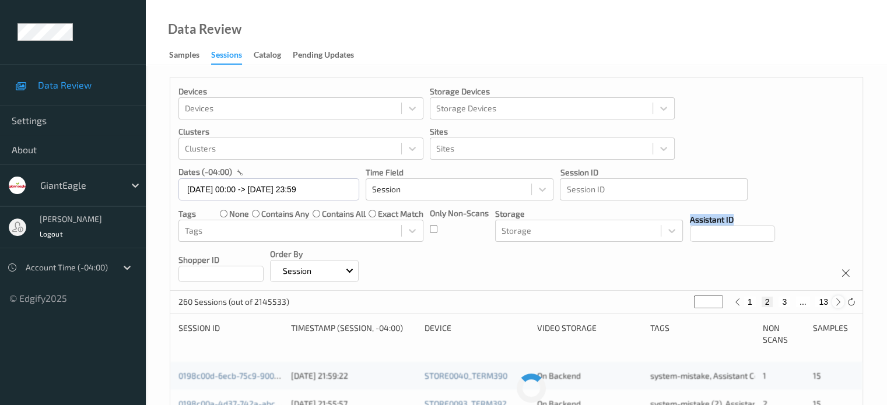
click at [836, 119] on div "Devices Devices Storage Devices Storage Devices Clusters Clusters Sites Sites d…" at bounding box center [516, 184] width 692 height 213
click at [837, 308] on div at bounding box center [837, 302] width 13 height 13
type input "*"
click at [837, 308] on div at bounding box center [837, 302] width 13 height 13
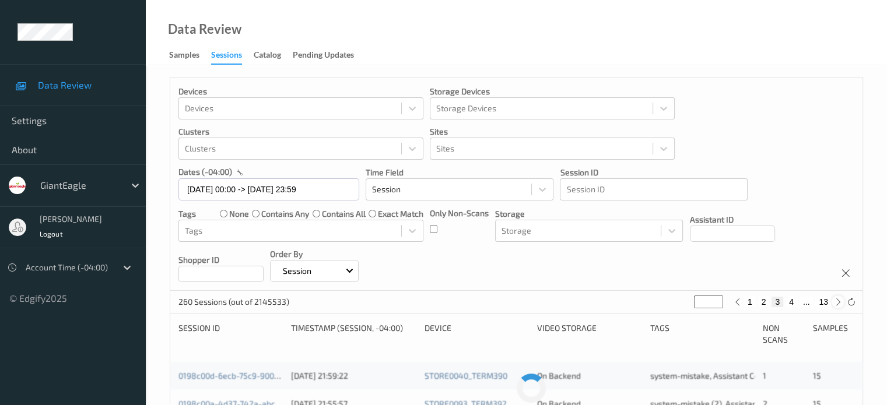
type input "*"
click at [837, 308] on div at bounding box center [837, 302] width 13 height 13
type input "*"
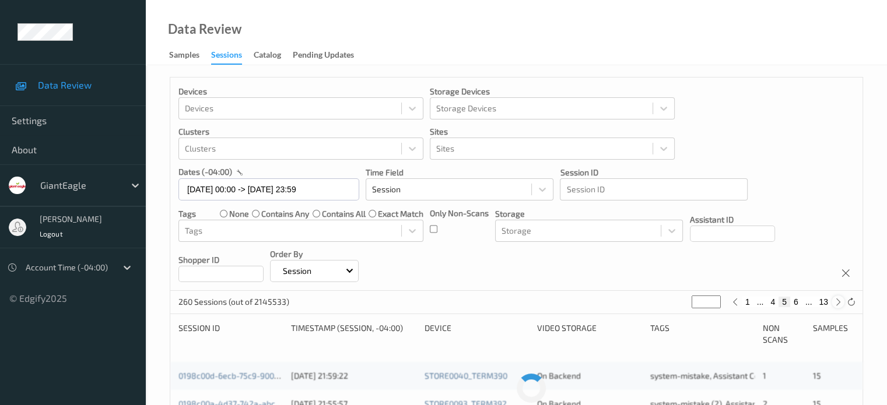
click at [837, 308] on div at bounding box center [837, 302] width 13 height 13
type input "*"
click at [837, 308] on div at bounding box center [837, 302] width 13 height 13
type input "*"
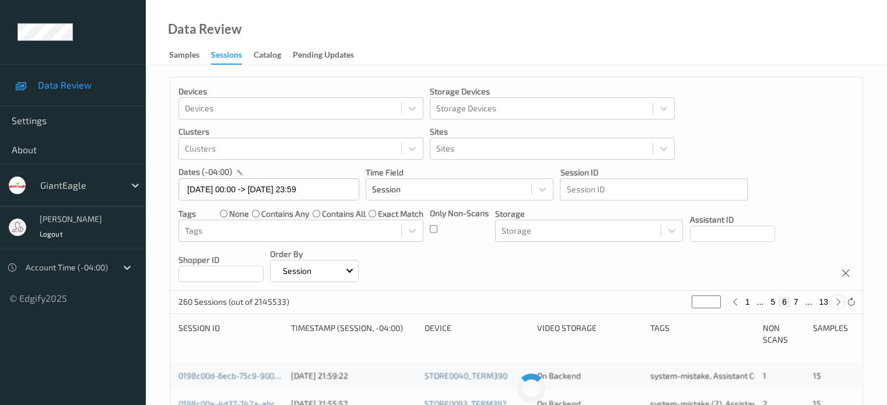
type input "*"
click at [837, 308] on div at bounding box center [837, 302] width 13 height 13
type input "*"
click at [837, 308] on div at bounding box center [837, 302] width 13 height 13
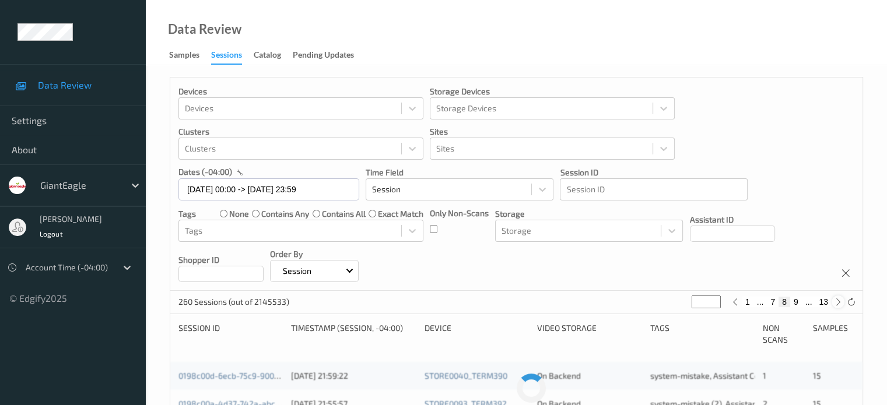
type input "*"
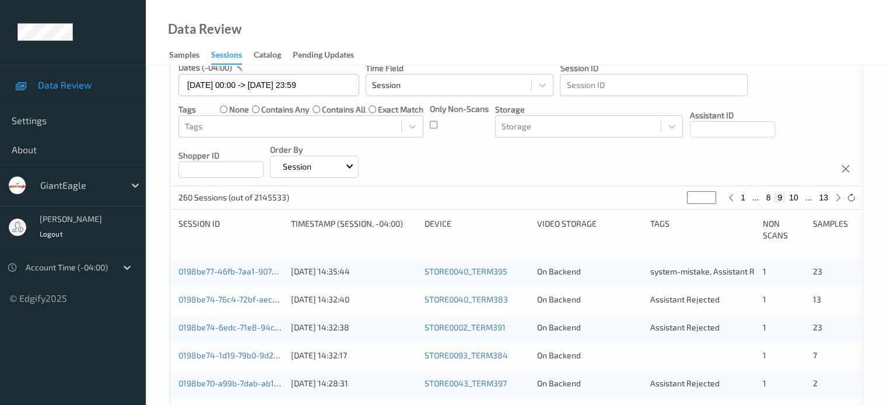
scroll to position [105, 0]
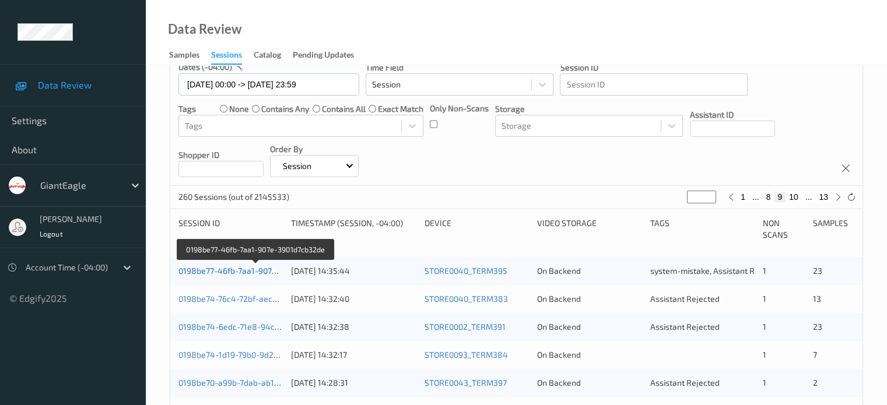
click at [210, 272] on link "0198be77-46fb-7aa1-907e-3901d7cb32de" at bounding box center [255, 271] width 155 height 10
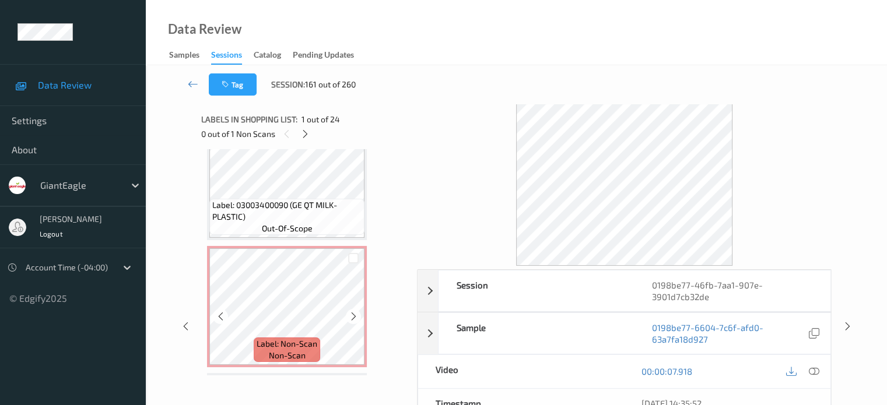
scroll to position [456, 0]
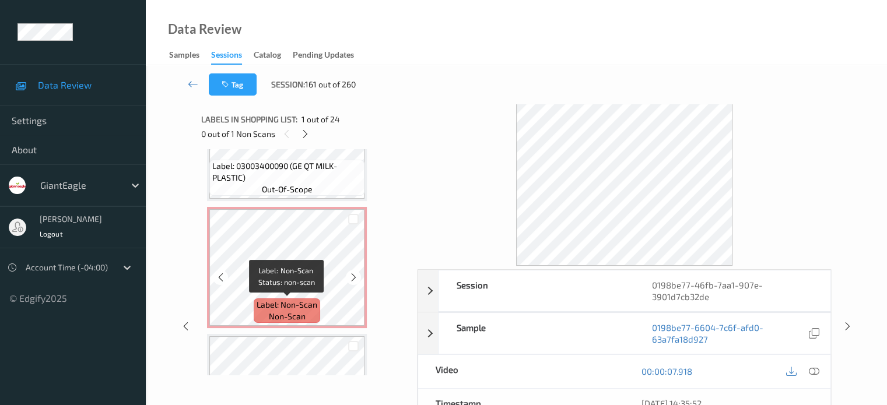
click at [302, 303] on span "Label: Non-Scan" at bounding box center [286, 305] width 61 height 12
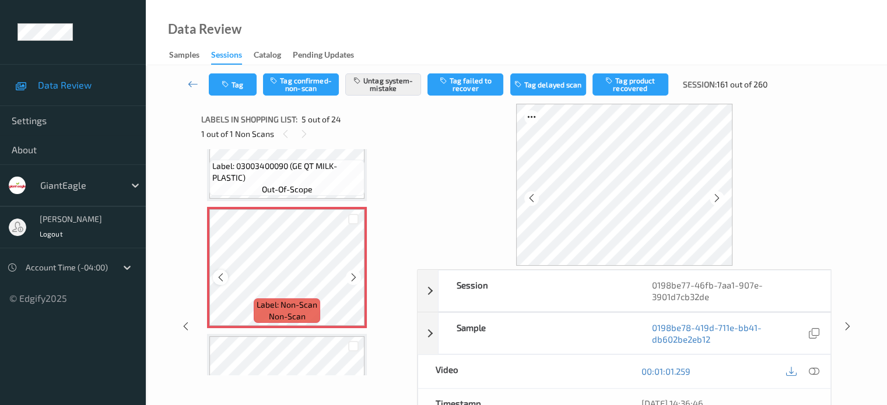
click at [218, 282] on icon at bounding box center [221, 277] width 10 height 10
click at [819, 368] on div at bounding box center [814, 372] width 16 height 16
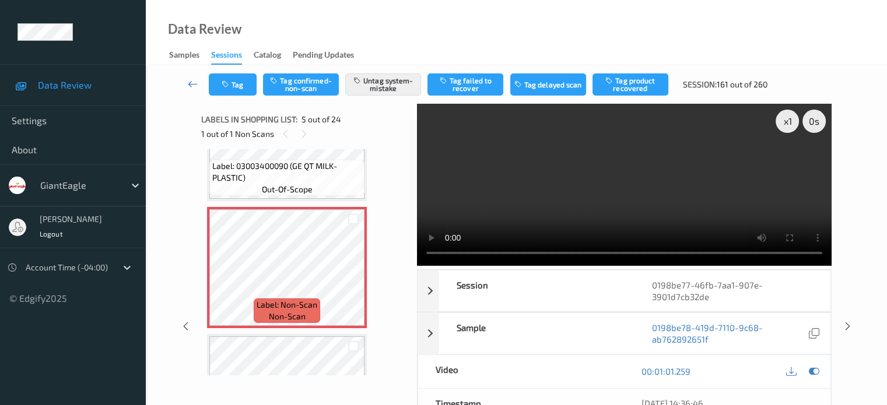
click at [189, 80] on icon at bounding box center [193, 84] width 10 height 12
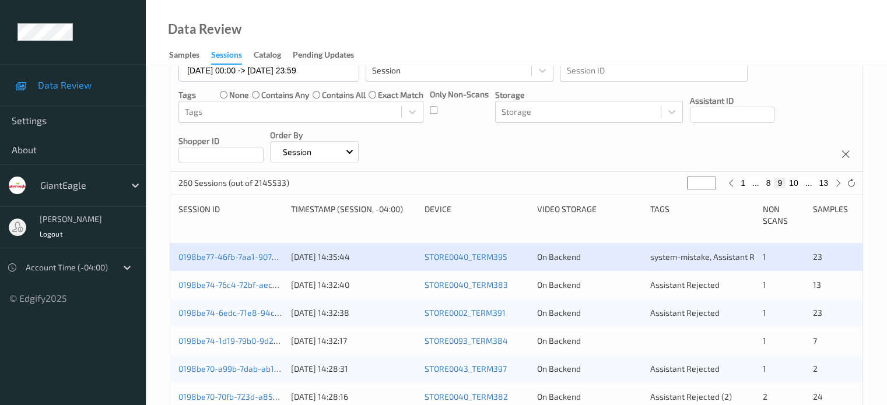
scroll to position [119, 0]
click at [227, 288] on link "0198be74-76c4-72bf-aec2-45b81e4ab6ad" at bounding box center [257, 285] width 159 height 10
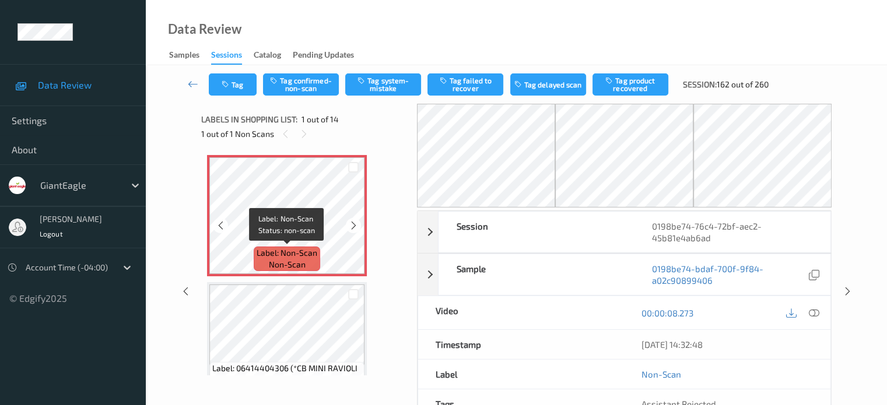
click at [305, 259] on span "non-scan" at bounding box center [287, 265] width 37 height 12
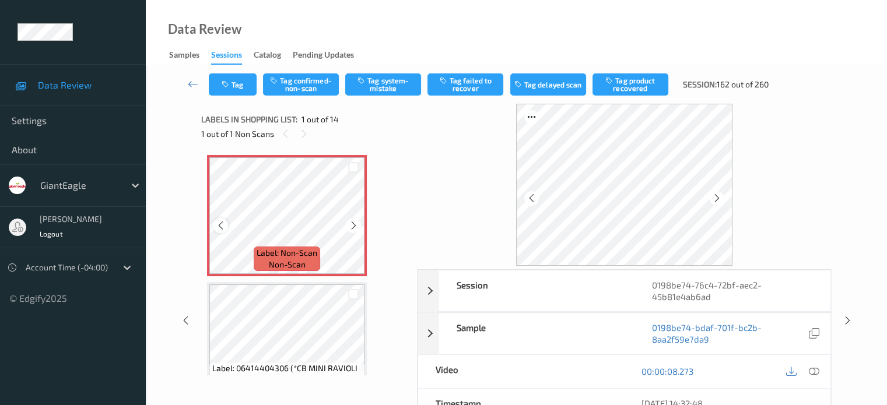
click at [221, 228] on icon at bounding box center [221, 225] width 10 height 10
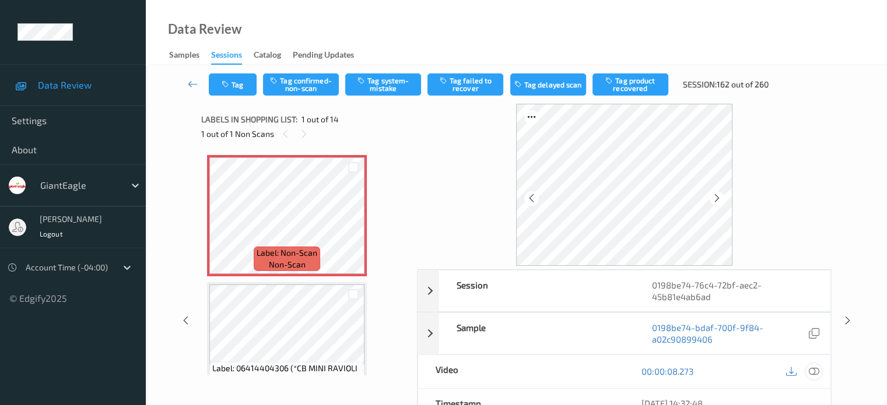
click at [807, 370] on div at bounding box center [814, 372] width 16 height 16
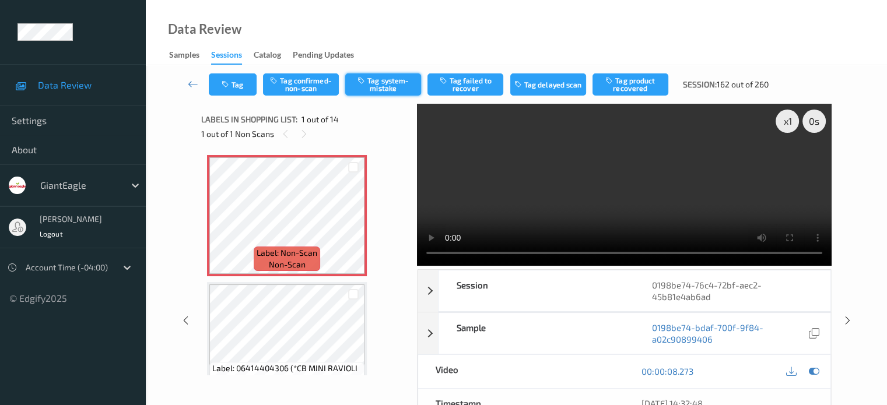
click at [385, 92] on button "Tag system-mistake" at bounding box center [383, 84] width 76 height 22
click at [236, 87] on button "Tag" at bounding box center [233, 84] width 48 height 22
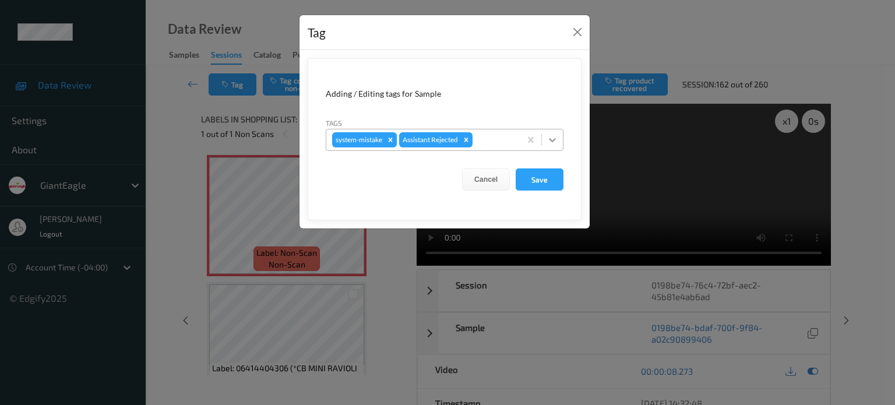
click at [551, 144] on icon at bounding box center [553, 140] width 12 height 12
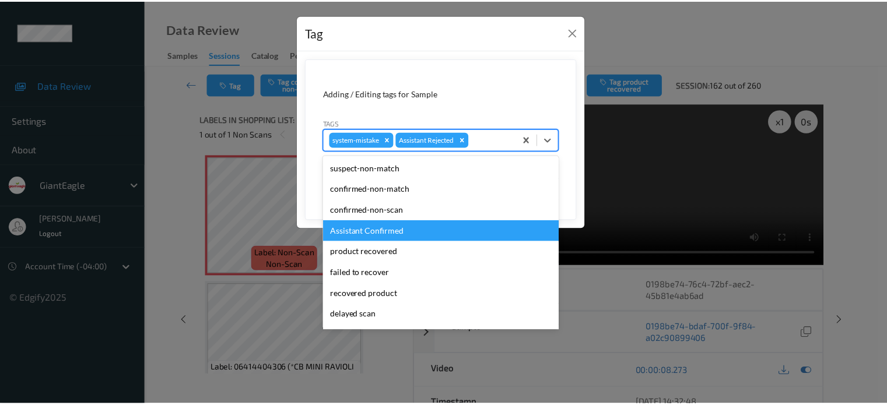
scroll to position [103, 0]
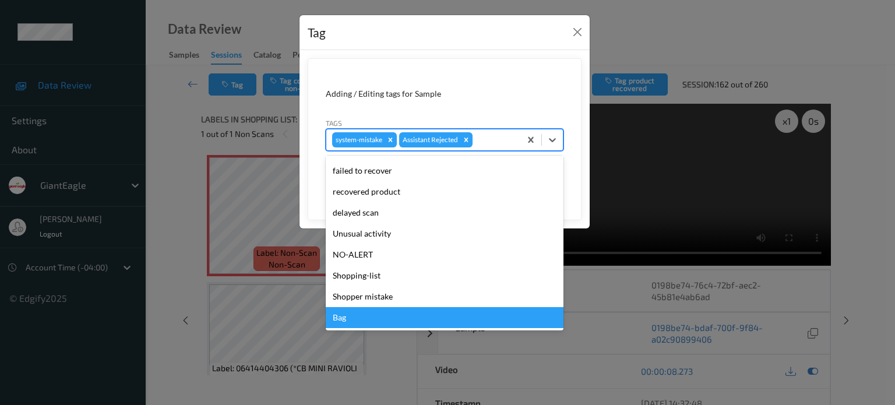
click at [343, 319] on div "Bag" at bounding box center [445, 317] width 238 height 21
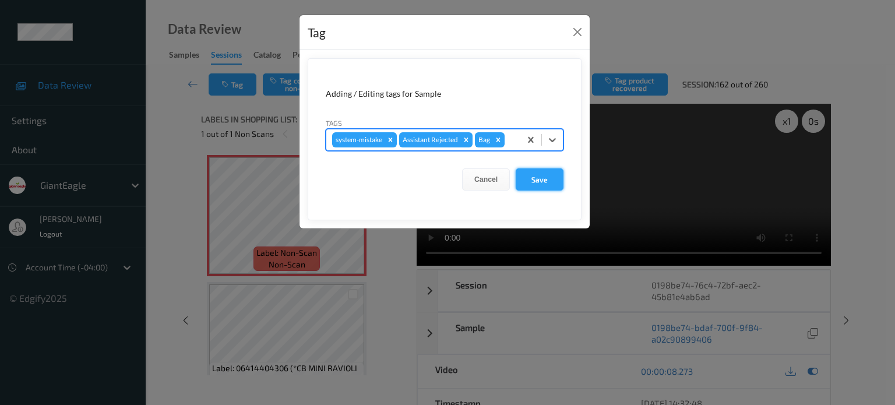
click at [549, 173] on button "Save" at bounding box center [540, 179] width 48 height 22
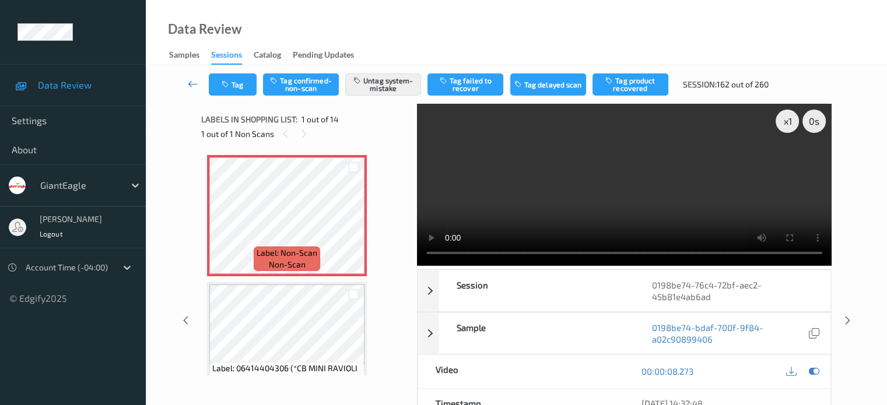
click at [189, 87] on icon at bounding box center [193, 84] width 10 height 12
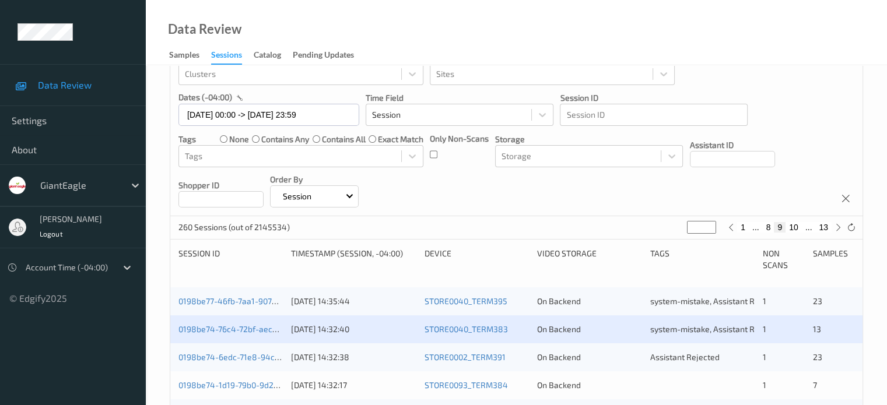
scroll to position [97, 0]
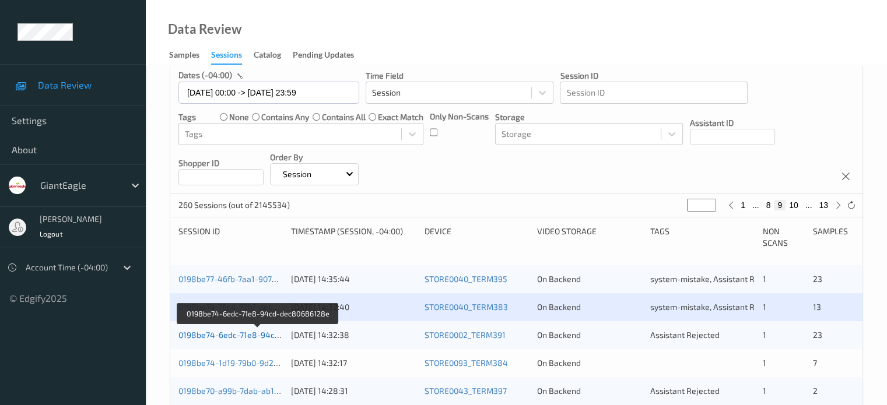
click at [226, 338] on link "0198be74-6edc-71e8-94cd-dec80686128e" at bounding box center [258, 335] width 160 height 10
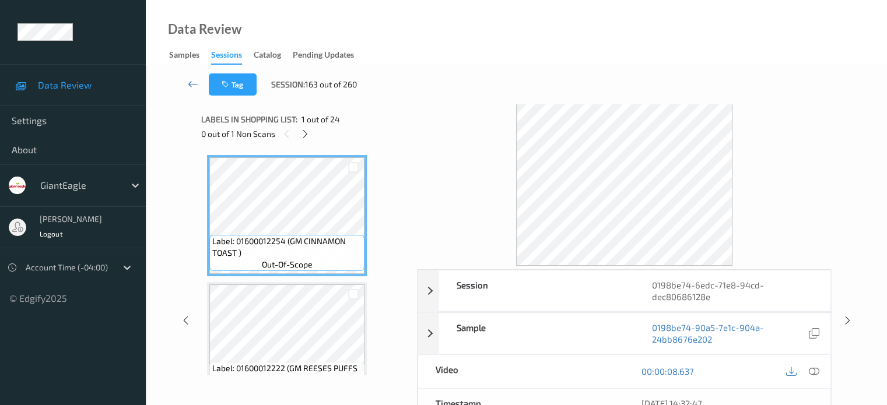
click at [194, 83] on icon at bounding box center [193, 84] width 10 height 12
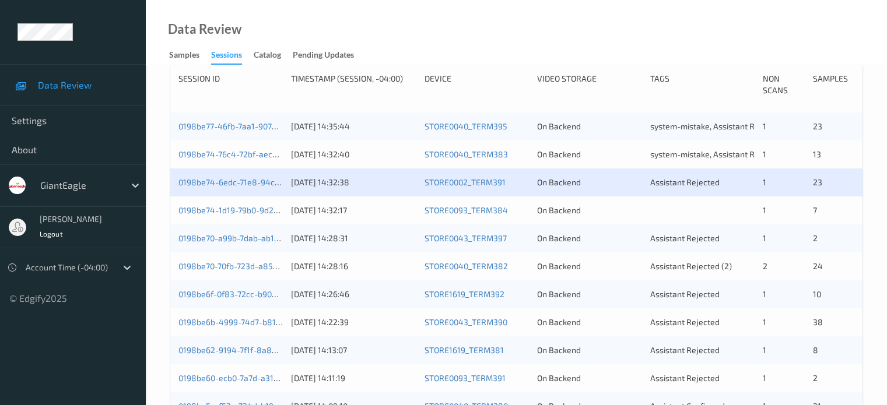
scroll to position [249, 0]
click at [226, 182] on link "0198be74-6edc-71e8-94cd-dec80686128e" at bounding box center [258, 182] width 160 height 10
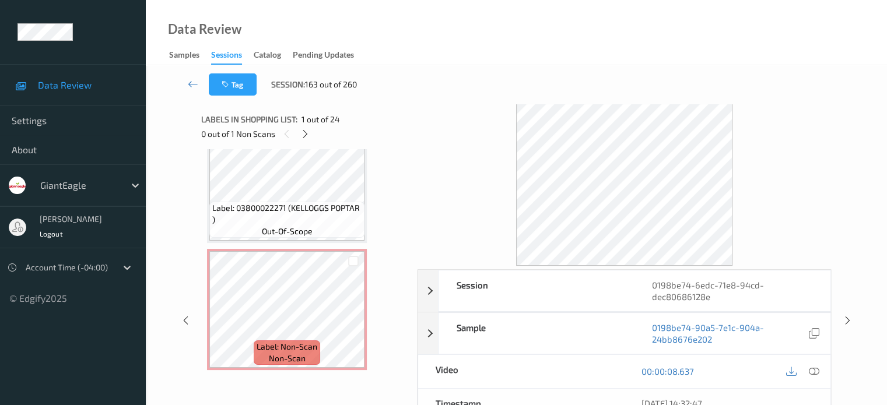
scroll to position [683, 0]
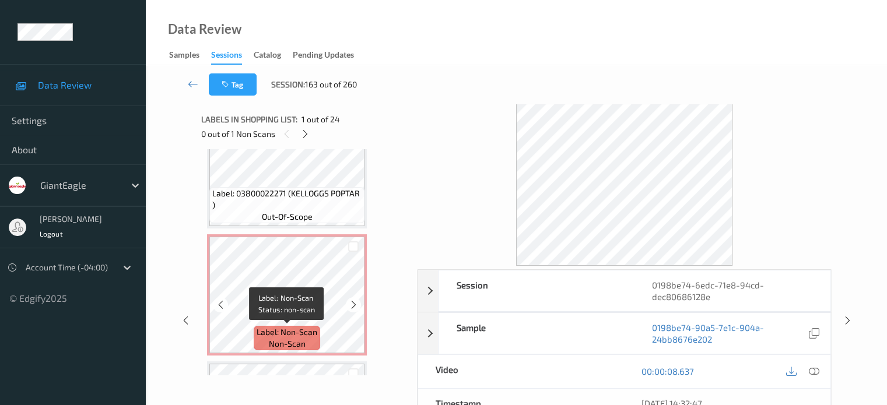
click at [296, 345] on span "non-scan" at bounding box center [287, 344] width 37 height 12
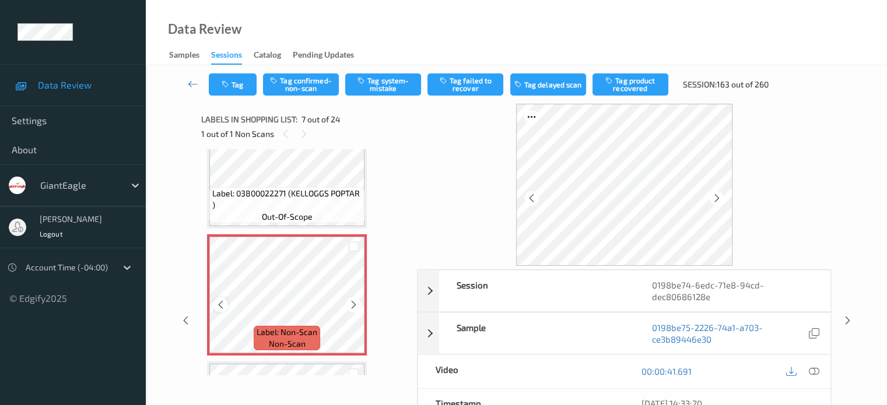
click at [219, 309] on div at bounding box center [220, 304] width 15 height 15
click at [814, 370] on icon at bounding box center [813, 371] width 10 height 10
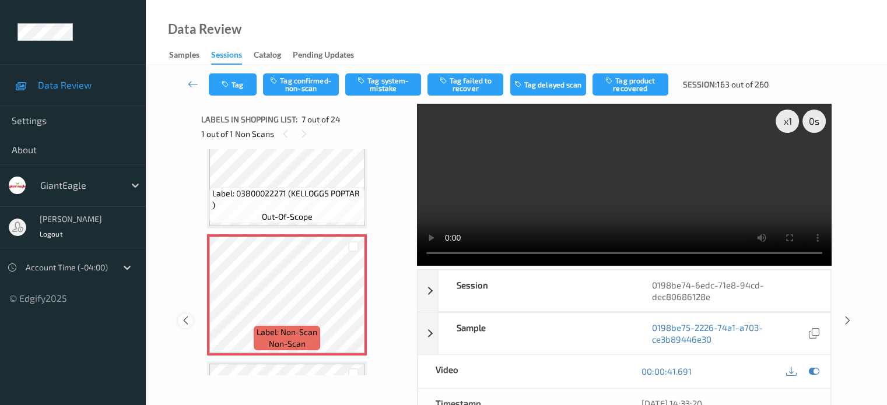
click at [184, 322] on icon at bounding box center [186, 320] width 10 height 10
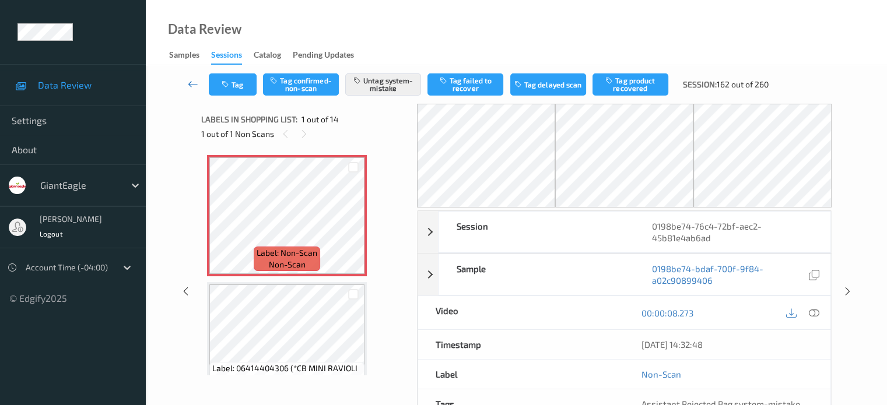
click at [188, 83] on icon at bounding box center [193, 84] width 10 height 12
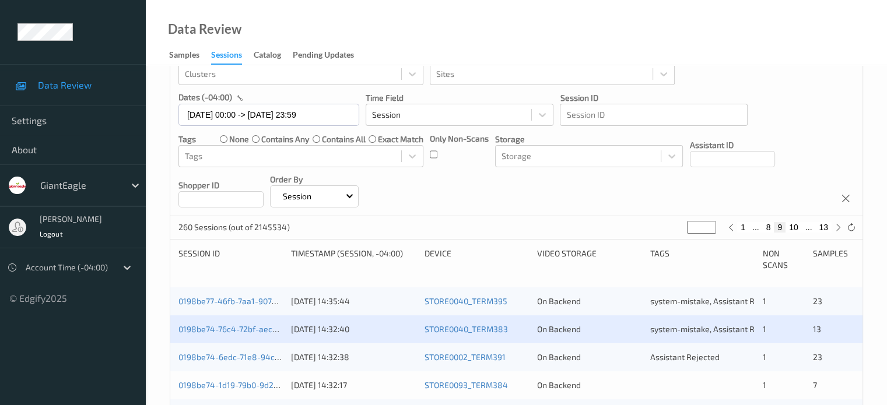
scroll to position [97, 0]
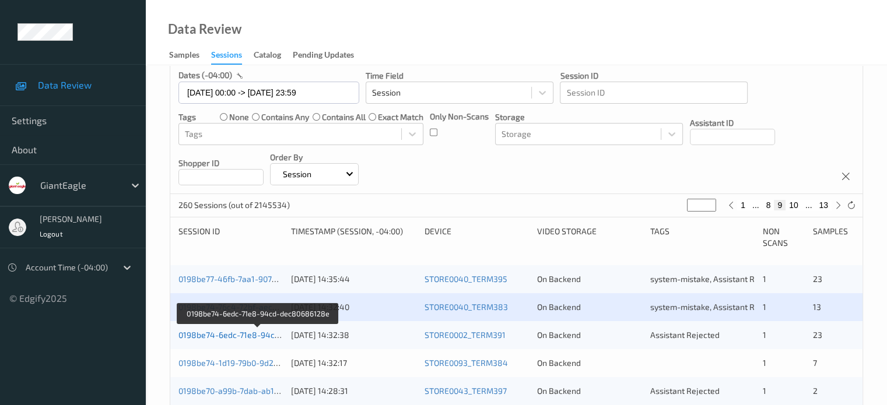
click at [241, 335] on link "0198be74-6edc-71e8-94cd-dec80686128e" at bounding box center [258, 335] width 160 height 10
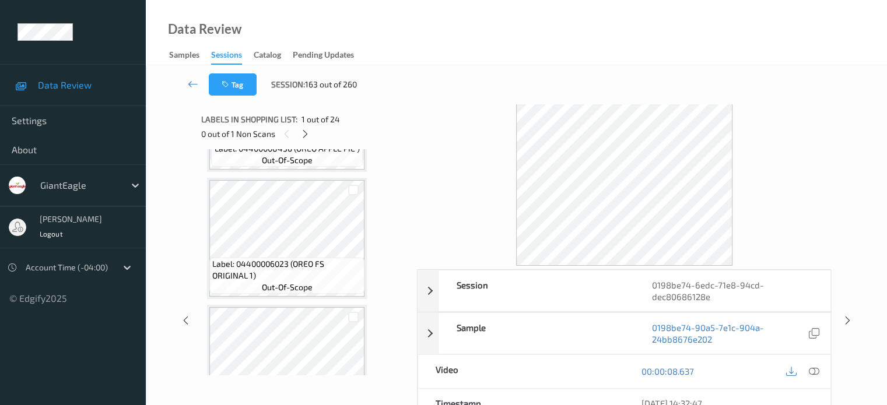
scroll to position [680, 0]
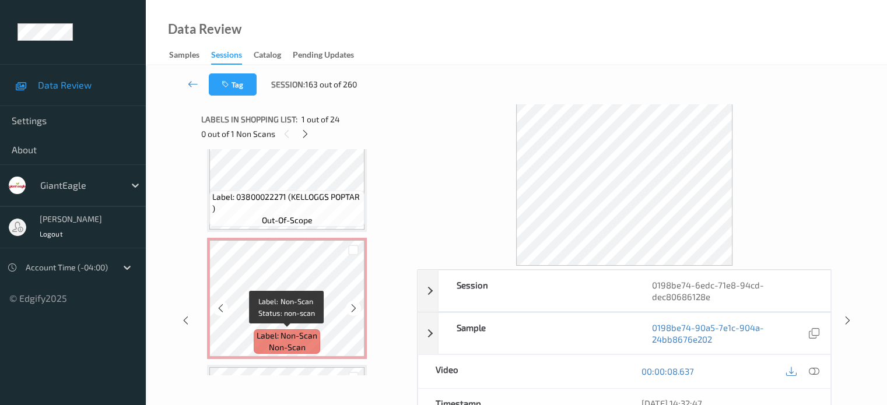
click at [286, 350] on span "non-scan" at bounding box center [287, 348] width 37 height 12
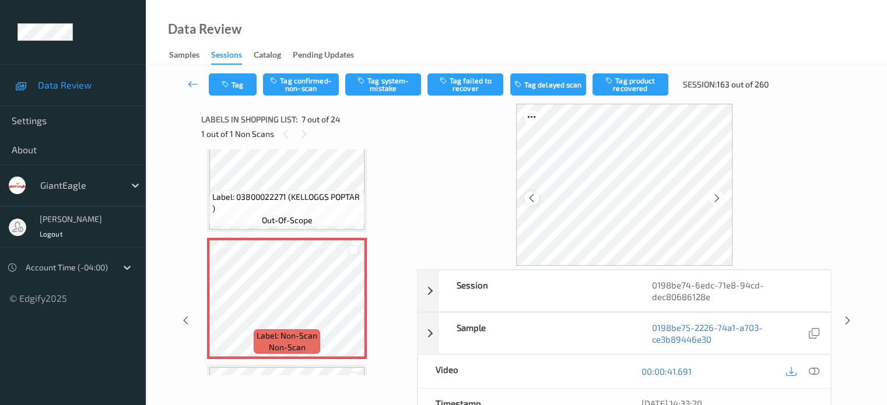
click at [529, 202] on icon at bounding box center [531, 198] width 10 height 10
click at [814, 368] on icon at bounding box center [813, 371] width 10 height 10
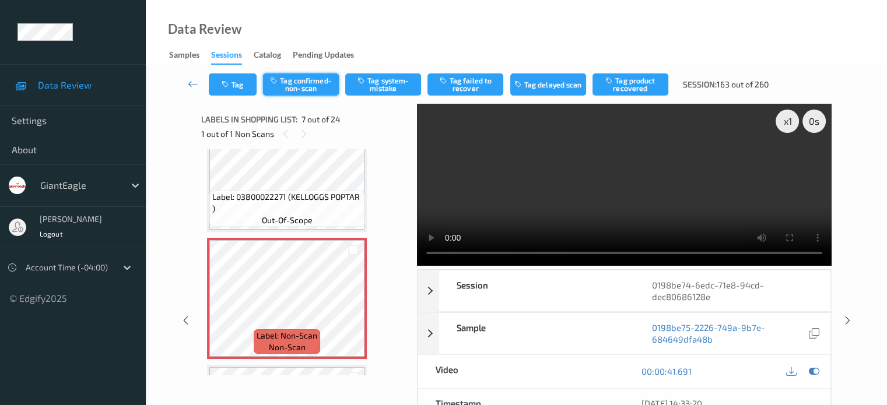
click at [300, 89] on button "Tag confirmed-non-scan" at bounding box center [301, 84] width 76 height 22
click at [465, 82] on button "Tag failed to recover" at bounding box center [465, 84] width 76 height 22
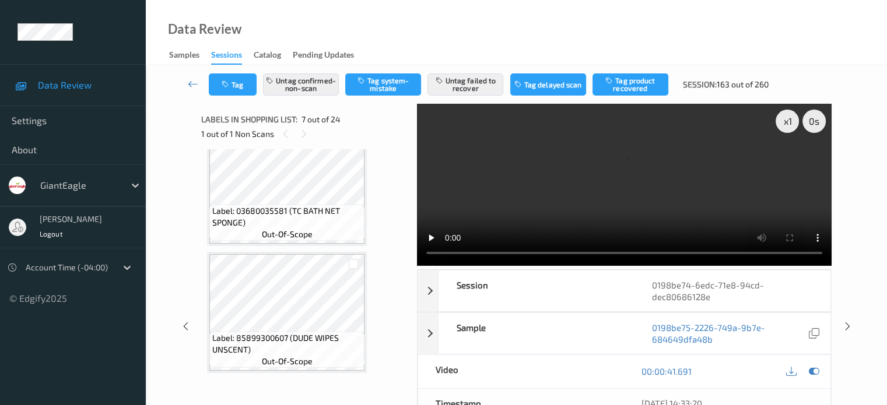
scroll to position [2829, 0]
click at [195, 88] on icon at bounding box center [193, 84] width 10 height 12
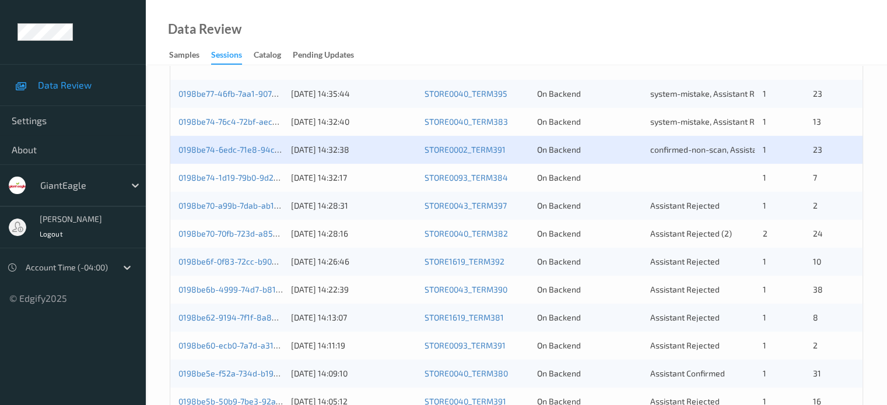
scroll to position [291, 0]
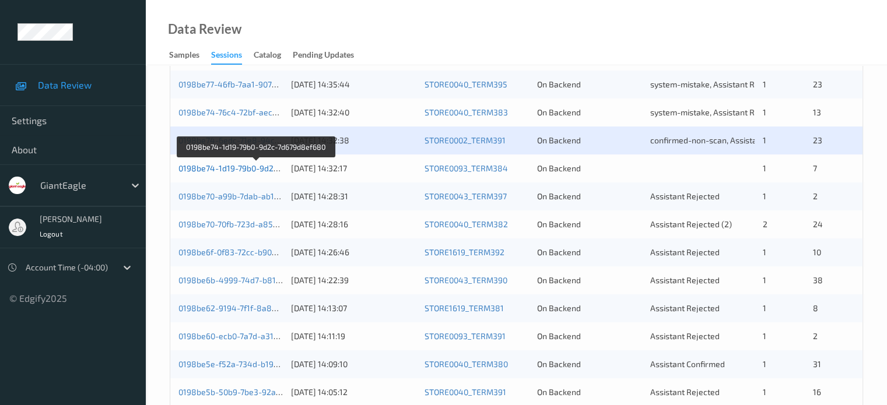
click at [231, 172] on link "0198be74-1d19-79b0-9d2c-7d679d8ef680" at bounding box center [256, 168] width 156 height 10
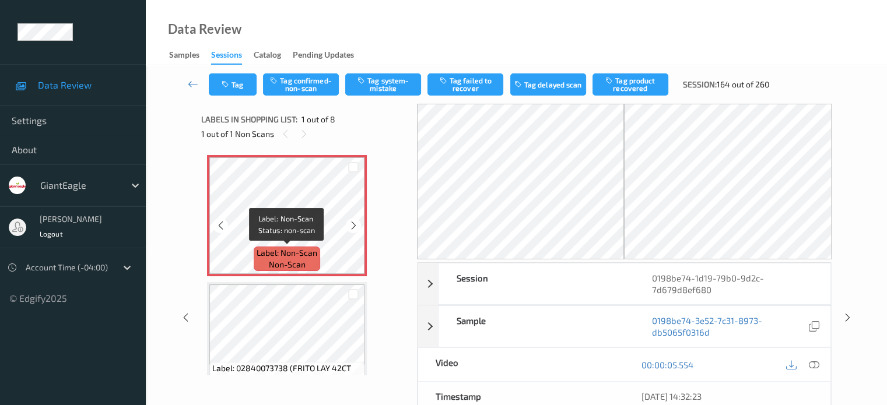
click at [281, 259] on span "non-scan" at bounding box center [287, 265] width 37 height 12
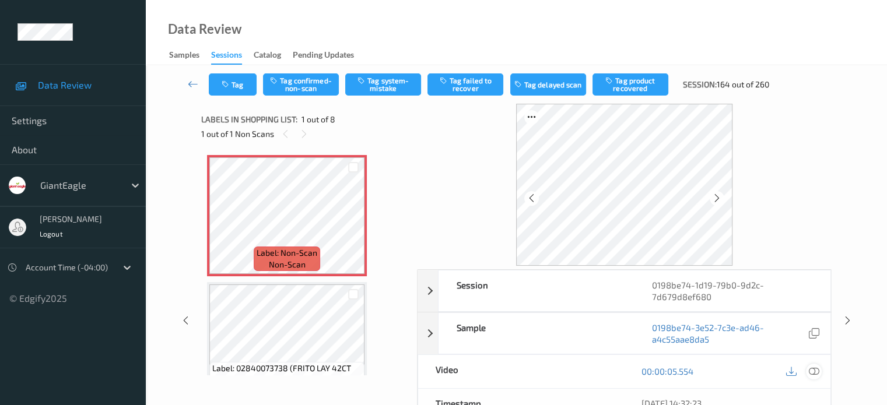
click at [812, 369] on icon at bounding box center [813, 371] width 10 height 10
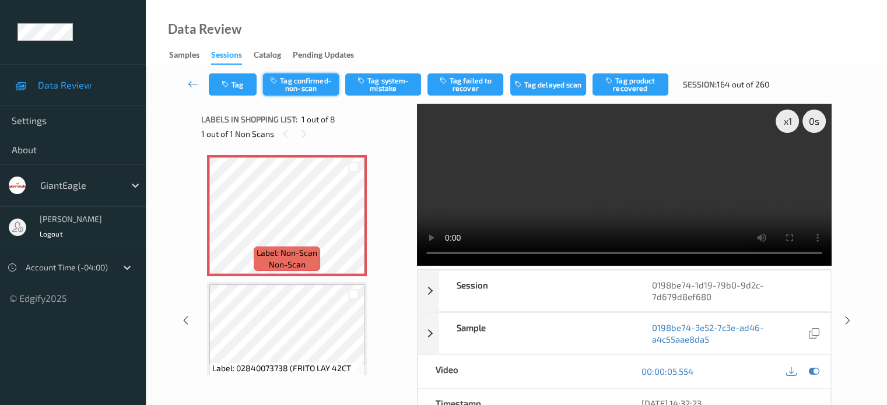
click at [303, 83] on button "Tag confirmed-non-scan" at bounding box center [301, 84] width 76 height 22
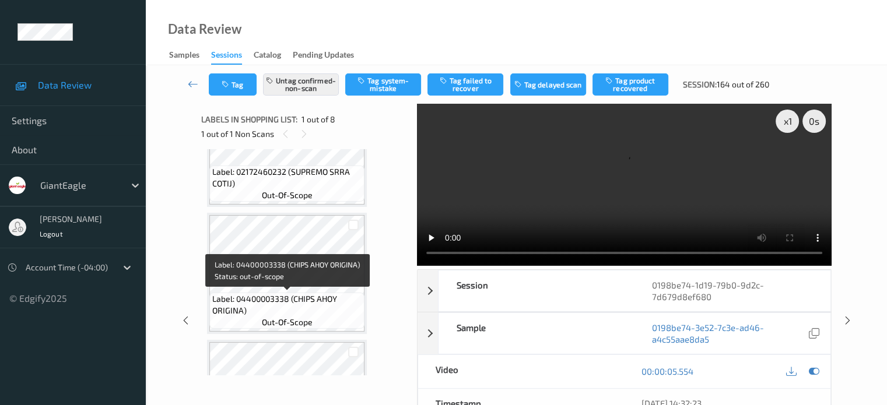
scroll to position [577, 0]
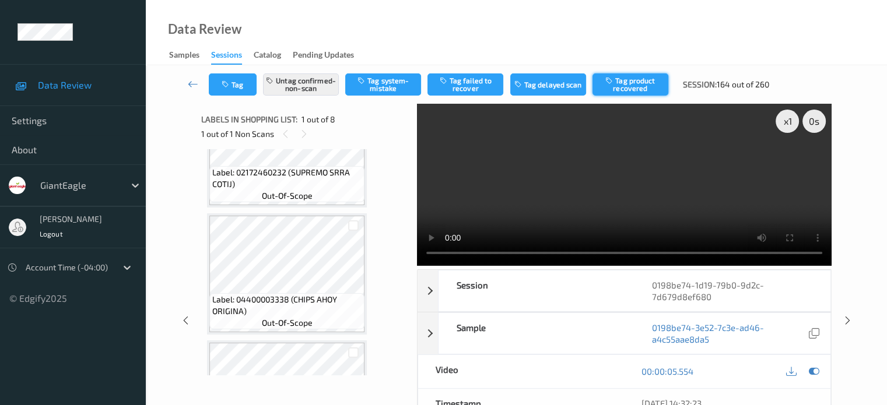
click at [634, 89] on button "Tag product recovered" at bounding box center [630, 84] width 76 height 22
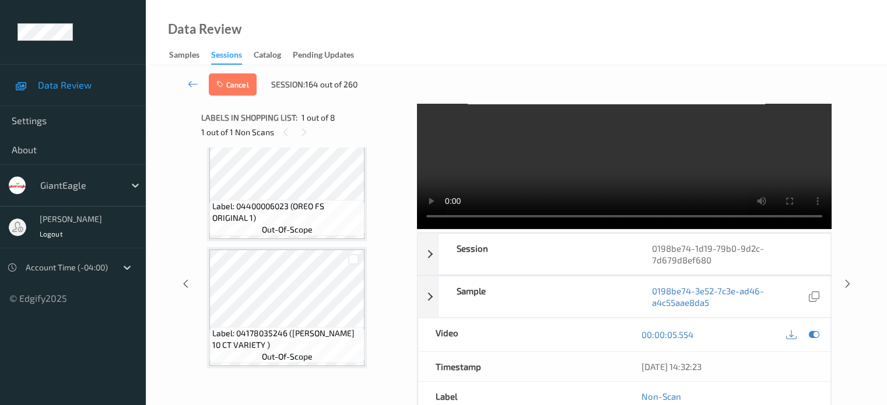
scroll to position [36, 0]
click at [355, 258] on div at bounding box center [353, 260] width 11 height 11
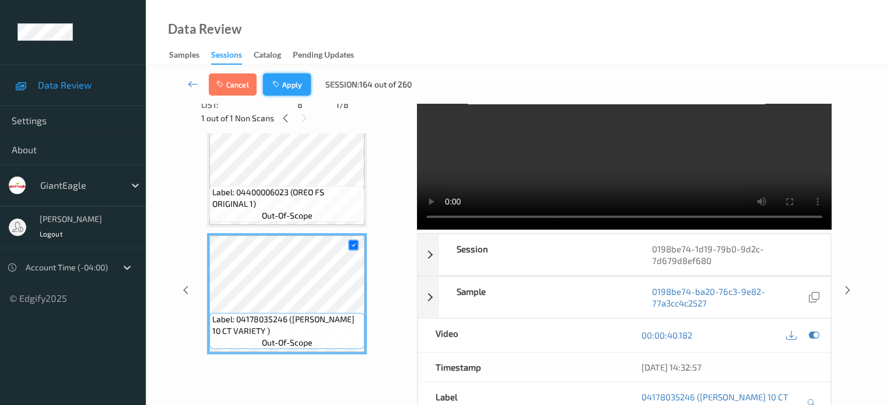
click at [288, 88] on button "Apply" at bounding box center [287, 84] width 48 height 22
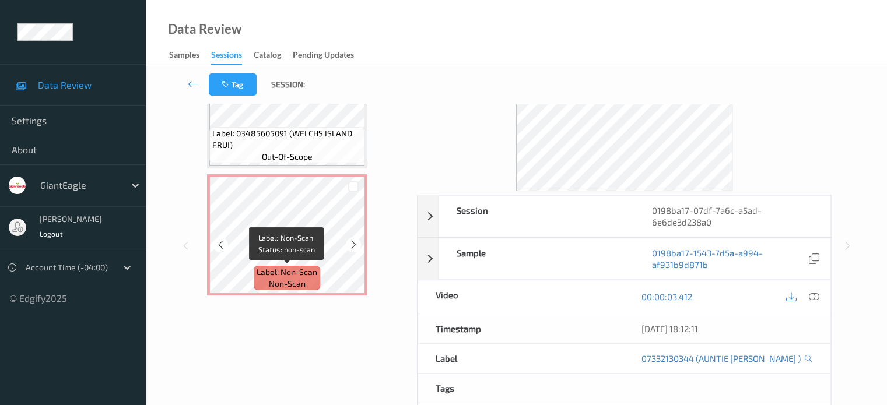
scroll to position [97, 0]
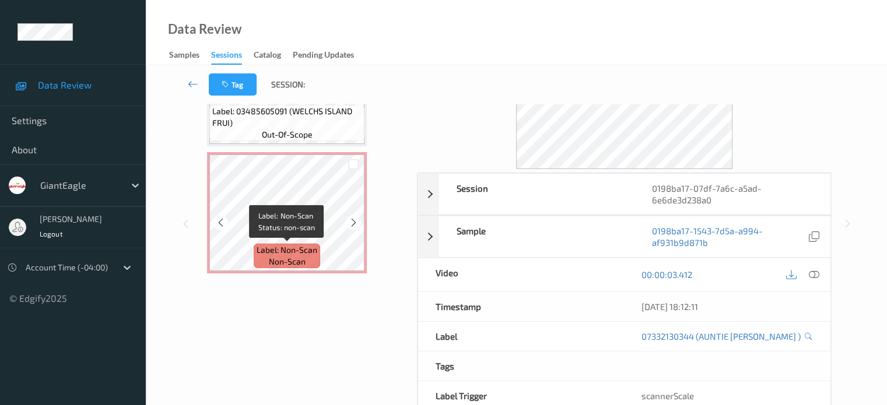
click at [291, 256] on span "non-scan" at bounding box center [287, 262] width 37 height 12
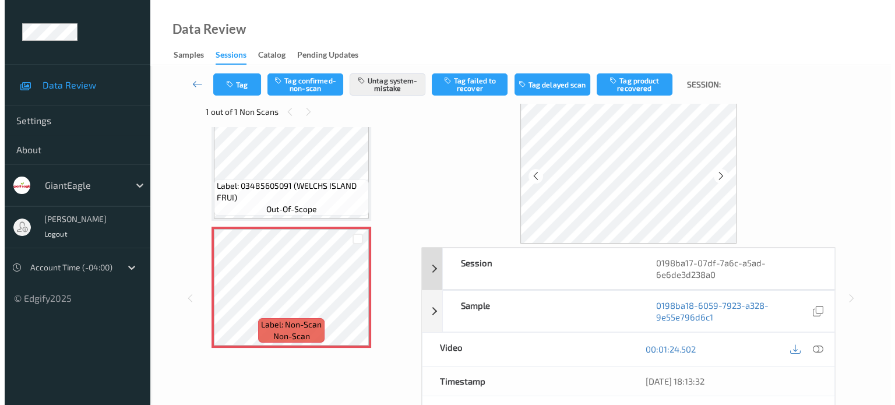
scroll to position [0, 0]
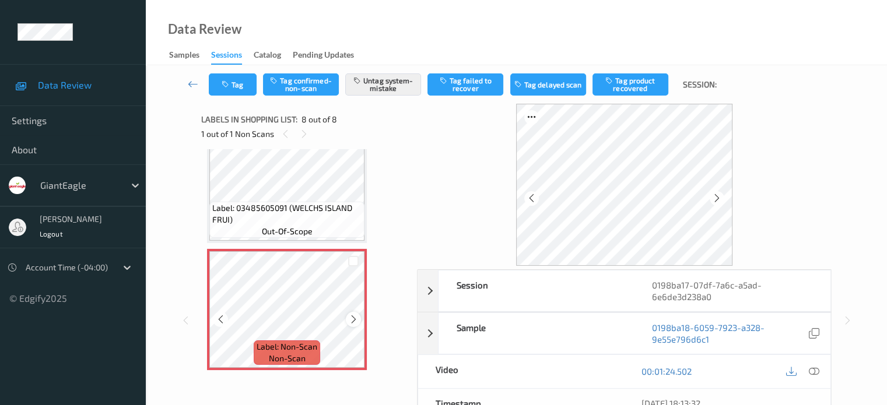
click at [347, 317] on div at bounding box center [353, 319] width 15 height 15
click at [816, 374] on icon at bounding box center [813, 371] width 10 height 10
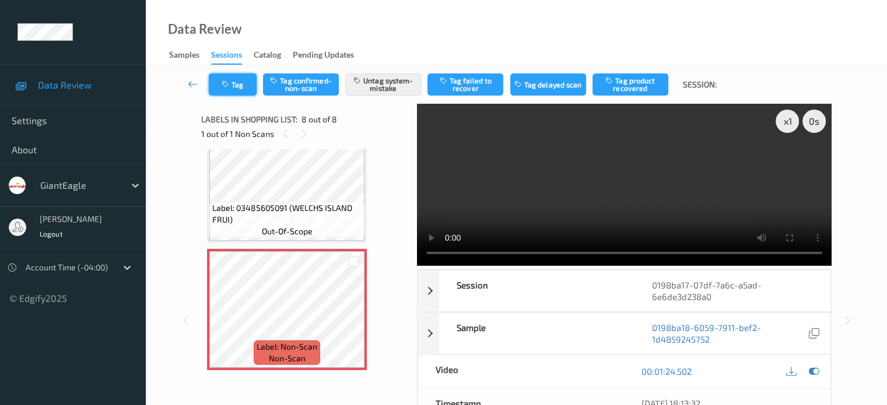
click at [251, 79] on button "Tag" at bounding box center [233, 84] width 48 height 22
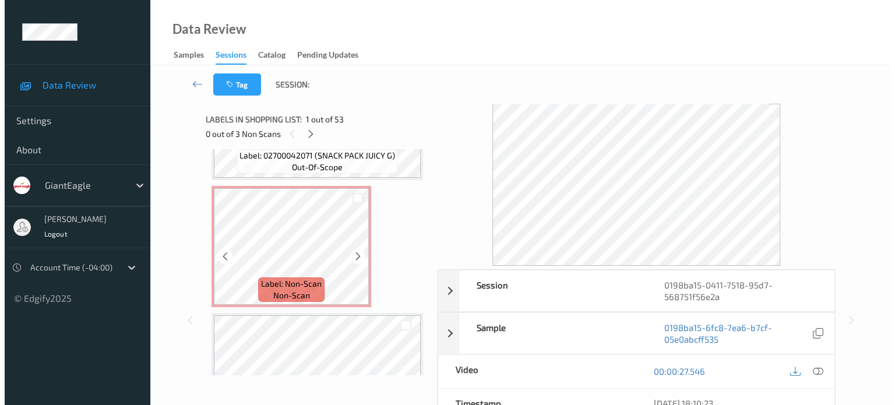
scroll to position [2002, 0]
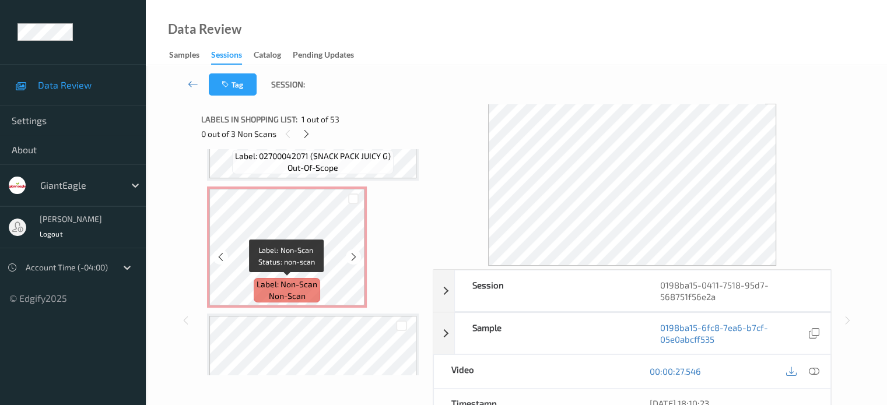
click at [271, 292] on span "non-scan" at bounding box center [287, 296] width 37 height 12
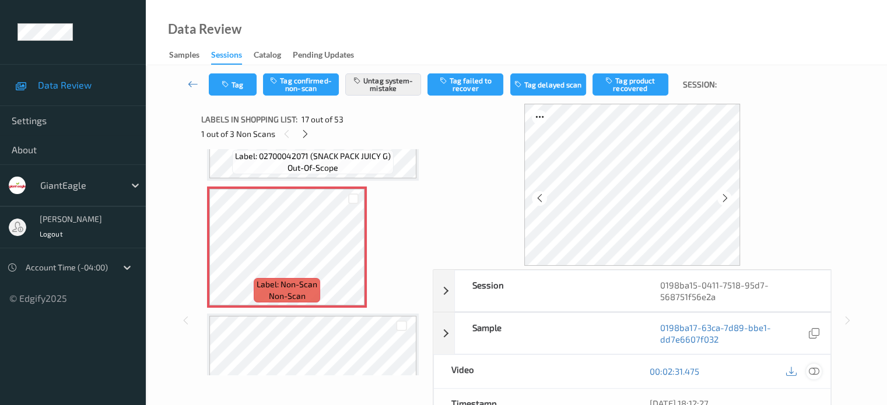
click at [816, 370] on icon at bounding box center [813, 371] width 10 height 10
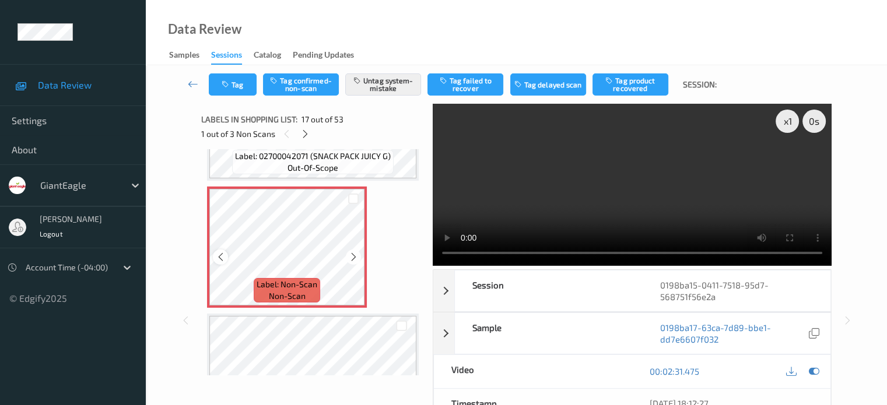
click at [217, 259] on icon at bounding box center [221, 257] width 10 height 10
click at [350, 257] on icon at bounding box center [354, 257] width 10 height 10
click at [221, 254] on icon at bounding box center [221, 257] width 10 height 10
click at [809, 370] on icon at bounding box center [813, 371] width 10 height 10
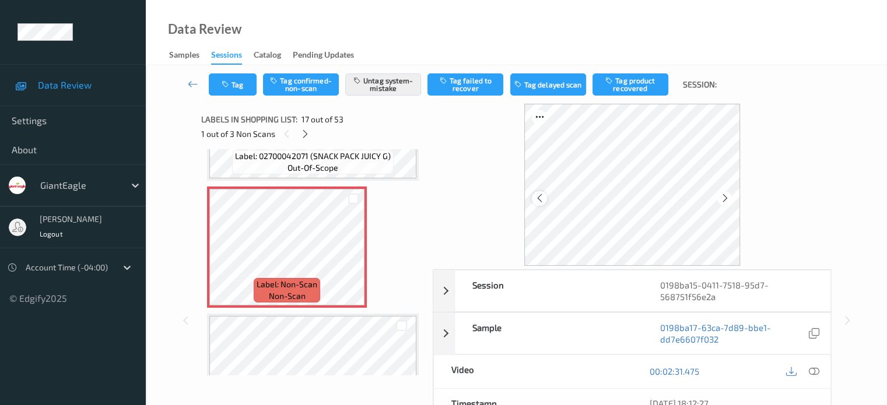
click at [540, 200] on icon at bounding box center [539, 198] width 10 height 10
click at [724, 200] on icon at bounding box center [724, 198] width 10 height 10
click at [813, 368] on icon at bounding box center [813, 371] width 10 height 10
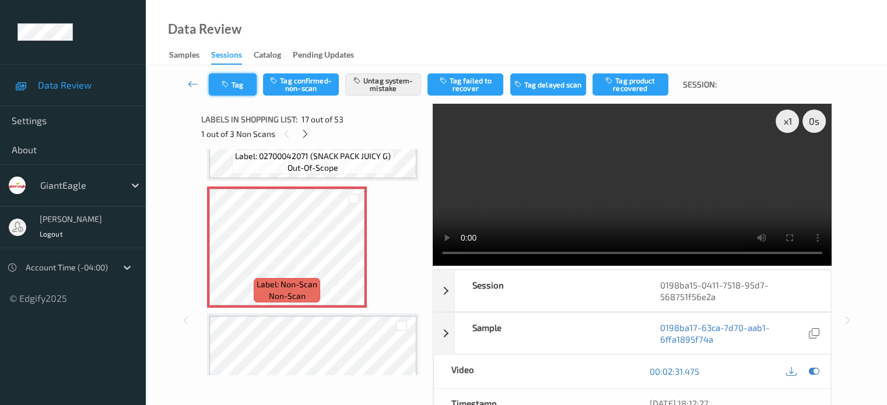
click at [240, 81] on button "Tag" at bounding box center [233, 84] width 48 height 22
